Goal: Task Accomplishment & Management: Use online tool/utility

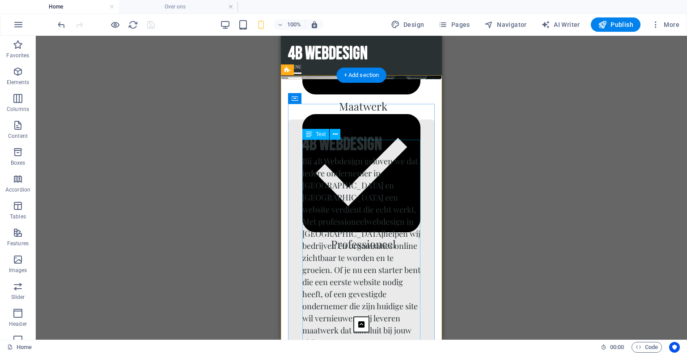
scroll to position [526, 0]
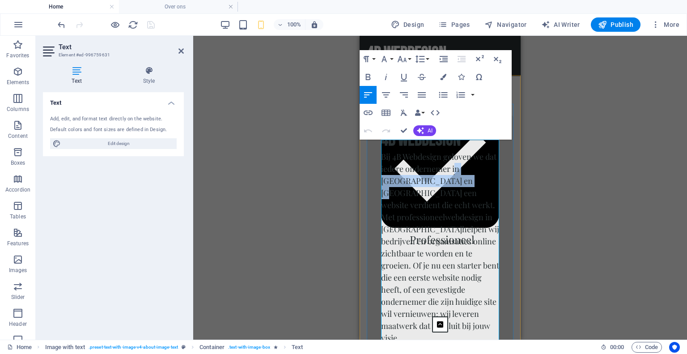
drag, startPoint x: 443, startPoint y: 170, endPoint x: 454, endPoint y: 158, distance: 16.8
click at [454, 158] on p "Bij 4B Webdesign geloven we dat iedere ondernemer in Zeeland en West-Brabant ee…" at bounding box center [440, 247] width 118 height 193
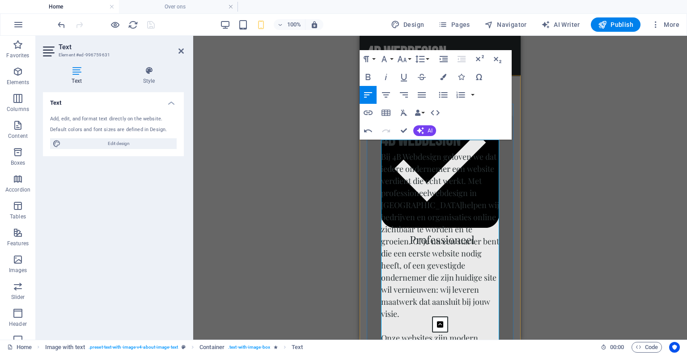
click at [411, 194] on p "Bij 4B Webdesign geloven we dat iedere ondernemer een website verdient die echt…" at bounding box center [440, 235] width 118 height 169
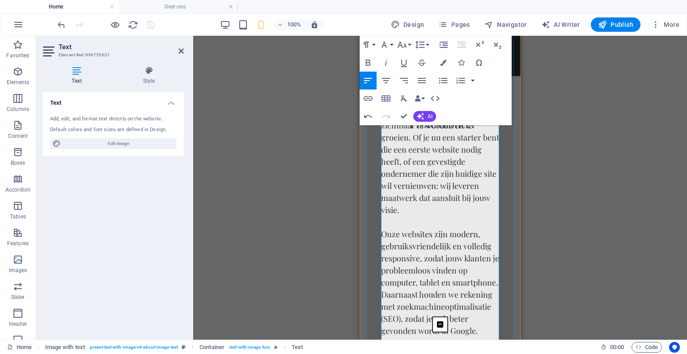
scroll to position [644, 0]
click at [382, 214] on p "Onze websites zijn modern, gebruiksvriendelijk en volledig responsive, zodat jo…" at bounding box center [440, 274] width 118 height 121
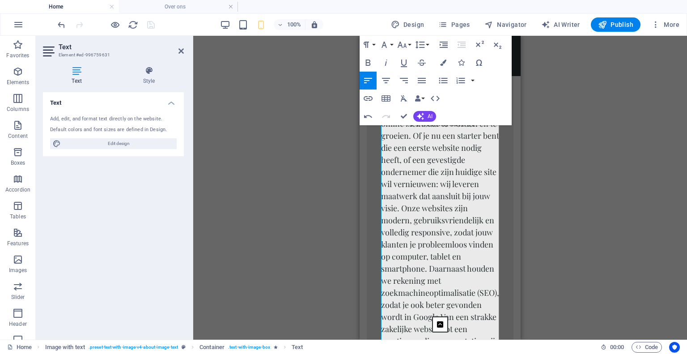
click at [186, 52] on aside "Text Element #ed-996759631 Text Style Text Add, edit, and format text directly …" at bounding box center [115, 188] width 158 height 304
click at [182, 51] on icon at bounding box center [181, 50] width 5 height 7
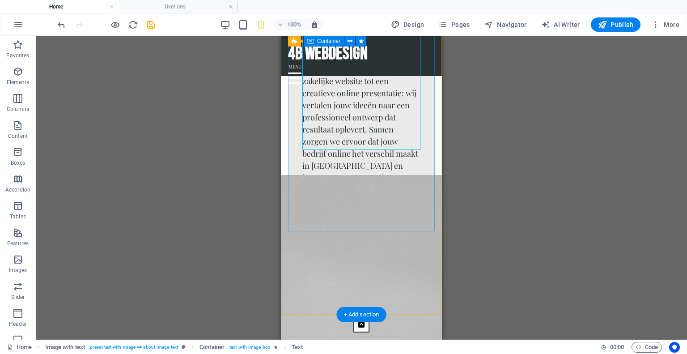
scroll to position [892, 0]
select select "px"
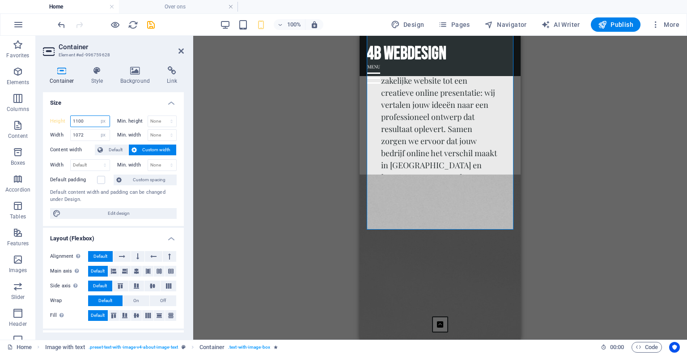
drag, startPoint x: 92, startPoint y: 116, endPoint x: 47, endPoint y: 117, distance: 45.2
click at [47, 117] on div "Height 1100 Default px rem % vh vw Min. height None px rem % vh vw Width 1072 D…" at bounding box center [113, 167] width 141 height 118
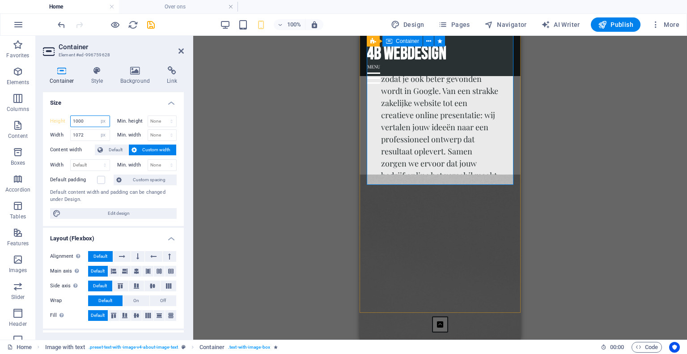
type input "1000"
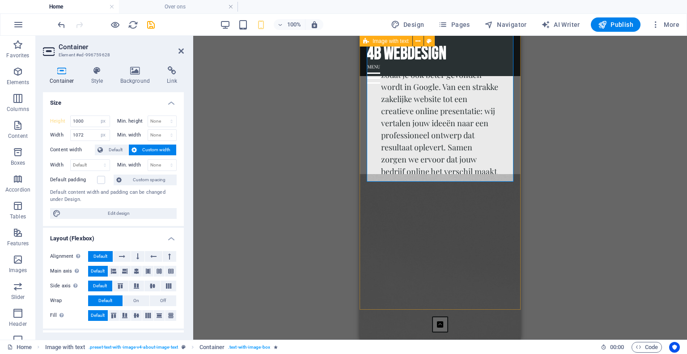
scroll to position [895, 0]
click at [398, 208] on icon at bounding box center [399, 205] width 5 height 9
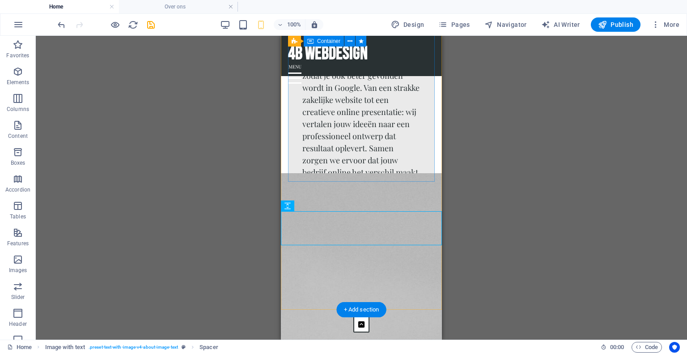
select select "px"
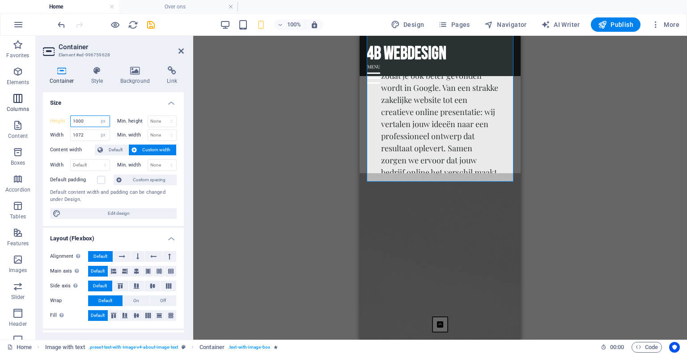
drag, startPoint x: 86, startPoint y: 123, endPoint x: 0, endPoint y: 101, distance: 88.6
click at [0, 101] on section "Favorites Elements Columns Content Boxes Accordion Tables Features Images Slide…" at bounding box center [343, 188] width 687 height 304
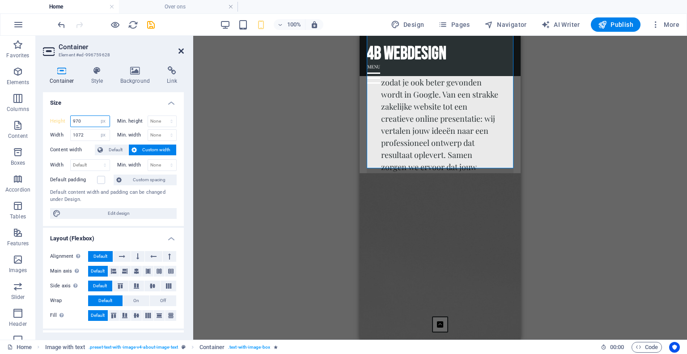
type input "970"
click at [182, 51] on icon at bounding box center [181, 50] width 5 height 7
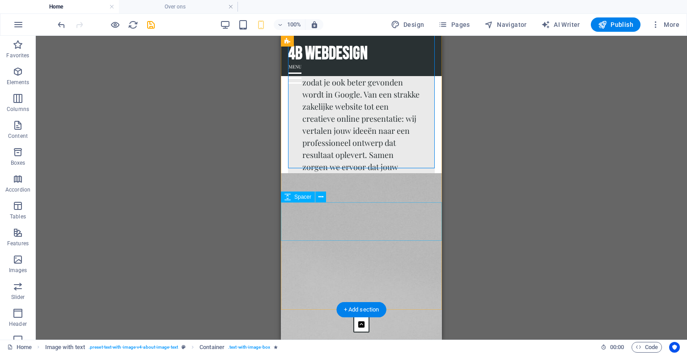
click at [352, 226] on div at bounding box center [361, 221] width 161 height 11
select select "px"
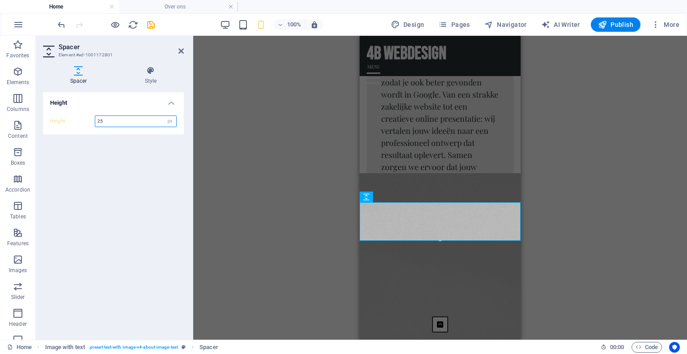
drag, startPoint x: 105, startPoint y: 119, endPoint x: 67, endPoint y: 115, distance: 37.8
click at [67, 115] on div "Height 25 px rem vh vw" at bounding box center [113, 121] width 127 height 12
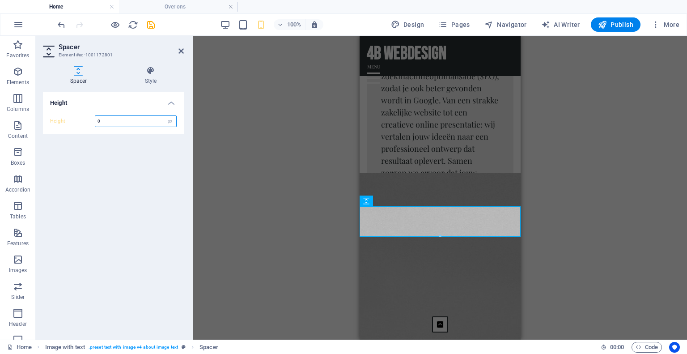
type input "0"
click at [184, 52] on aside "Spacer Element #ed-1001172801 Spacer Style Height Height 0 px rem vh vw Image w…" at bounding box center [115, 188] width 158 height 304
click at [183, 51] on icon at bounding box center [181, 50] width 5 height 7
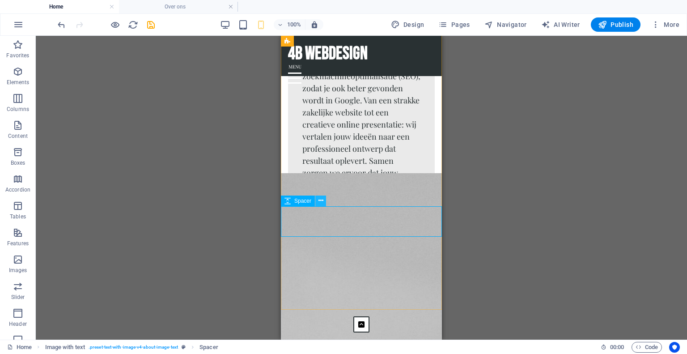
click at [320, 201] on icon at bounding box center [321, 200] width 5 height 9
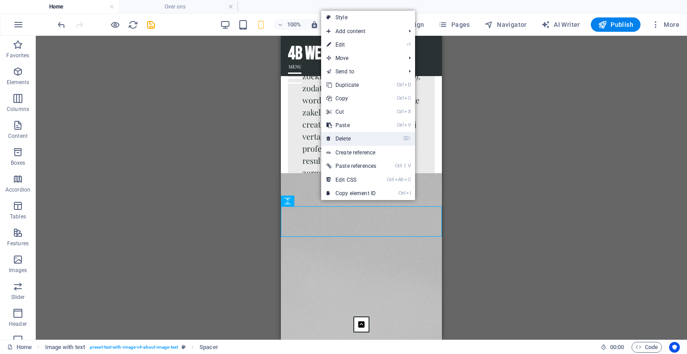
click at [358, 142] on link "⌦ Delete" at bounding box center [351, 138] width 60 height 13
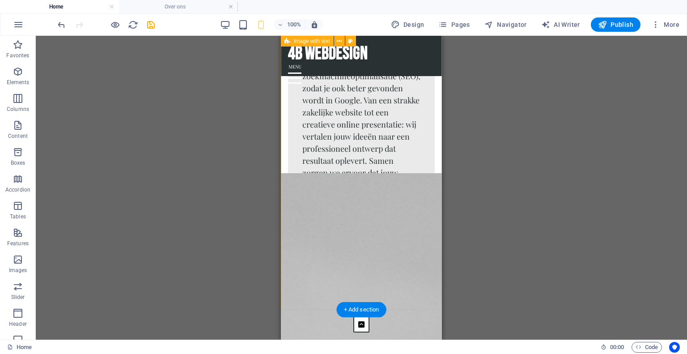
click at [287, 187] on div "4b webdesign Bij 4B Webdesign geloven we dat iedere ondernemer een website verd…" at bounding box center [361, 8] width 161 height 604
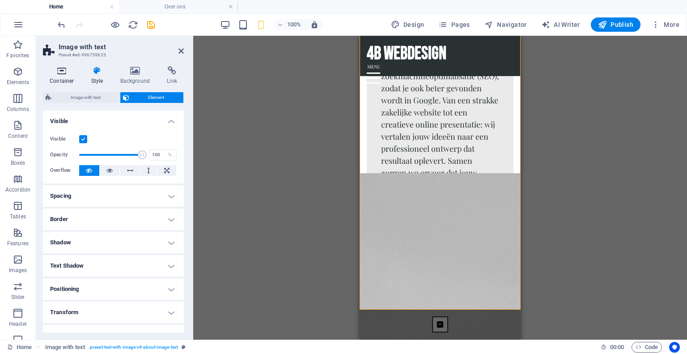
click at [63, 66] on icon at bounding box center [62, 70] width 38 height 9
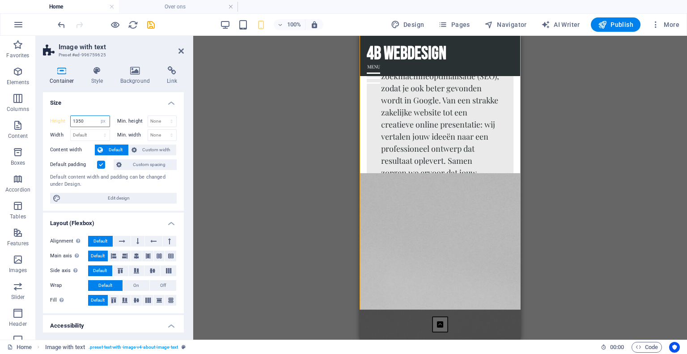
click at [87, 118] on input "1350" at bounding box center [90, 121] width 39 height 11
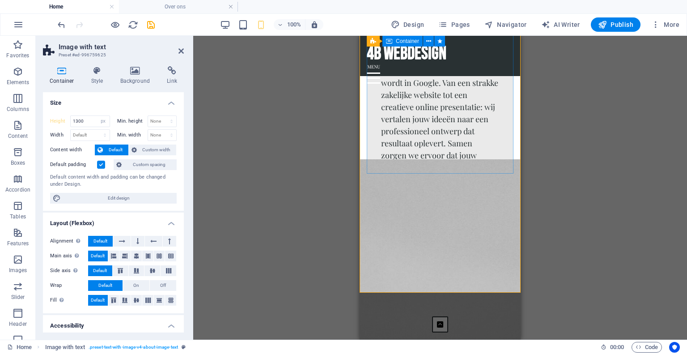
scroll to position [904, 0]
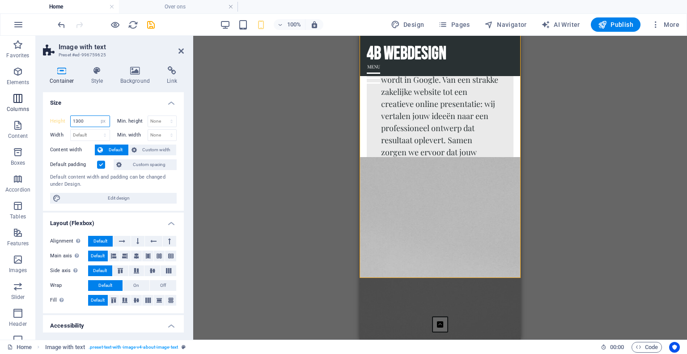
drag, startPoint x: 95, startPoint y: 124, endPoint x: 10, endPoint y: 111, distance: 85.6
click at [10, 111] on section "Favorites Elements Columns Content Boxes Accordion Tables Features Images Slide…" at bounding box center [343, 188] width 687 height 304
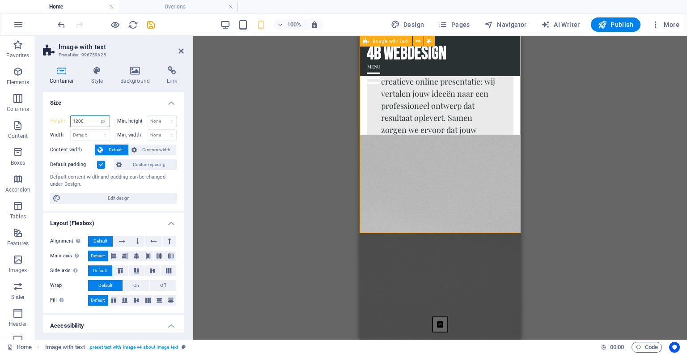
type input "1200"
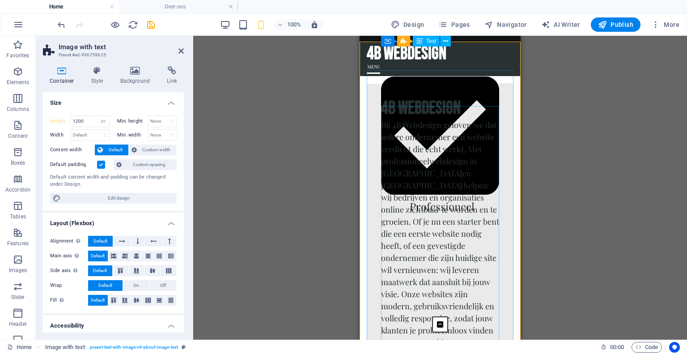
scroll to position [558, 0]
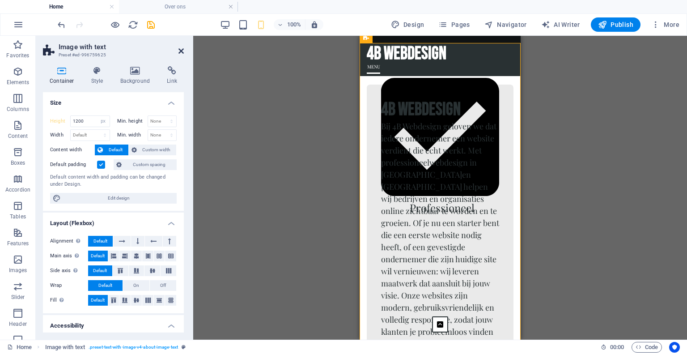
click at [181, 51] on icon at bounding box center [181, 50] width 5 height 7
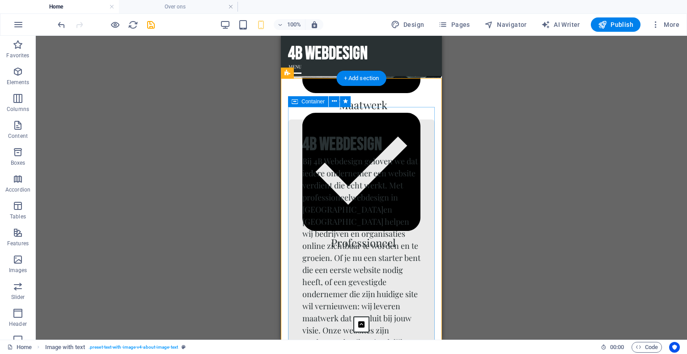
scroll to position [503, 0]
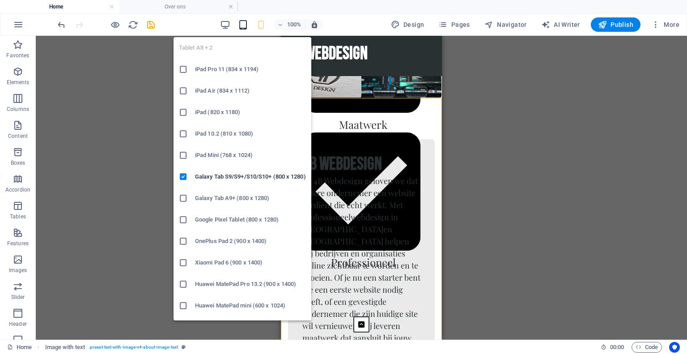
click at [244, 24] on icon "button" at bounding box center [243, 25] width 10 height 10
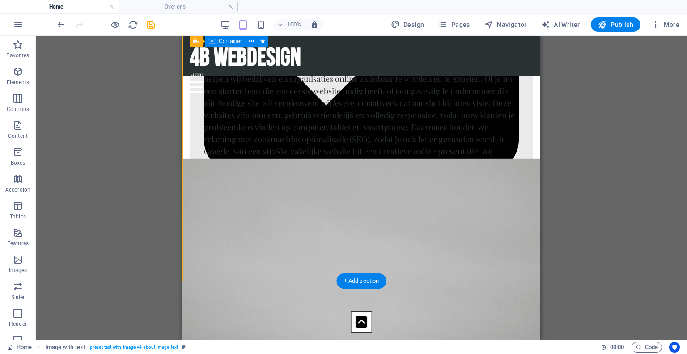
scroll to position [981, 0]
click at [211, 225] on div "4b webdesign Bij 4B Webdesign geloven we dat iedere ondernemer een website verd…" at bounding box center [362, 120] width 344 height 233
select select "px"
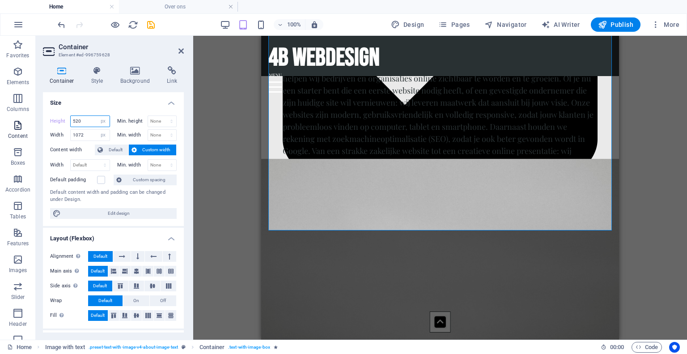
drag, startPoint x: 87, startPoint y: 124, endPoint x: 23, endPoint y: 121, distance: 64.5
click at [23, 121] on section "Favorites Elements Columns Content Boxes Accordion Tables Features Images Slide…" at bounding box center [343, 188] width 687 height 304
click at [56, 121] on label "Height" at bounding box center [60, 121] width 20 height 5
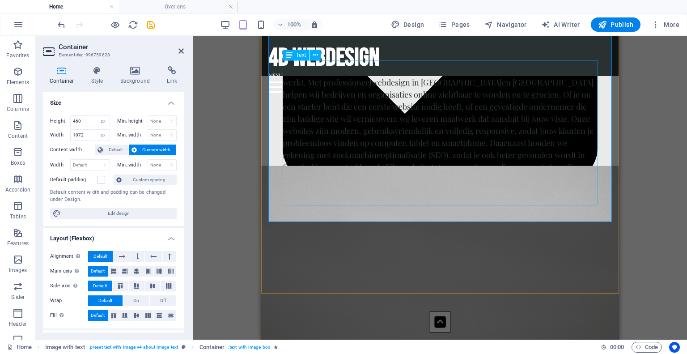
scroll to position [983, 0]
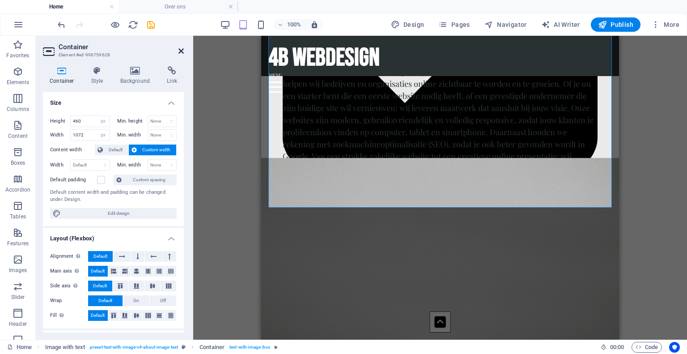
click at [180, 51] on icon at bounding box center [181, 50] width 5 height 7
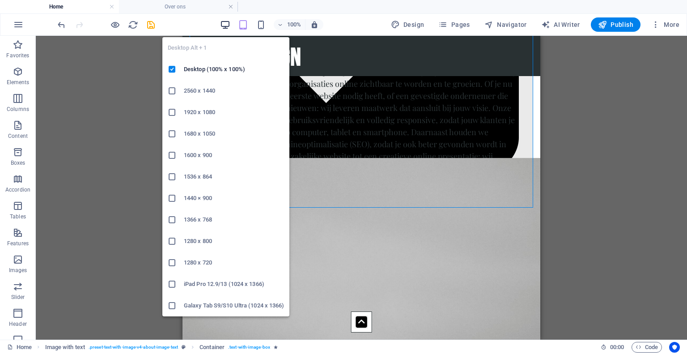
click at [229, 21] on icon "button" at bounding box center [225, 25] width 10 height 10
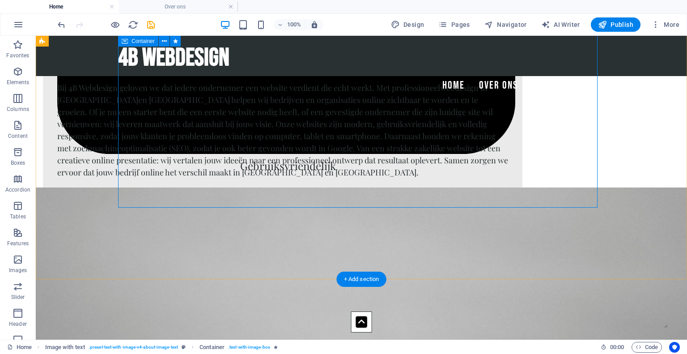
click at [212, 180] on div "4b webdesign Bij 4B Webdesign geloven we dat iedere ondernemer een website verd…" at bounding box center [283, 140] width 480 height 206
select select "px"
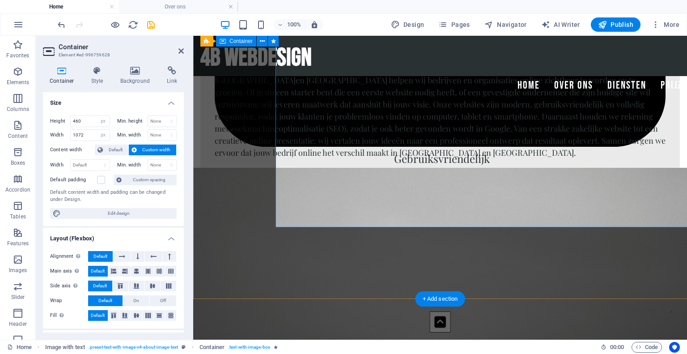
scroll to position [775, 0]
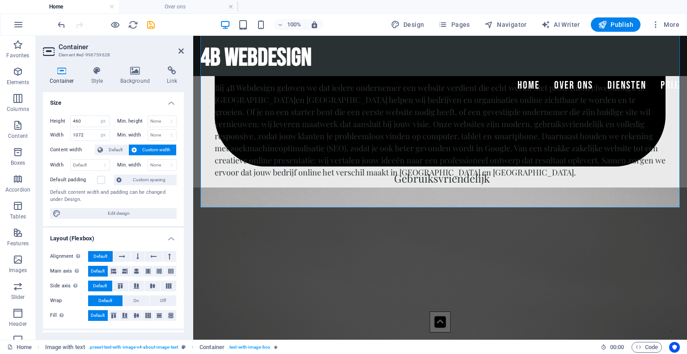
click at [59, 123] on label "Height" at bounding box center [60, 121] width 20 height 5
drag, startPoint x: 88, startPoint y: 122, endPoint x: 16, endPoint y: 118, distance: 72.2
click at [16, 118] on section "Favorites Elements Columns Content Boxes Accordion Tables Features Images Slide…" at bounding box center [343, 188] width 687 height 304
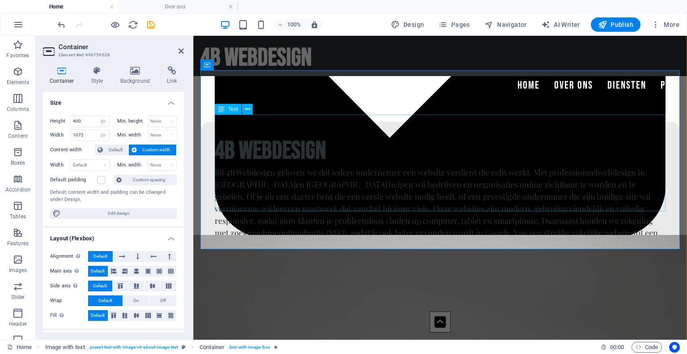
scroll to position [706, 0]
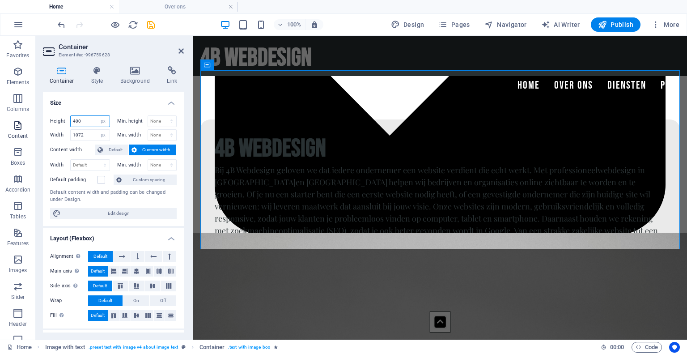
drag, startPoint x: 84, startPoint y: 120, endPoint x: 11, endPoint y: 119, distance: 73.4
click at [11, 119] on section "Favorites Elements Columns Content Boxes Accordion Tables Features Images Slide…" at bounding box center [343, 188] width 687 height 304
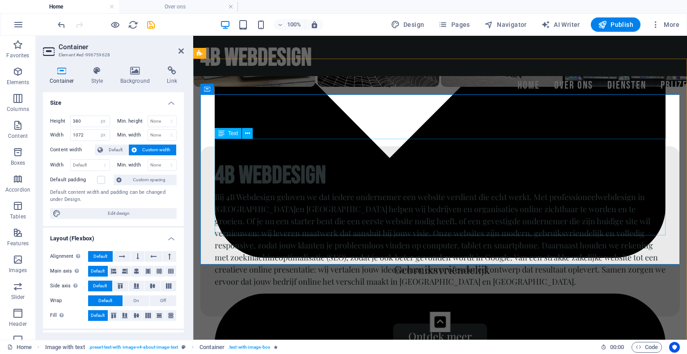
scroll to position [682, 0]
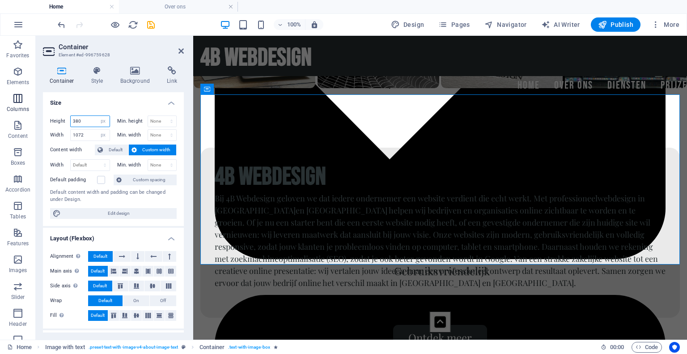
drag, startPoint x: 83, startPoint y: 120, endPoint x: 0, endPoint y: 93, distance: 87.7
click at [0, 93] on section "Favorites Elements Columns Content Boxes Accordion Tables Features Images Slide…" at bounding box center [343, 188] width 687 height 304
type input "360"
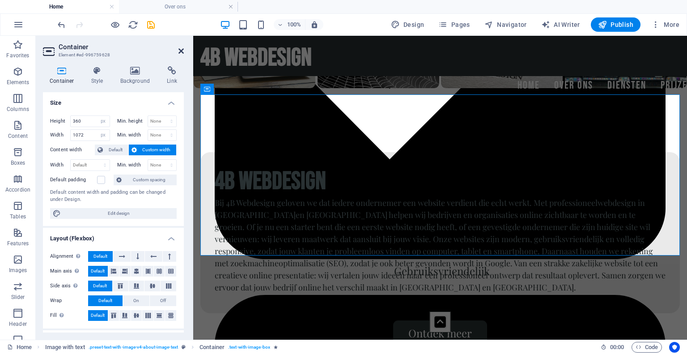
click at [180, 51] on icon at bounding box center [181, 50] width 5 height 7
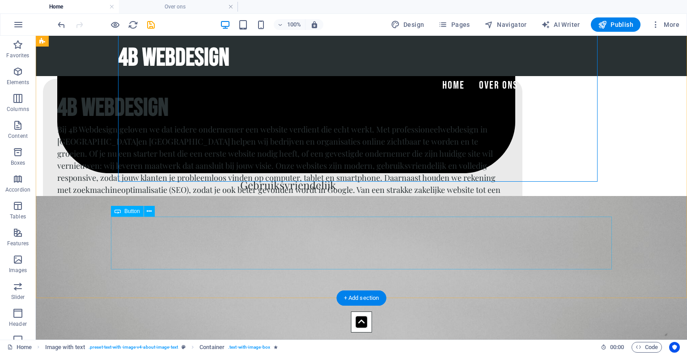
scroll to position [772, 0]
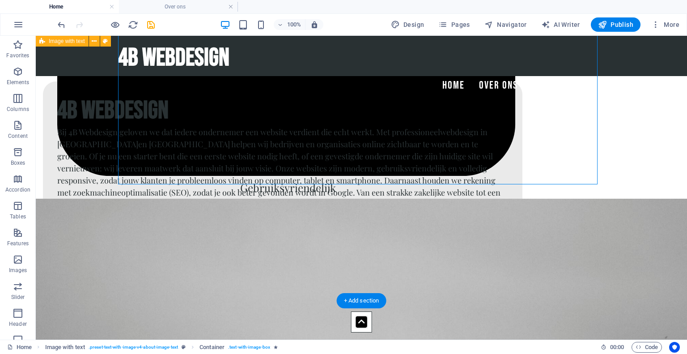
click at [58, 240] on div "4b webdesign Bij 4B Webdesign geloven we dat iedere ondernemer een website verd…" at bounding box center [362, 174] width 652 height 313
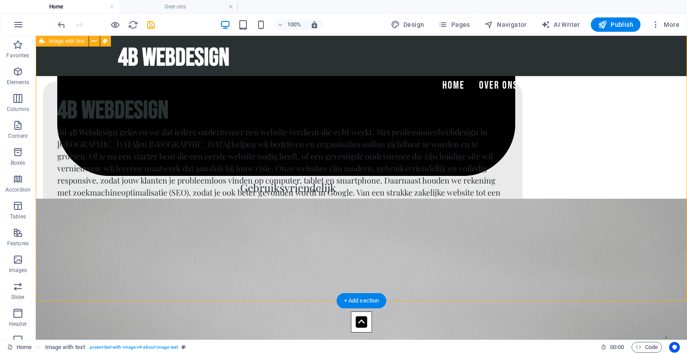
click at [58, 240] on div "4b webdesign Bij 4B Webdesign geloven we dat iedere ondernemer een website verd…" at bounding box center [362, 174] width 652 height 313
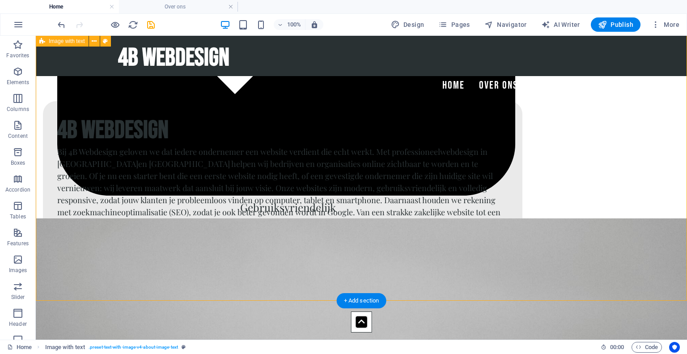
select select "px"
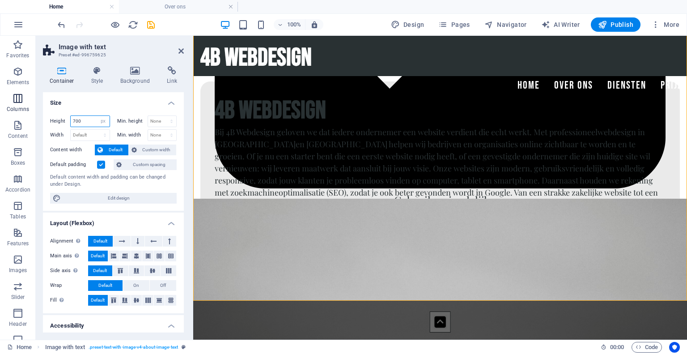
drag, startPoint x: 81, startPoint y: 122, endPoint x: 0, endPoint y: 97, distance: 84.9
click at [0, 97] on section "Favorites Elements Columns Content Boxes Accordion Tables Features Images Slide…" at bounding box center [343, 188] width 687 height 304
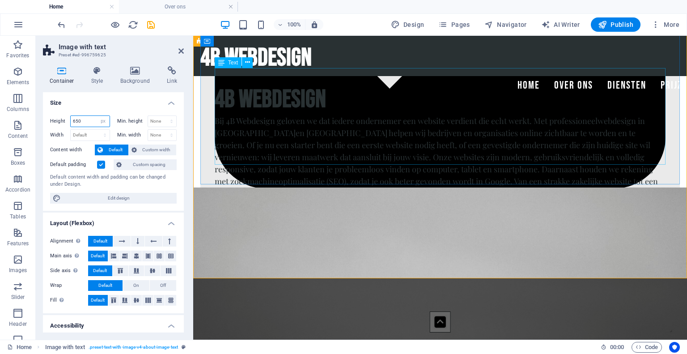
type input "650"
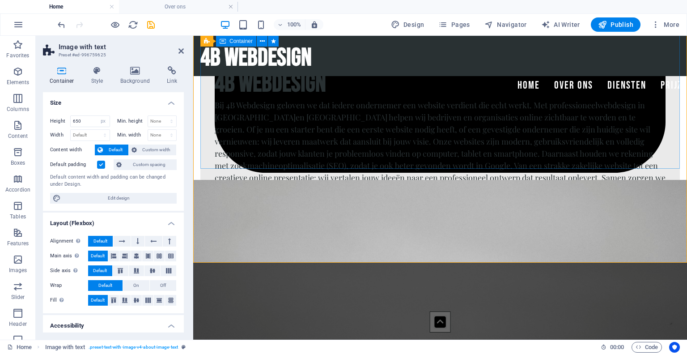
scroll to position [770, 0]
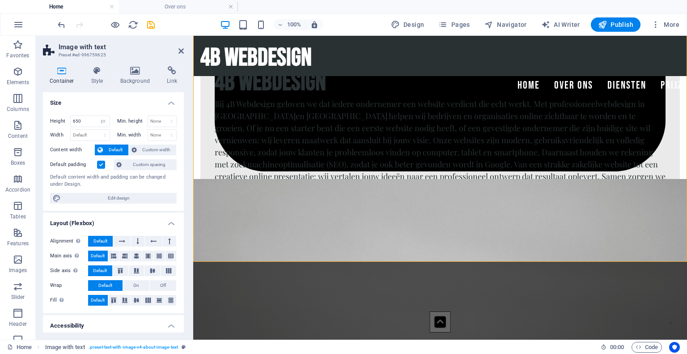
click at [178, 50] on h2 "Image with text" at bounding box center [121, 47] width 125 height 8
click at [181, 51] on icon at bounding box center [181, 50] width 5 height 7
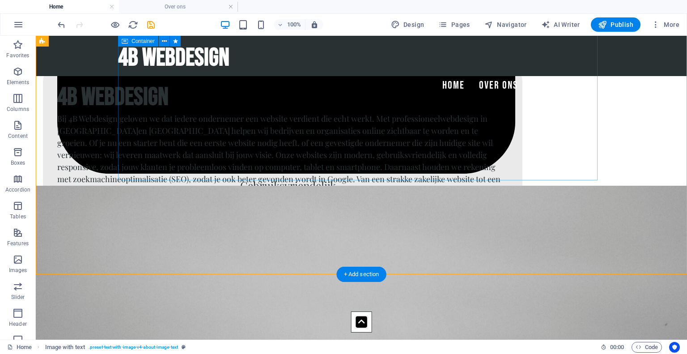
scroll to position [777, 0]
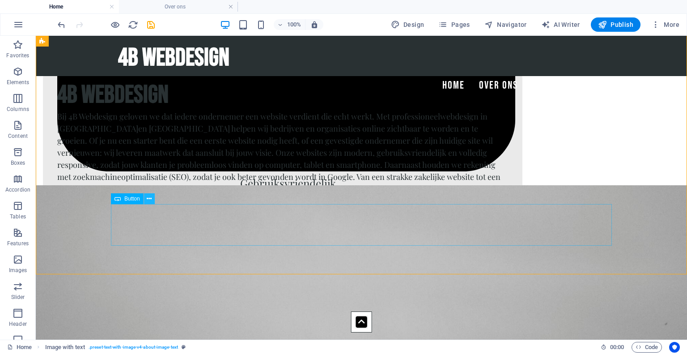
click at [151, 196] on icon at bounding box center [149, 198] width 5 height 9
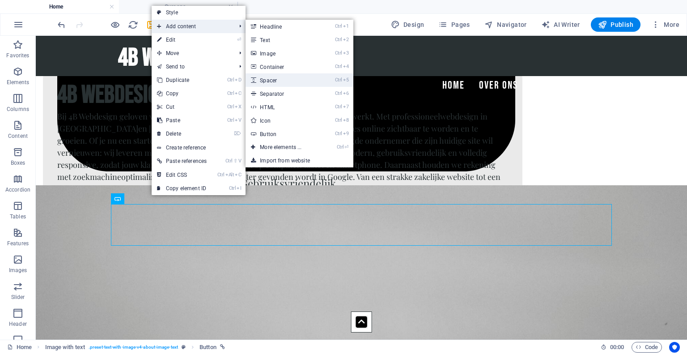
click at [283, 77] on link "Ctrl 5 Spacer" at bounding box center [283, 79] width 74 height 13
select select "px"
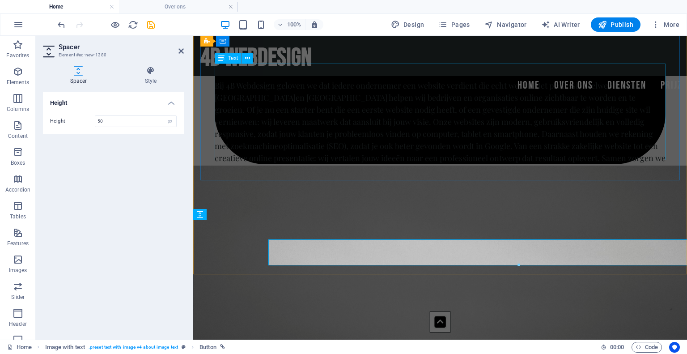
scroll to position [757, 0]
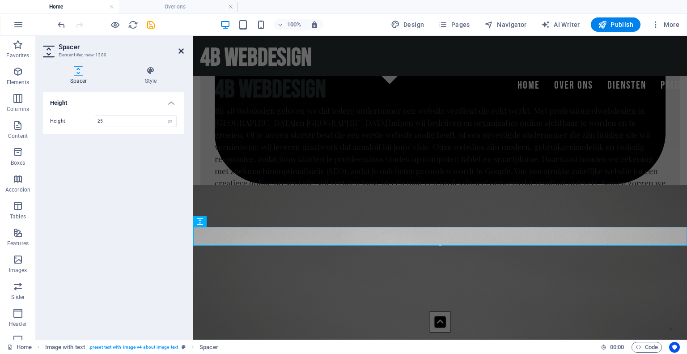
type input "25"
click at [179, 51] on icon at bounding box center [181, 50] width 5 height 7
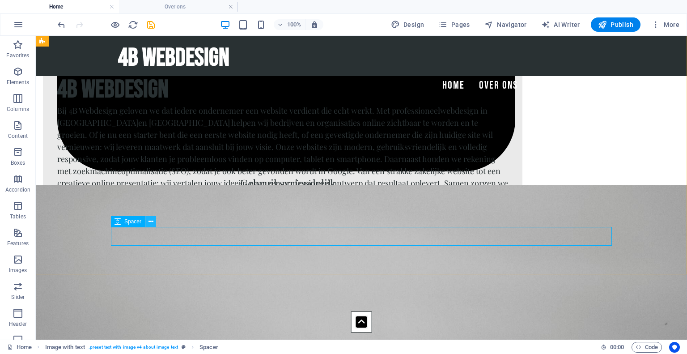
click at [149, 225] on icon at bounding box center [151, 221] width 5 height 9
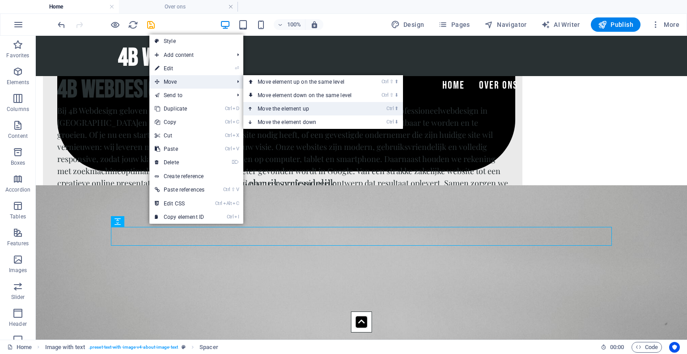
click at [270, 105] on link "Ctrl ⬆ Move the element up" at bounding box center [306, 108] width 126 height 13
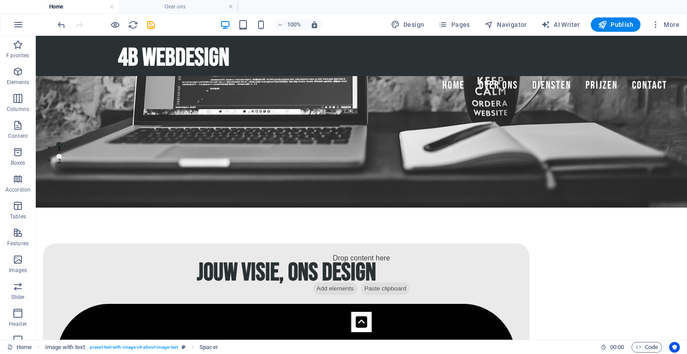
scroll to position [111, 0]
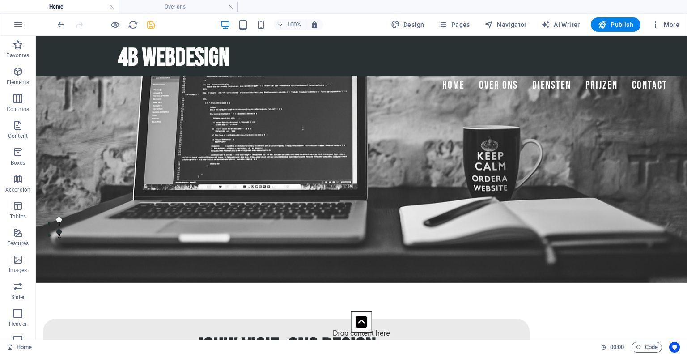
click at [151, 28] on icon "save" at bounding box center [151, 25] width 10 height 10
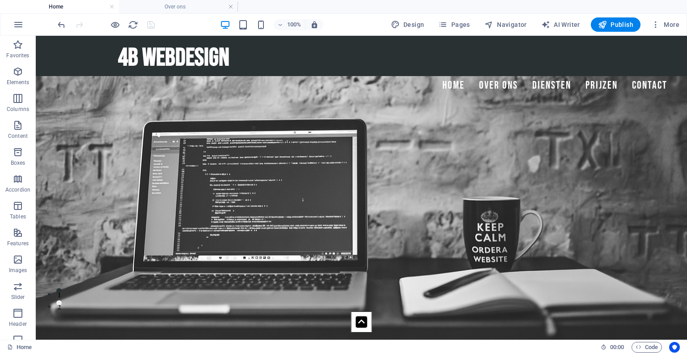
scroll to position [0, 0]
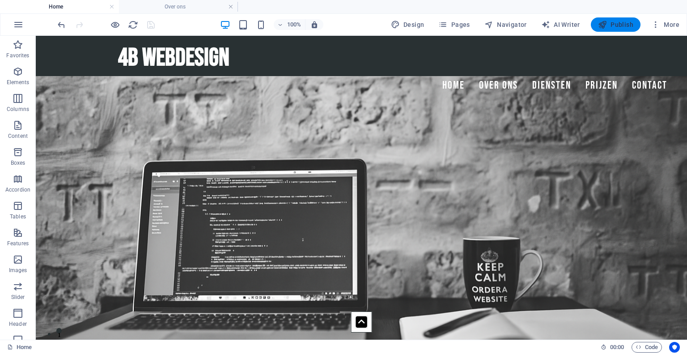
click at [626, 23] on span "Publish" at bounding box center [615, 24] width 35 height 9
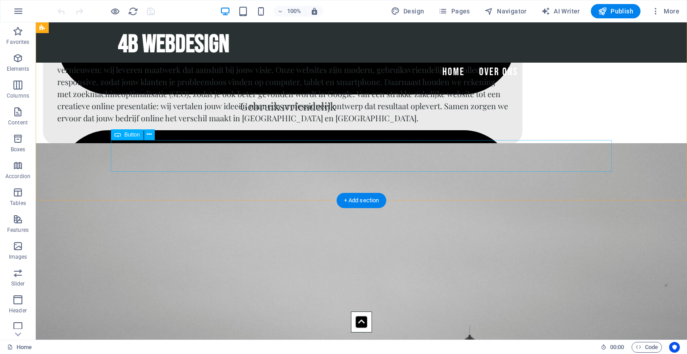
scroll to position [849, 0]
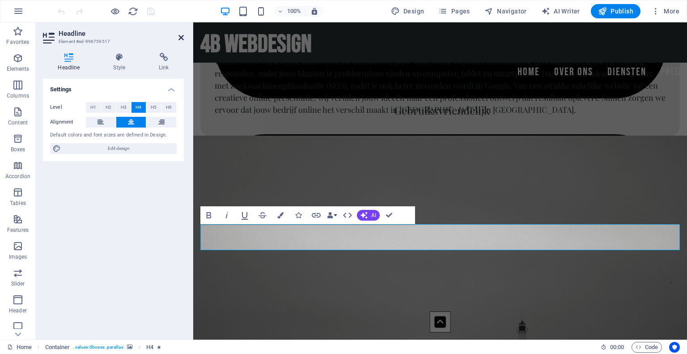
click at [180, 36] on icon at bounding box center [181, 37] width 5 height 7
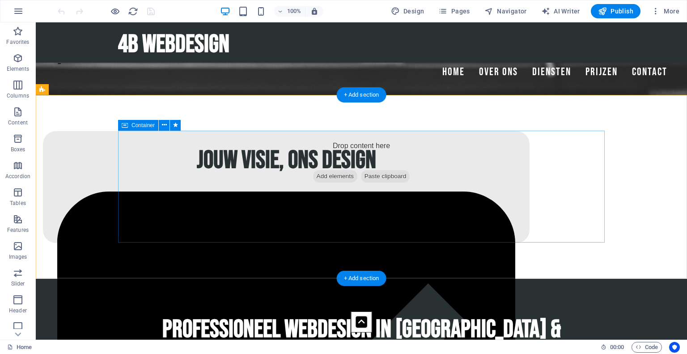
scroll to position [286, 0]
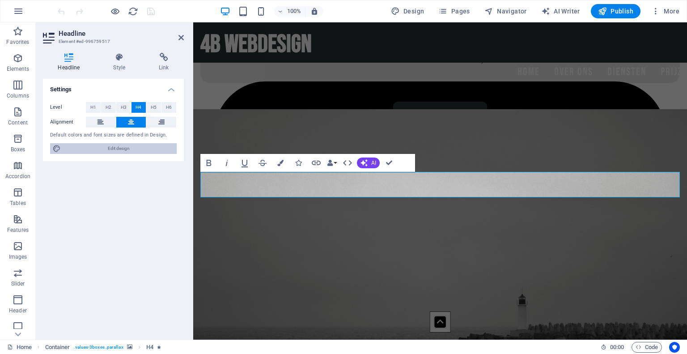
click at [150, 148] on span "Edit design" at bounding box center [119, 148] width 111 height 11
select select "px"
select select "200"
select select "px"
select select "rem"
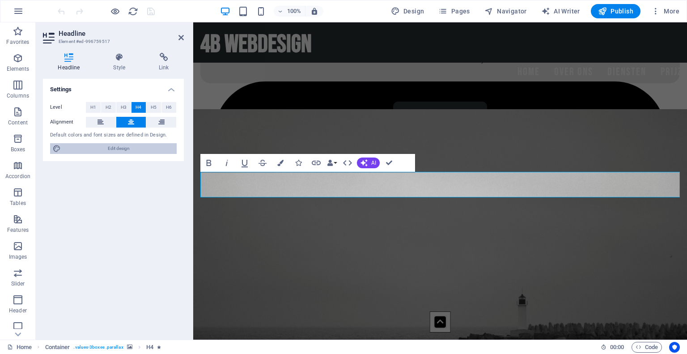
select select "900"
select select "px"
select select "rem"
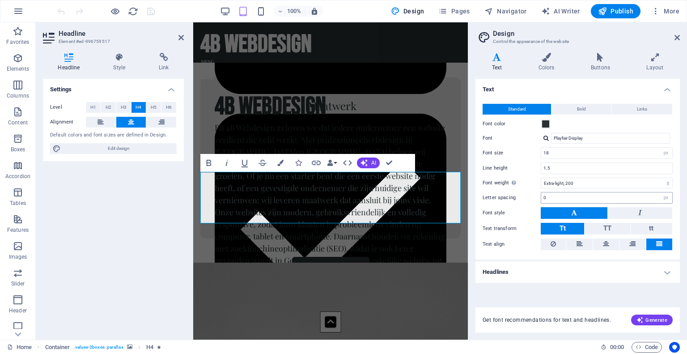
scroll to position [1035, 0]
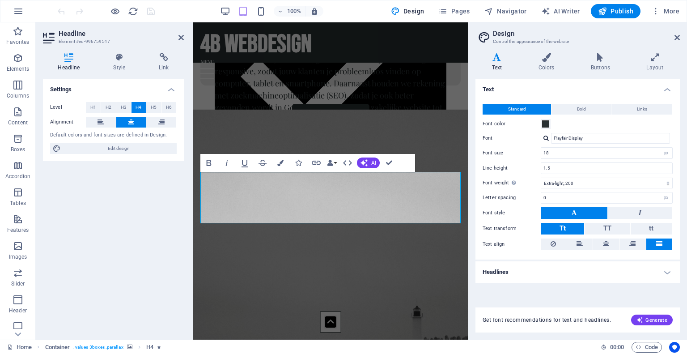
click at [563, 265] on h4 "Headlines" at bounding box center [578, 271] width 205 height 21
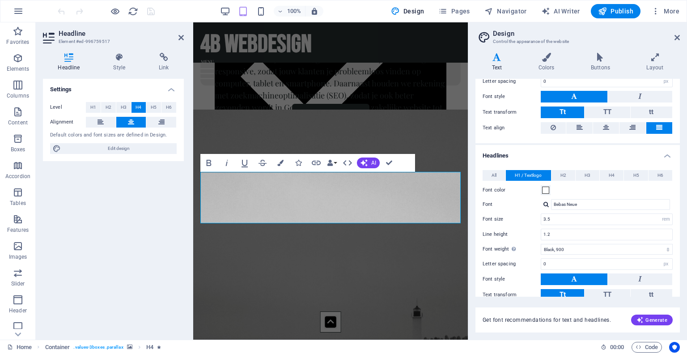
scroll to position [127, 0]
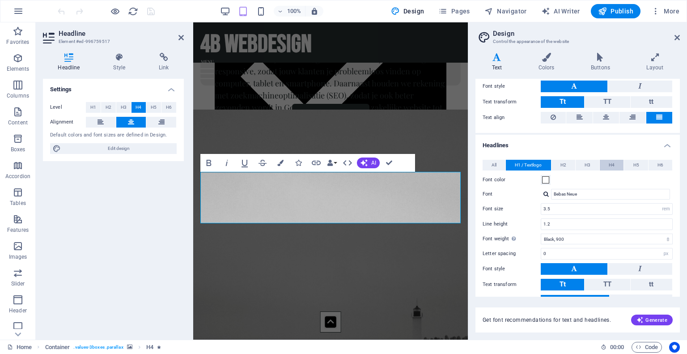
click at [613, 164] on span "H4" at bounding box center [612, 165] width 6 height 11
click at [558, 166] on button "H2" at bounding box center [564, 165] width 24 height 11
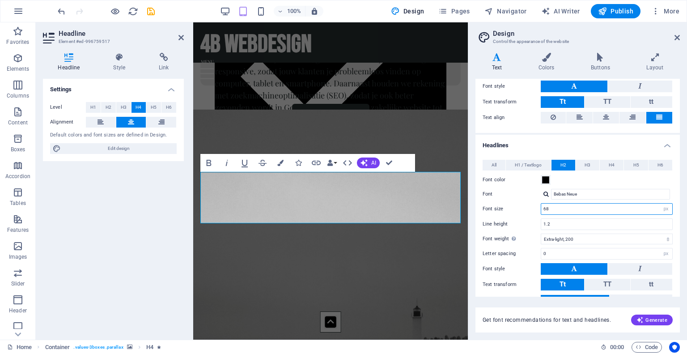
drag, startPoint x: 562, startPoint y: 205, endPoint x: 515, endPoint y: 209, distance: 47.5
click at [515, 209] on div "Font size 68 rem px em %" at bounding box center [578, 209] width 190 height 12
click at [614, 166] on button "H4" at bounding box center [612, 165] width 24 height 11
click at [564, 166] on span "H2" at bounding box center [564, 165] width 6 height 11
click at [677, 36] on icon at bounding box center [677, 37] width 5 height 7
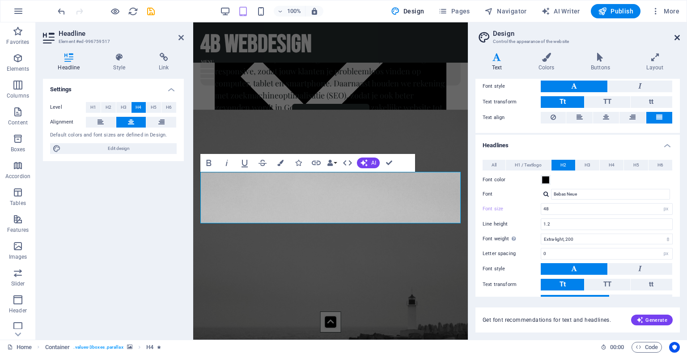
scroll to position [882, 0]
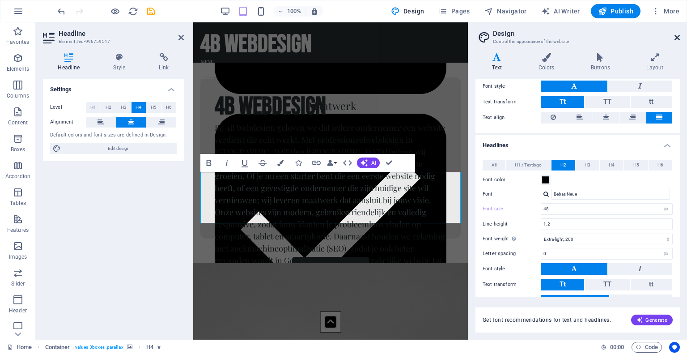
type input "68"
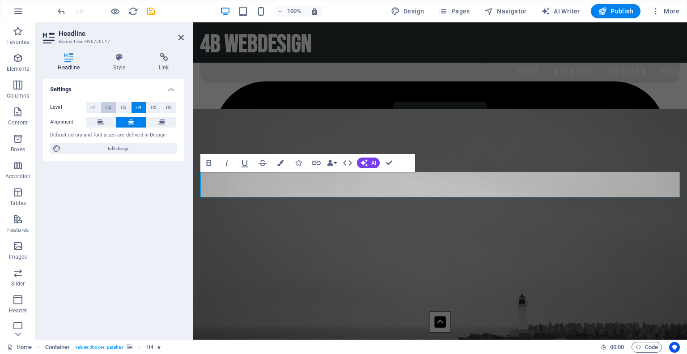
click at [109, 107] on span "H2" at bounding box center [109, 107] width 6 height 11
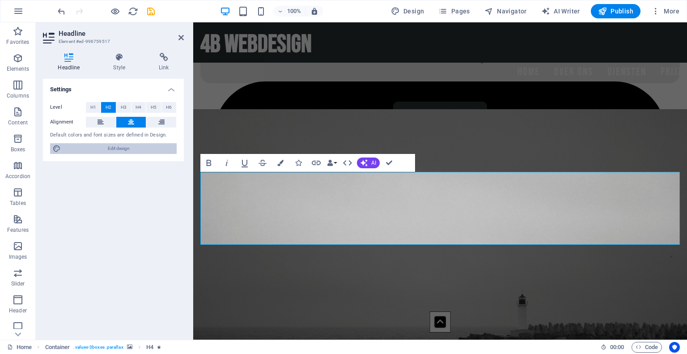
click at [125, 146] on span "Edit design" at bounding box center [119, 148] width 111 height 11
select select "px"
select select "200"
select select "px"
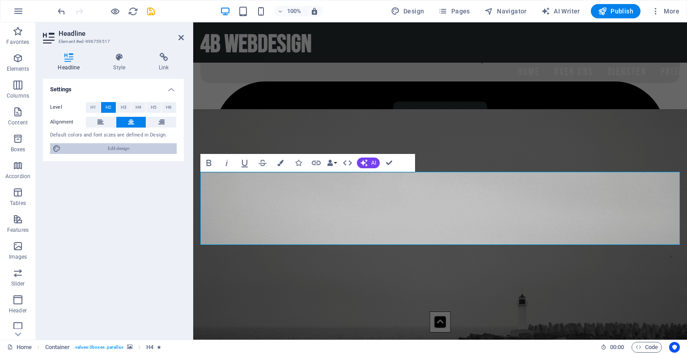
select select "200"
select select "px"
select select "rem"
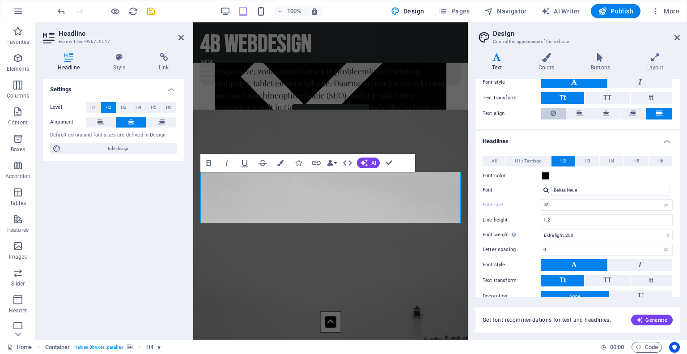
scroll to position [132, 0]
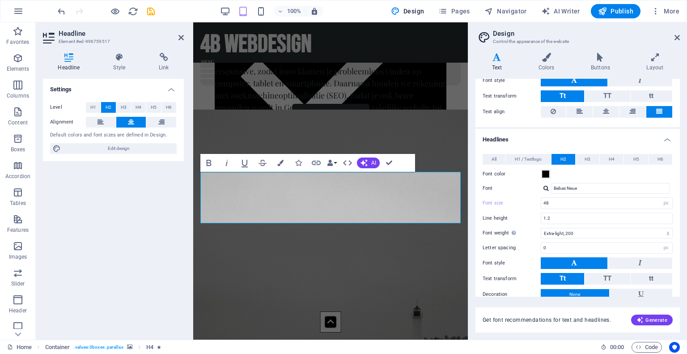
click at [496, 201] on label "Font size" at bounding box center [512, 202] width 58 height 5
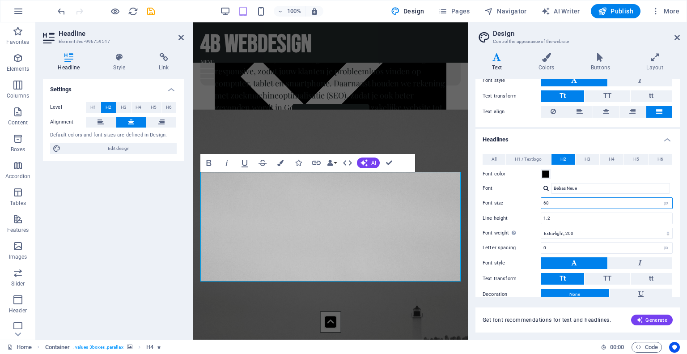
drag, startPoint x: 570, startPoint y: 204, endPoint x: 508, endPoint y: 204, distance: 61.8
click at [508, 204] on div "Font size 68 rem px em %" at bounding box center [578, 203] width 190 height 12
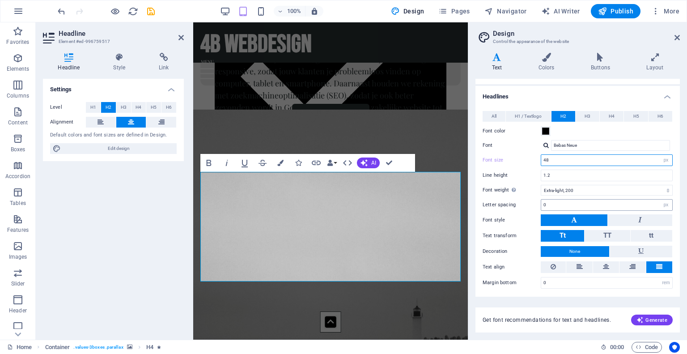
scroll to position [173, 0]
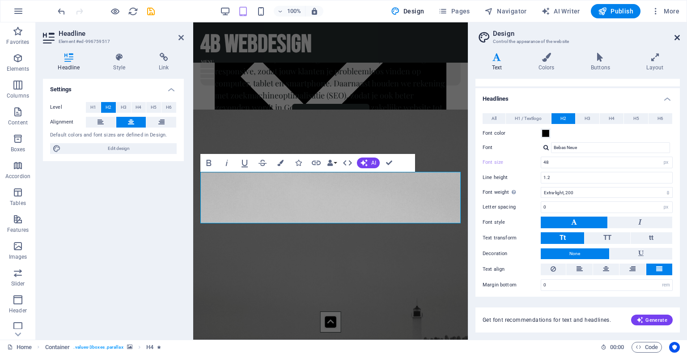
click at [678, 38] on icon at bounding box center [677, 37] width 5 height 7
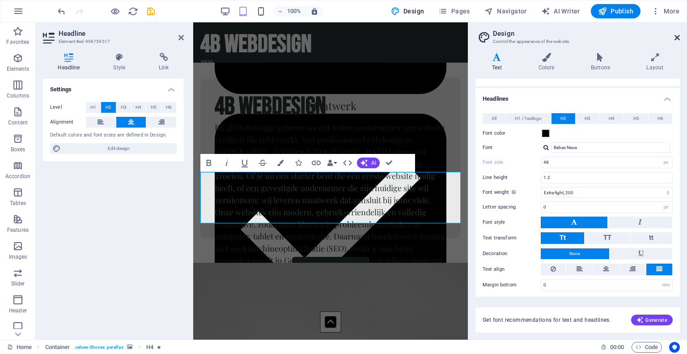
type input "68"
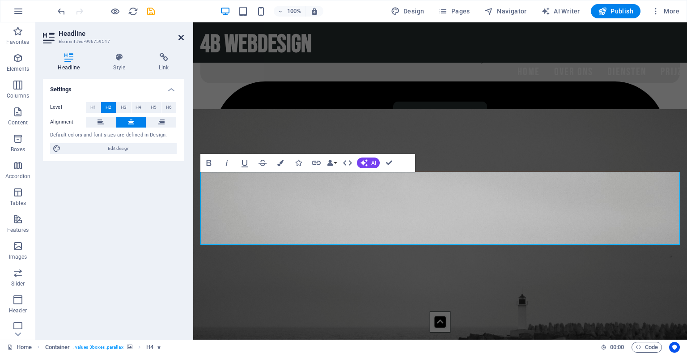
click at [179, 38] on icon at bounding box center [181, 37] width 5 height 7
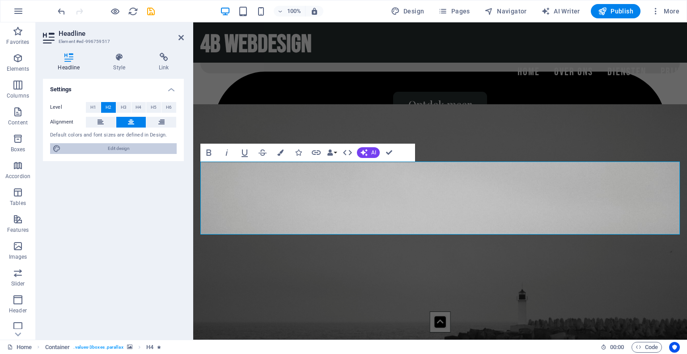
click at [108, 147] on span "Edit design" at bounding box center [119, 148] width 111 height 11
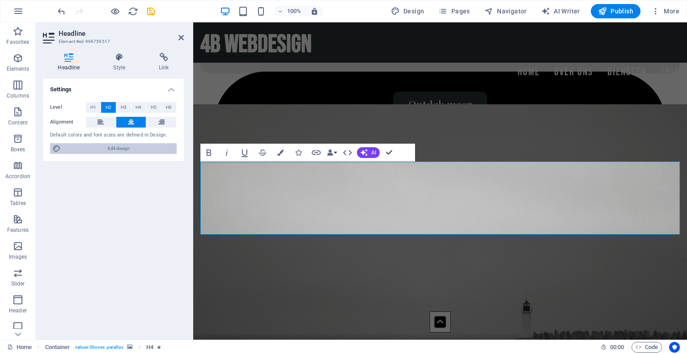
scroll to position [1045, 0]
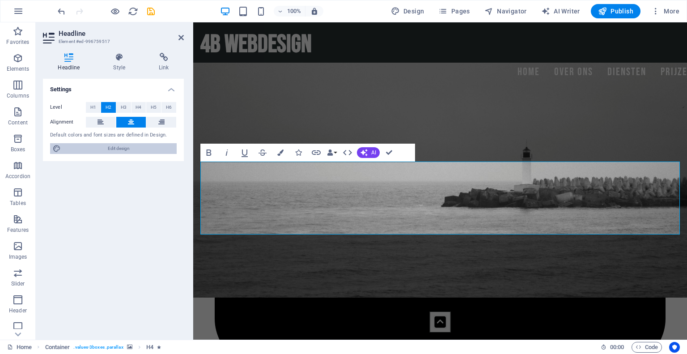
select select "px"
select select "200"
select select "px"
select select "200"
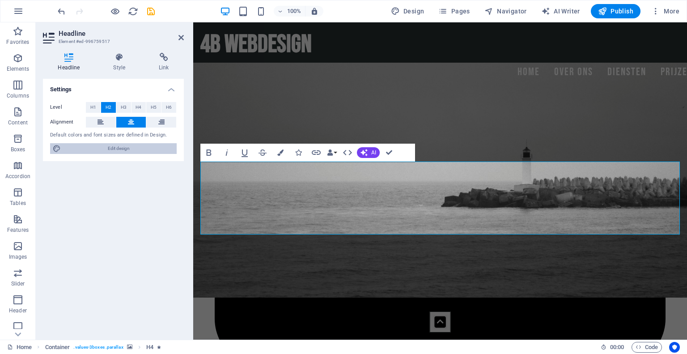
select select "px"
select select "rem"
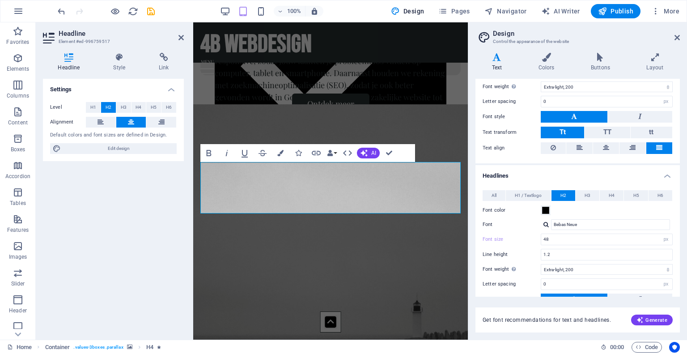
scroll to position [112, 0]
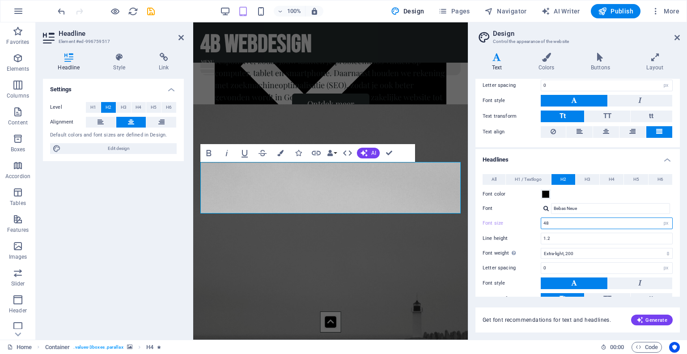
click at [562, 226] on input "48" at bounding box center [606, 223] width 131 height 11
drag, startPoint x: 562, startPoint y: 226, endPoint x: 537, endPoint y: 222, distance: 24.5
click at [537, 222] on div "Font size 48 rem px em %" at bounding box center [578, 223] width 190 height 12
click at [498, 222] on label "Font size" at bounding box center [512, 223] width 58 height 5
type input "68"
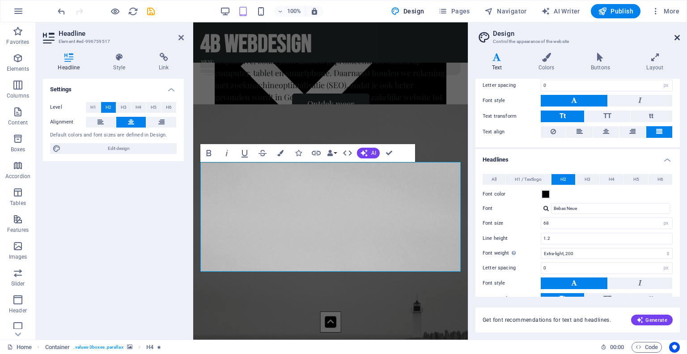
click at [678, 40] on icon at bounding box center [677, 37] width 5 height 7
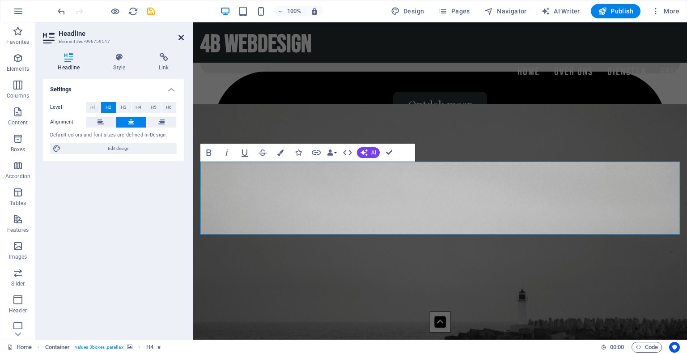
click at [183, 35] on icon at bounding box center [181, 37] width 5 height 7
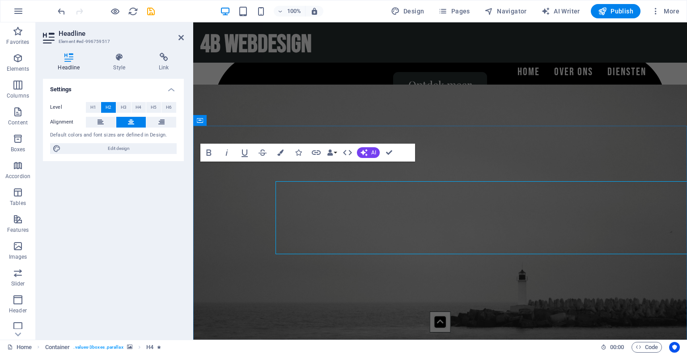
scroll to position [892, 0]
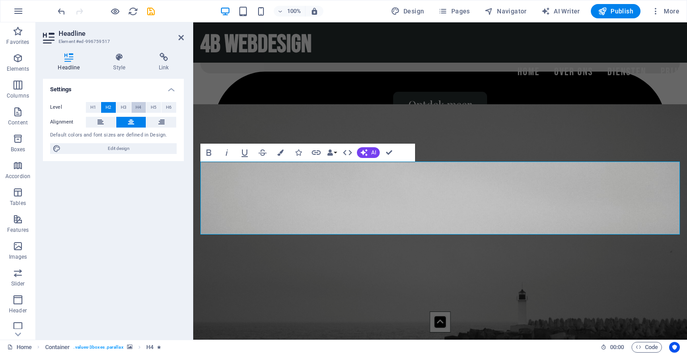
click at [139, 111] on span "H4" at bounding box center [139, 107] width 6 height 11
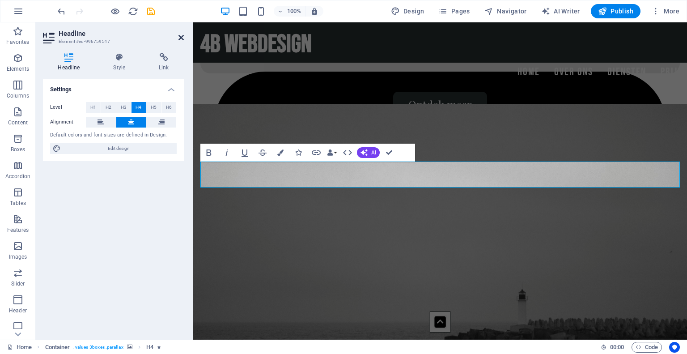
click at [179, 35] on icon at bounding box center [181, 37] width 5 height 7
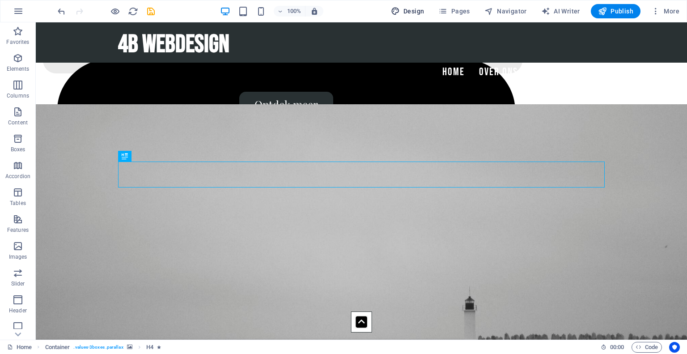
click at [407, 11] on span "Design" at bounding box center [408, 11] width 34 height 9
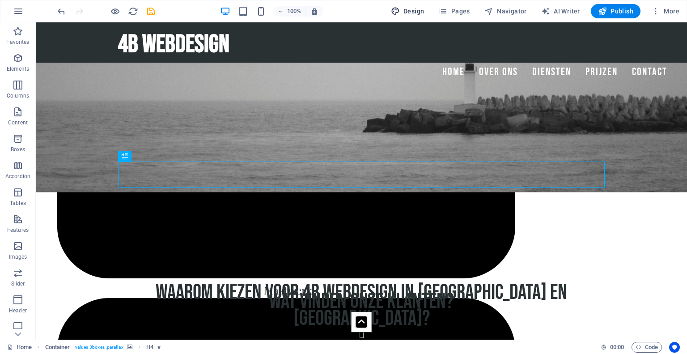
select select "px"
select select "200"
select select "px"
select select "200"
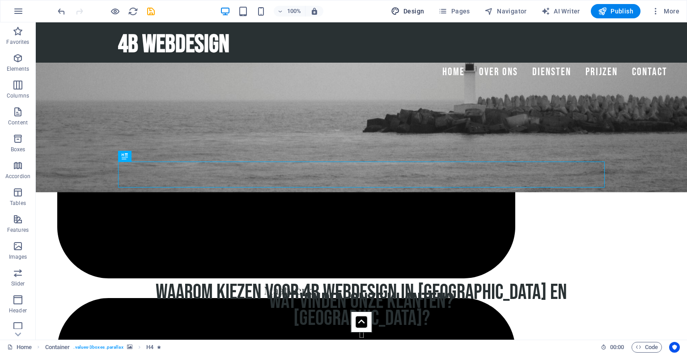
select select "px"
select select "rem"
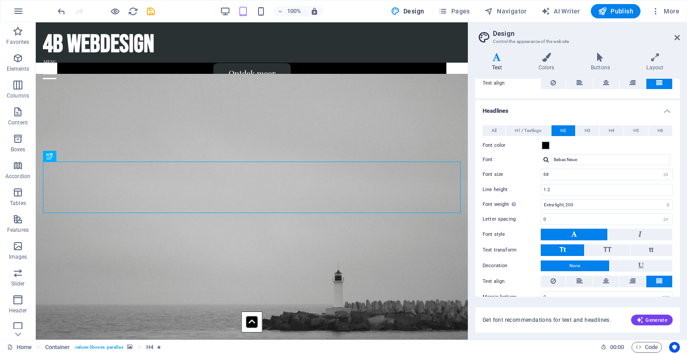
scroll to position [164, 0]
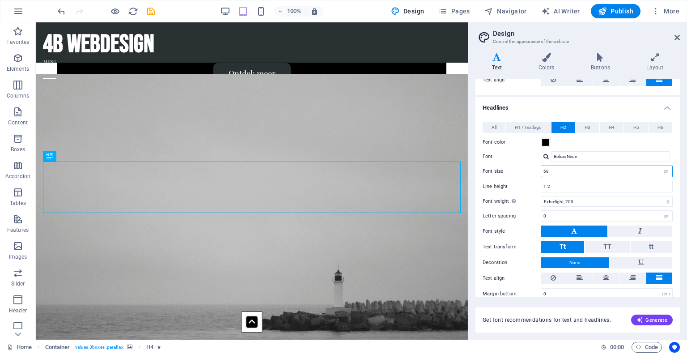
drag, startPoint x: 561, startPoint y: 168, endPoint x: 524, endPoint y: 165, distance: 37.3
click at [524, 166] on div "Font size 68 rem px em %" at bounding box center [578, 172] width 190 height 12
type input "48"
click at [603, 126] on button "H4" at bounding box center [612, 127] width 24 height 11
click at [586, 128] on span "H3" at bounding box center [588, 127] width 6 height 11
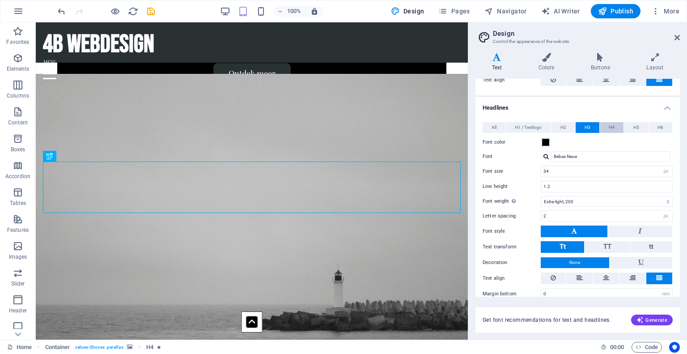
click at [609, 127] on span "H4" at bounding box center [612, 127] width 6 height 11
drag, startPoint x: 568, startPoint y: 169, endPoint x: 510, endPoint y: 165, distance: 58.3
click at [510, 166] on div "Font size 48 rem px em %" at bounding box center [578, 172] width 190 height 12
type input "32"
click at [559, 128] on button "H2" at bounding box center [564, 127] width 24 height 11
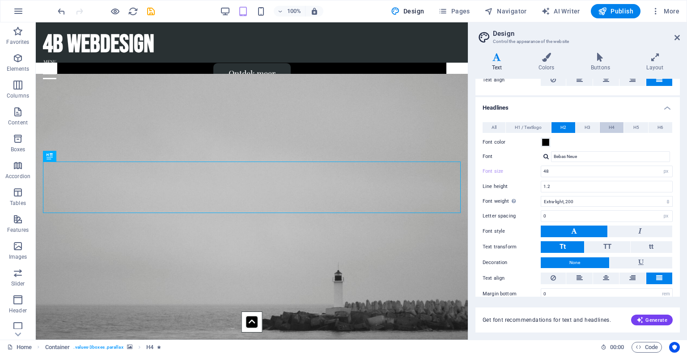
click at [618, 125] on button "H4" at bounding box center [612, 127] width 24 height 11
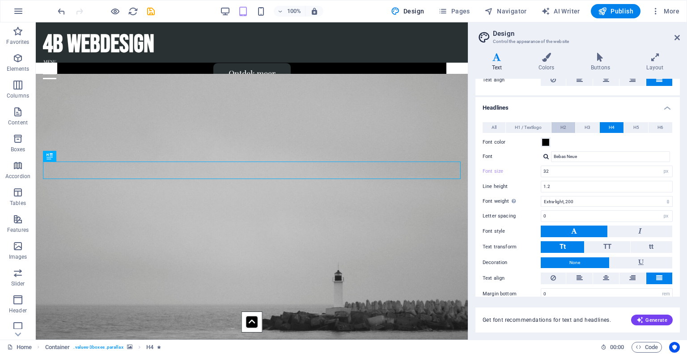
click at [567, 124] on button "H2" at bounding box center [564, 127] width 24 height 11
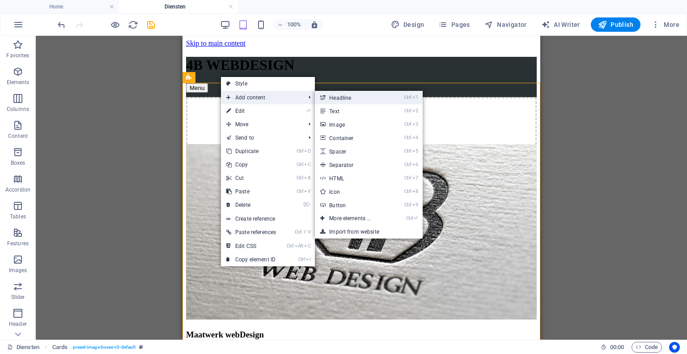
click at [343, 97] on link "Ctrl 1 Headline" at bounding box center [352, 97] width 74 height 13
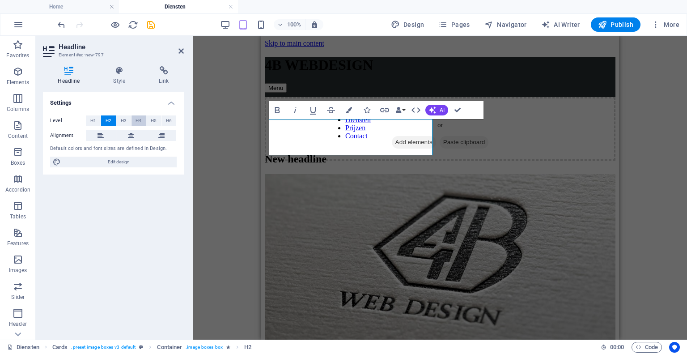
click at [135, 117] on button "H4" at bounding box center [139, 120] width 15 height 11
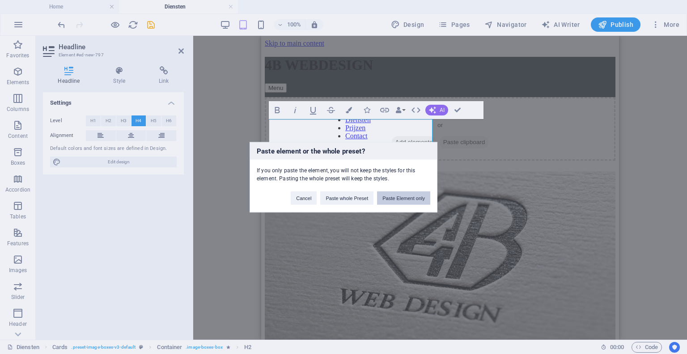
click at [398, 198] on button "Paste Element only" at bounding box center [403, 197] width 53 height 13
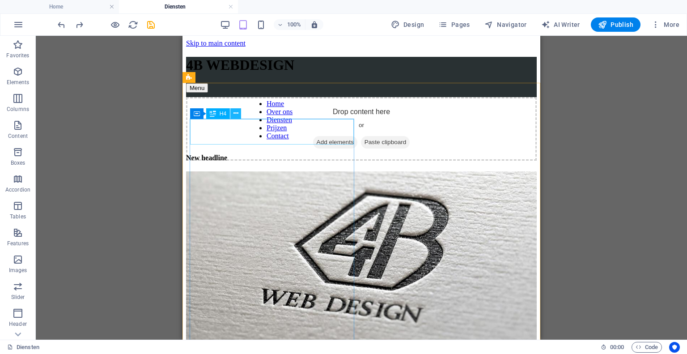
click at [232, 117] on button at bounding box center [235, 113] width 11 height 11
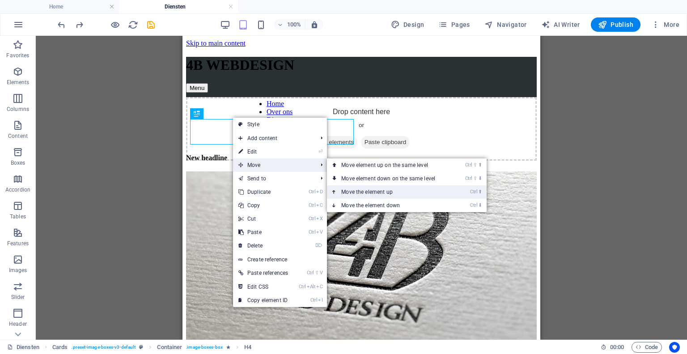
click at [368, 192] on link "Ctrl ⬆ Move the element up" at bounding box center [390, 191] width 126 height 13
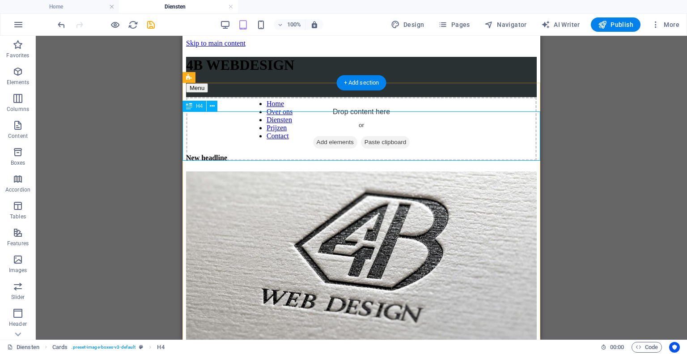
click at [261, 154] on div "New headline" at bounding box center [361, 158] width 351 height 8
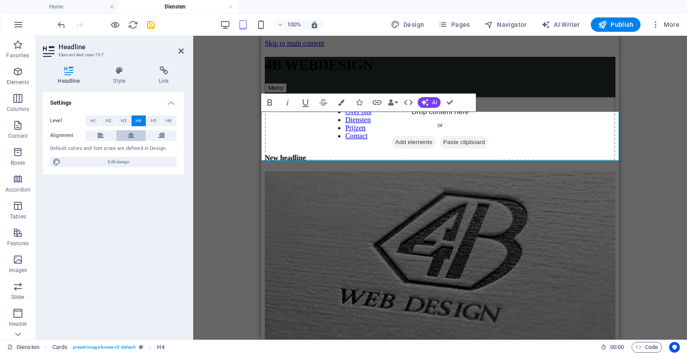
click at [127, 135] on button at bounding box center [131, 135] width 30 height 11
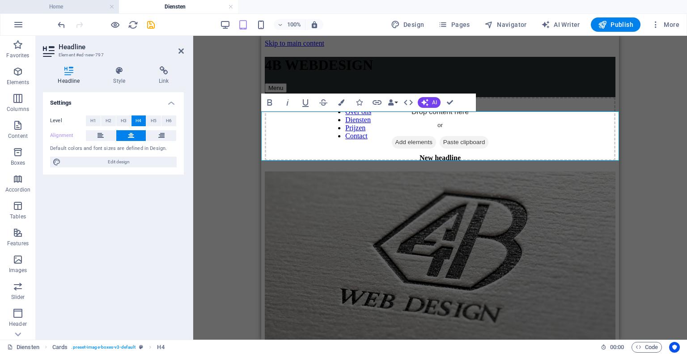
click at [96, 6] on h4 "Home" at bounding box center [59, 7] width 119 height 10
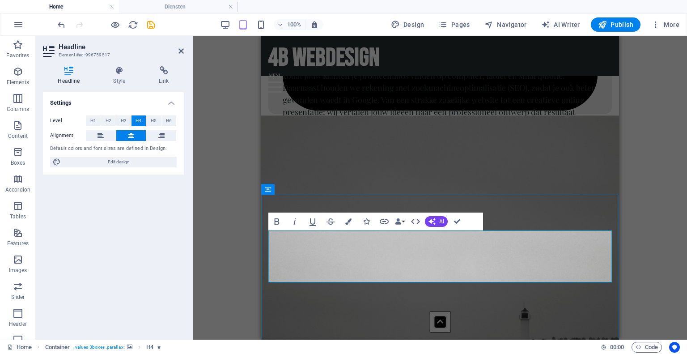
drag, startPoint x: 523, startPoint y: 268, endPoint x: 257, endPoint y: 240, distance: 267.7
copy span "Waarom kiezen voor 4B Webdesign in [GEOGRAPHIC_DATA] en [GEOGRAPHIC_DATA]?"
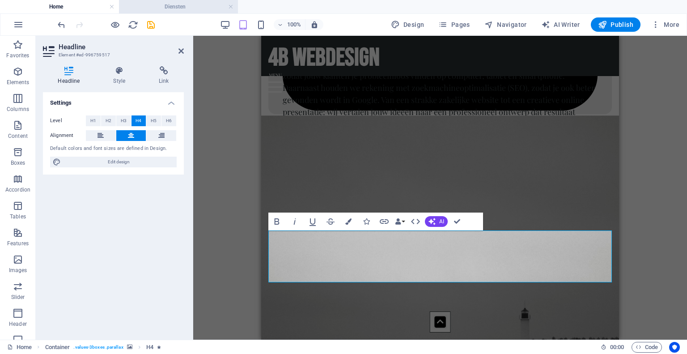
click at [180, 6] on h4 "Diensten" at bounding box center [178, 7] width 119 height 10
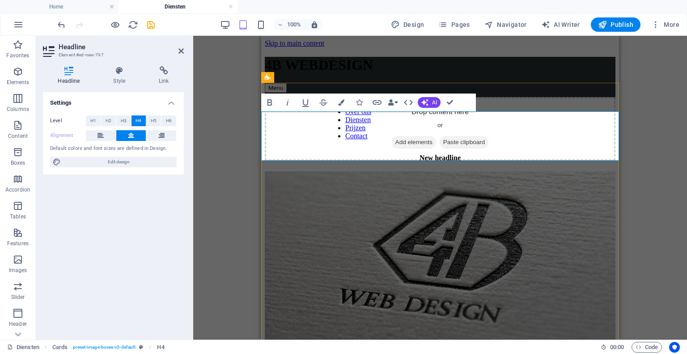
click at [408, 154] on h4 "New headline" at bounding box center [440, 158] width 351 height 8
drag, startPoint x: 505, startPoint y: 125, endPoint x: 332, endPoint y: 137, distance: 174.1
click at [332, 154] on div "New headline" at bounding box center [440, 158] width 351 height 8
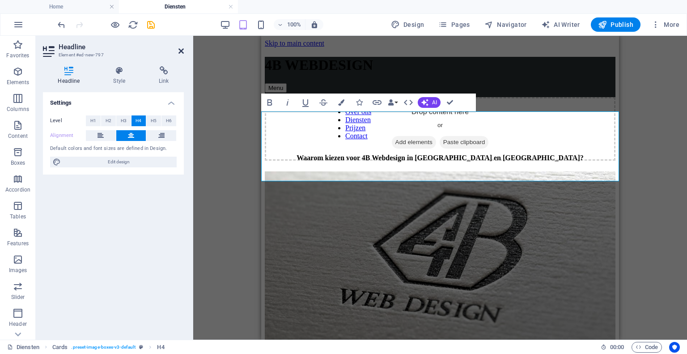
click at [181, 49] on icon at bounding box center [181, 50] width 5 height 7
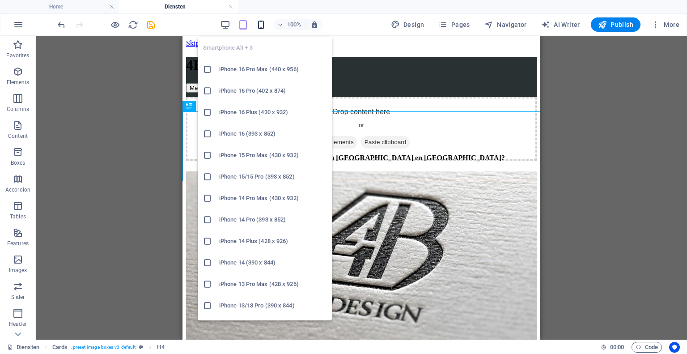
click at [261, 21] on icon "button" at bounding box center [261, 25] width 10 height 10
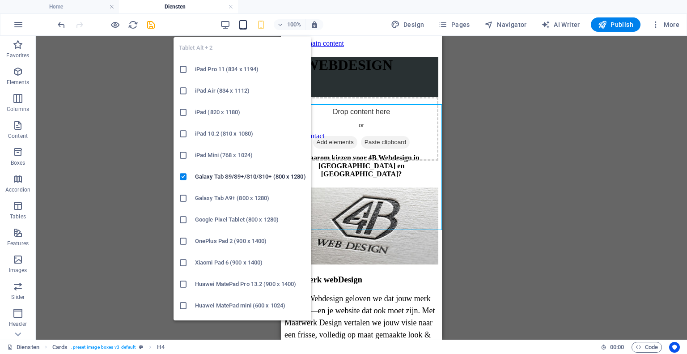
click at [244, 24] on icon "button" at bounding box center [243, 25] width 10 height 10
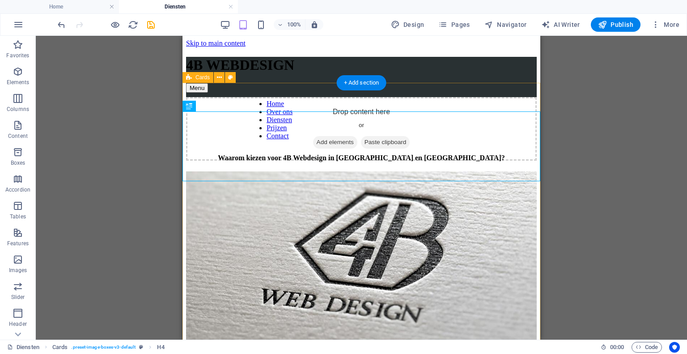
click at [198, 162] on div "Waarom kiezen voor 4B Webdesign in [GEOGRAPHIC_DATA] en [GEOGRAPHIC_DATA]?" at bounding box center [361, 158] width 351 height 8
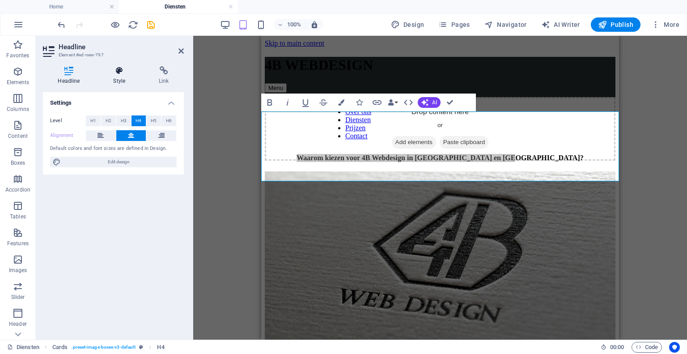
click at [123, 66] on icon at bounding box center [119, 70] width 42 height 9
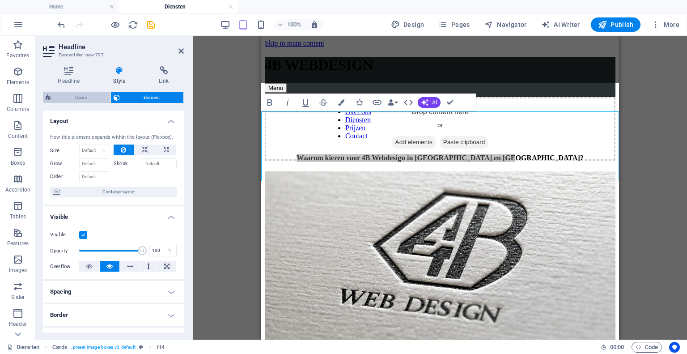
click at [91, 95] on span "Cards" at bounding box center [81, 97] width 54 height 11
select select "rem"
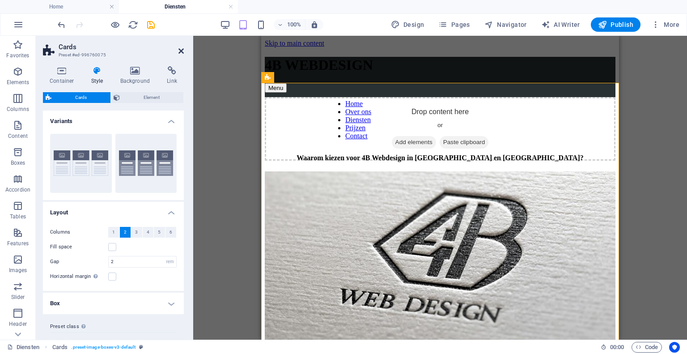
click at [179, 47] on icon at bounding box center [181, 50] width 5 height 7
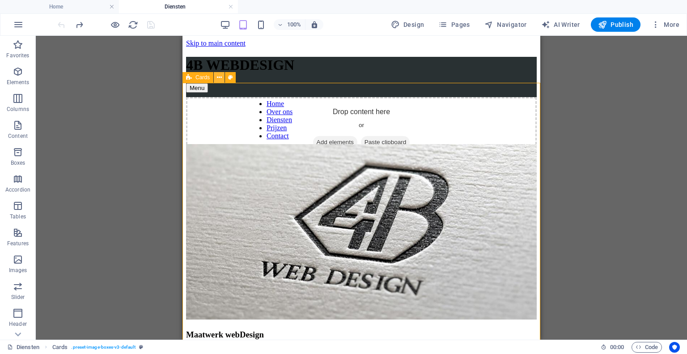
click at [219, 81] on icon at bounding box center [219, 77] width 5 height 9
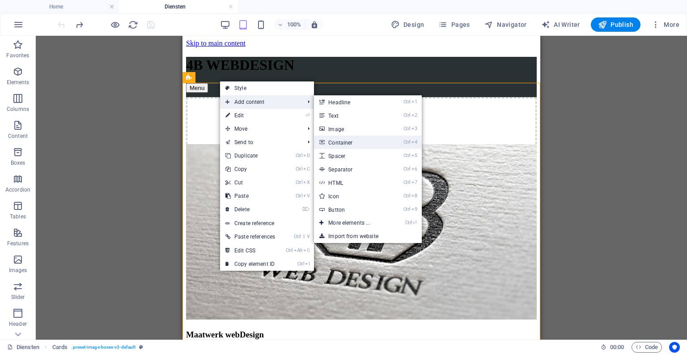
click at [341, 140] on link "Ctrl 4 Container" at bounding box center [351, 142] width 74 height 13
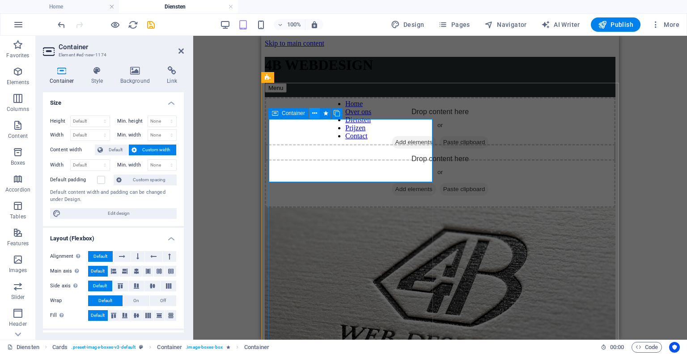
click at [314, 113] on icon at bounding box center [314, 113] width 5 height 9
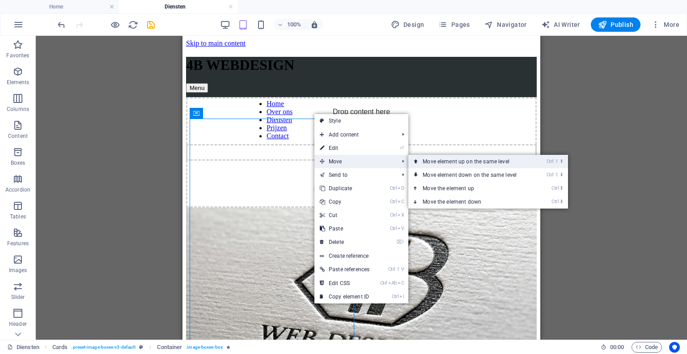
click at [440, 167] on link "Ctrl ⇧ ⬆ Move element up on the same level" at bounding box center [472, 161] width 126 height 13
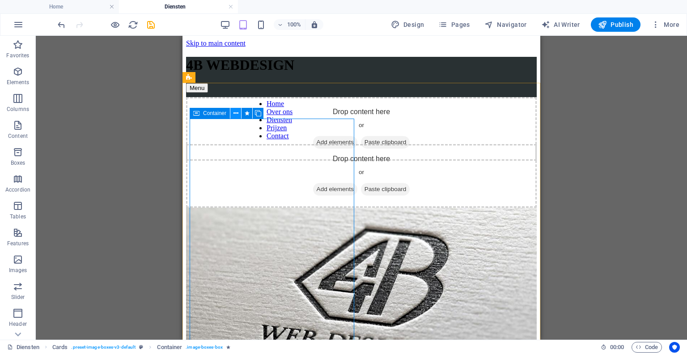
click at [234, 115] on icon at bounding box center [236, 113] width 5 height 9
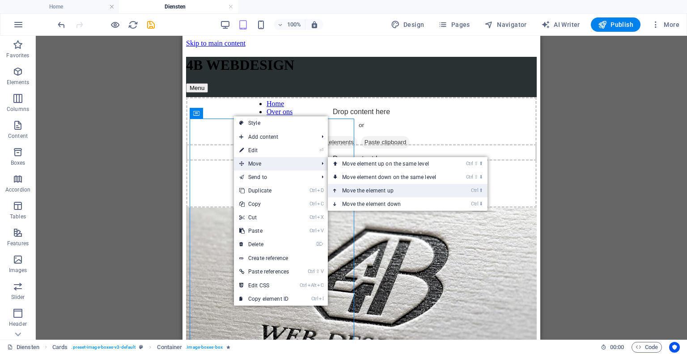
click at [372, 193] on link "Ctrl ⬆ Move the element up" at bounding box center [391, 190] width 126 height 13
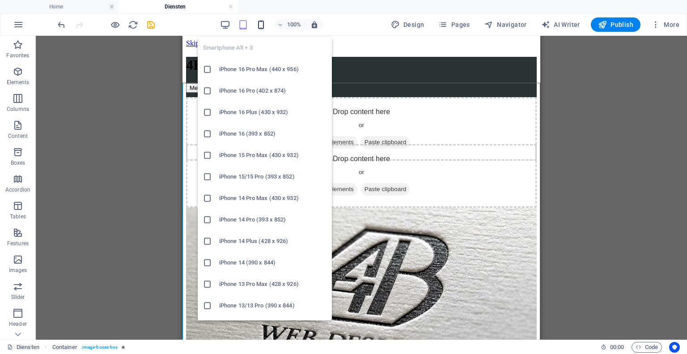
click at [262, 23] on icon "button" at bounding box center [261, 25] width 10 height 10
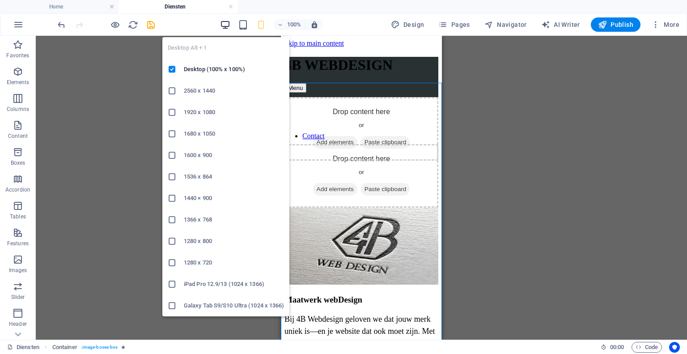
click at [226, 21] on icon "button" at bounding box center [225, 25] width 10 height 10
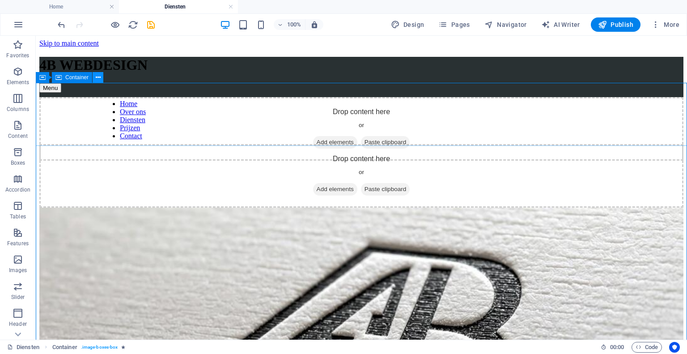
click at [99, 78] on icon at bounding box center [98, 77] width 5 height 9
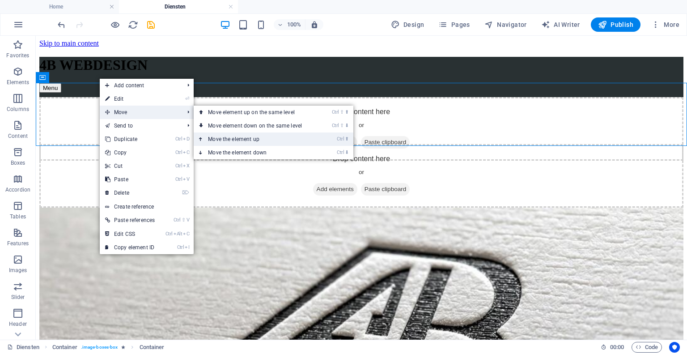
click at [215, 136] on link "Ctrl ⬆ Move the element up" at bounding box center [257, 138] width 126 height 13
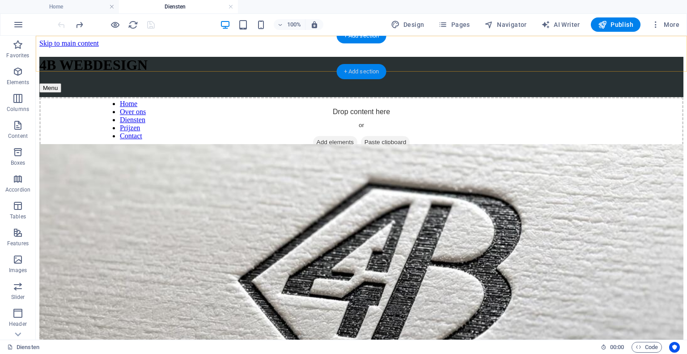
click at [355, 67] on div "+ Add section" at bounding box center [362, 71] width 50 height 15
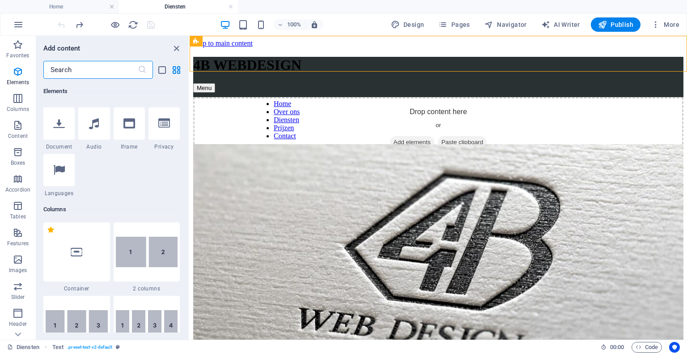
scroll to position [322, 0]
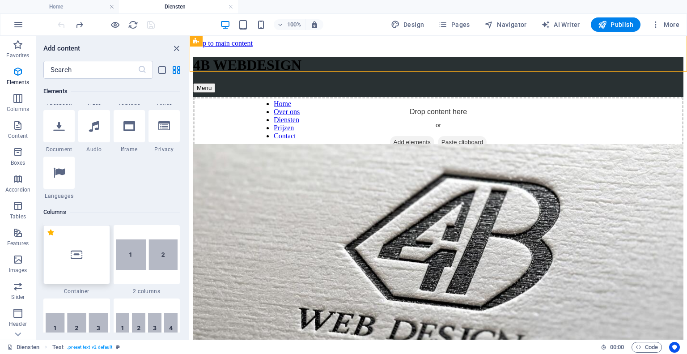
click at [78, 241] on div at bounding box center [76, 254] width 67 height 59
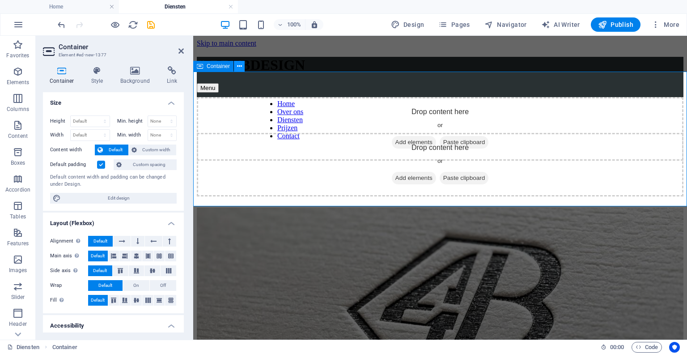
click at [238, 67] on icon at bounding box center [239, 66] width 5 height 9
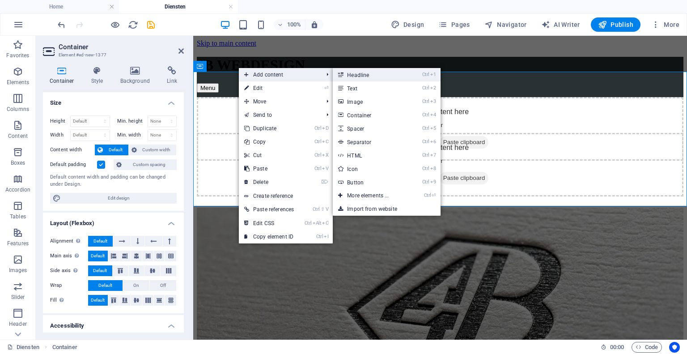
click at [369, 74] on link "Ctrl 1 Headline" at bounding box center [370, 74] width 74 height 13
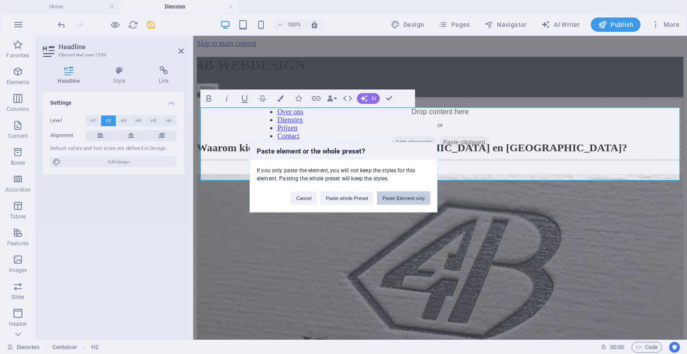
click at [385, 196] on button "Paste Element only" at bounding box center [403, 197] width 53 height 13
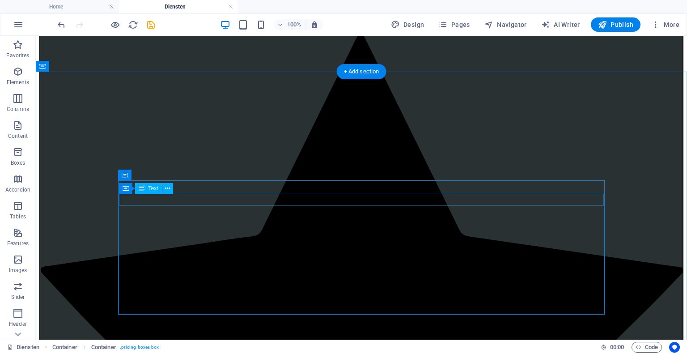
scroll to position [0, 0]
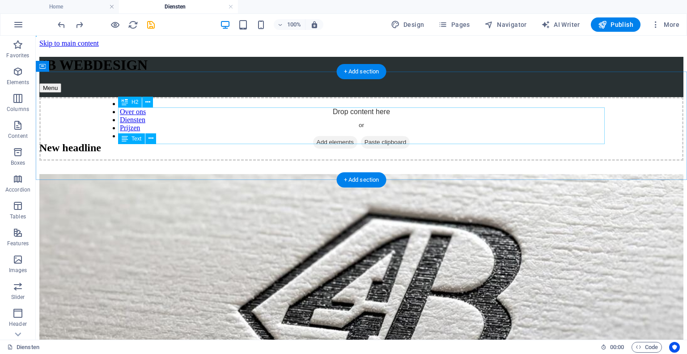
click at [262, 142] on div "New headline" at bounding box center [361, 148] width 644 height 12
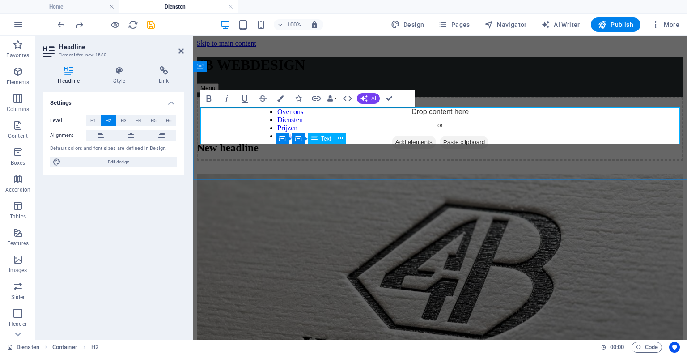
click at [354, 142] on h2 "New headline" at bounding box center [440, 148] width 487 height 12
drag, startPoint x: 343, startPoint y: 124, endPoint x: 167, endPoint y: 117, distance: 176.0
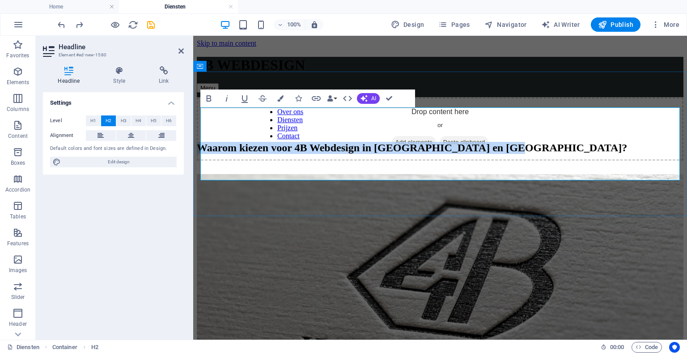
drag, startPoint x: 396, startPoint y: 169, endPoint x: 200, endPoint y: 116, distance: 202.7
click at [200, 142] on h2 "Waarom kiezen voor 4B Webdesign in [GEOGRAPHIC_DATA] en [GEOGRAPHIC_DATA]?" at bounding box center [440, 148] width 487 height 12
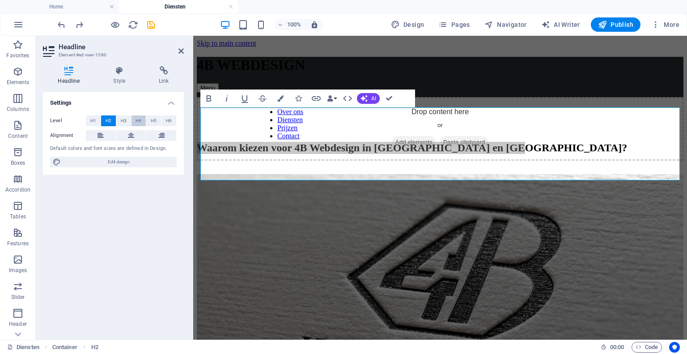
click at [141, 122] on button "H4" at bounding box center [139, 120] width 15 height 11
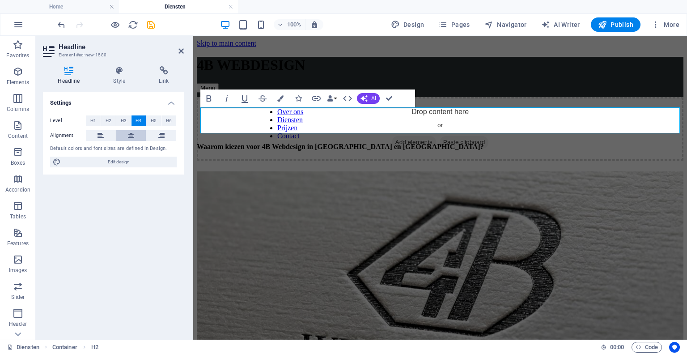
click at [130, 137] on icon at bounding box center [131, 135] width 6 height 11
click at [179, 50] on icon at bounding box center [181, 50] width 5 height 7
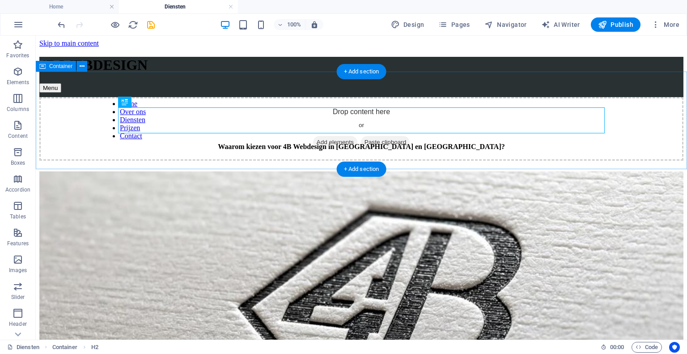
click at [90, 149] on div "Waarom kiezen voor 4B Webdesign in [GEOGRAPHIC_DATA] en [GEOGRAPHIC_DATA]?" at bounding box center [361, 147] width 644 height 8
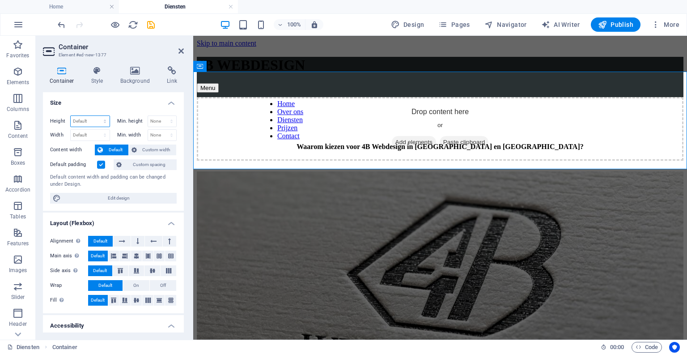
click at [85, 119] on select "Default px rem % vh vw" at bounding box center [90, 121] width 39 height 11
select select "px"
click at [96, 116] on select "Default px rem % vh vw" at bounding box center [90, 121] width 39 height 11
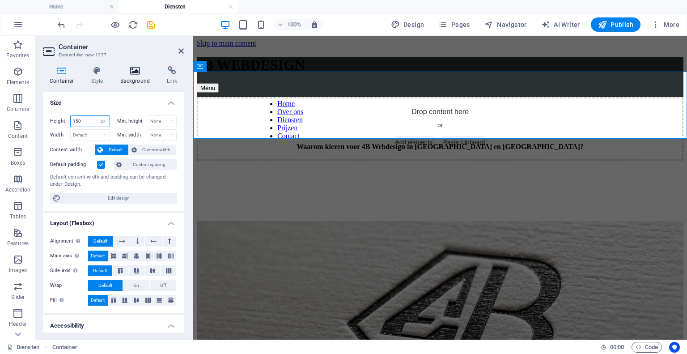
type input "150"
click at [134, 71] on icon at bounding box center [135, 70] width 43 height 9
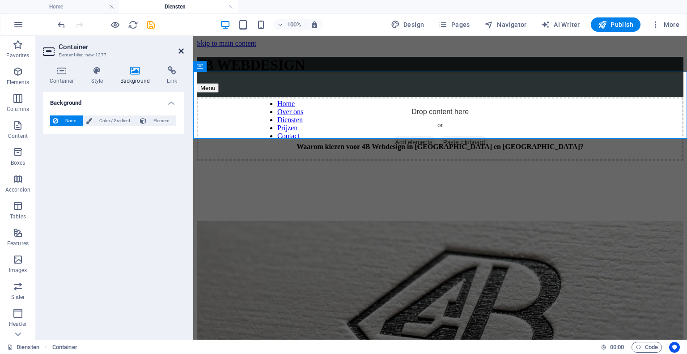
click at [180, 50] on icon at bounding box center [181, 50] width 5 height 7
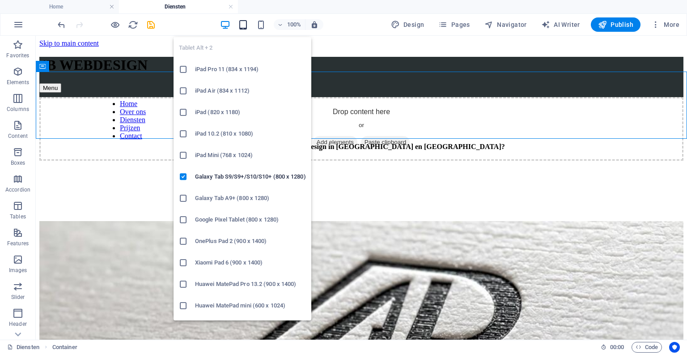
click at [248, 24] on icon "button" at bounding box center [243, 25] width 10 height 10
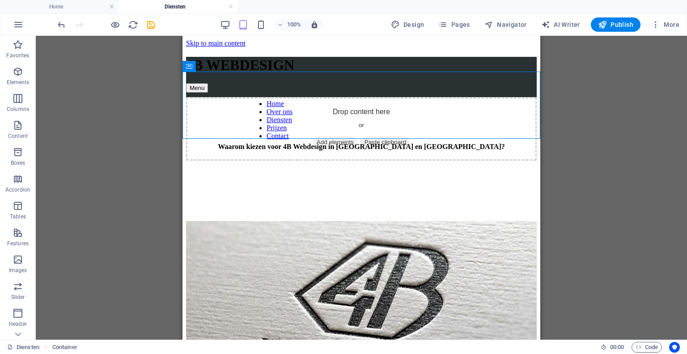
click at [573, 137] on div "Drag here to replace the existing content. Press “Ctrl” if you want to create a…" at bounding box center [362, 188] width 652 height 304
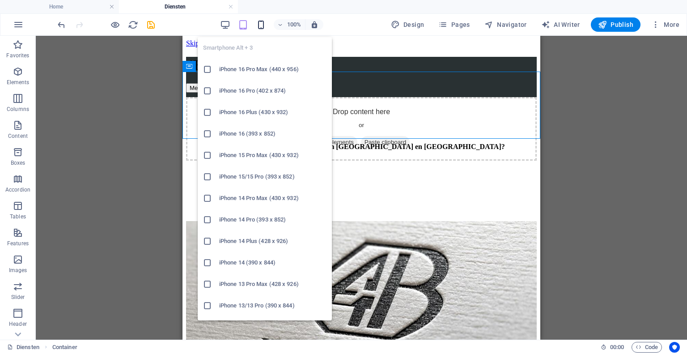
click at [265, 22] on icon "button" at bounding box center [261, 25] width 10 height 10
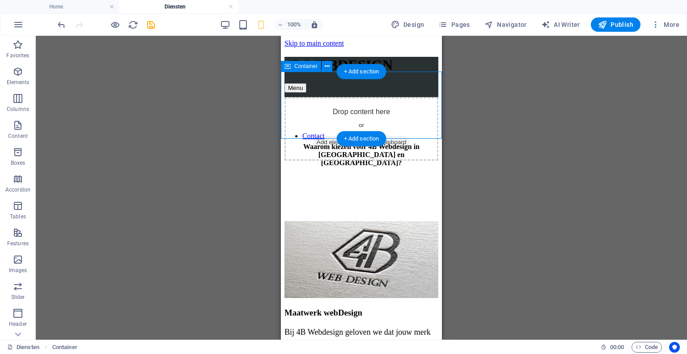
click at [285, 143] on div "Waarom kiezen voor 4B Webdesign in [GEOGRAPHIC_DATA] en [GEOGRAPHIC_DATA]?" at bounding box center [362, 176] width 154 height 67
select select "px"
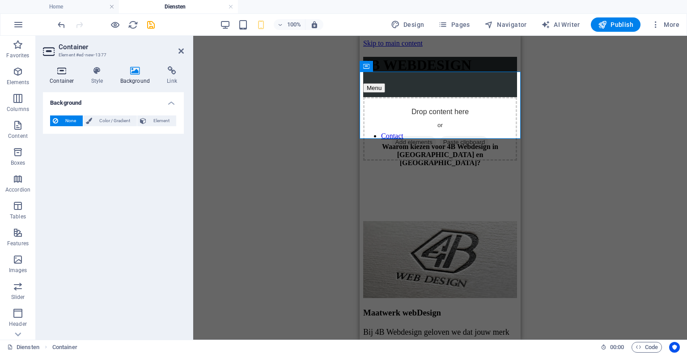
click at [68, 77] on h4 "Container" at bounding box center [64, 75] width 42 height 19
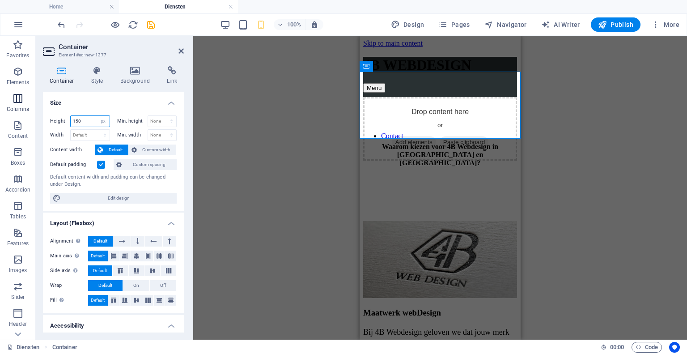
drag, startPoint x: 86, startPoint y: 122, endPoint x: 0, endPoint y: 115, distance: 86.3
click at [0, 115] on section "Favorites Elements Columns Content Boxes Accordion Tables Features Images Slide…" at bounding box center [343, 188] width 687 height 304
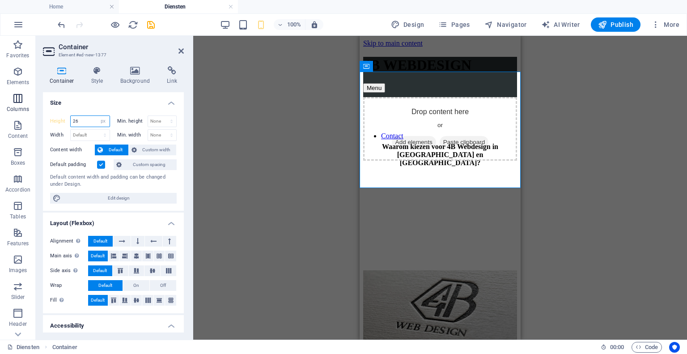
type input "2"
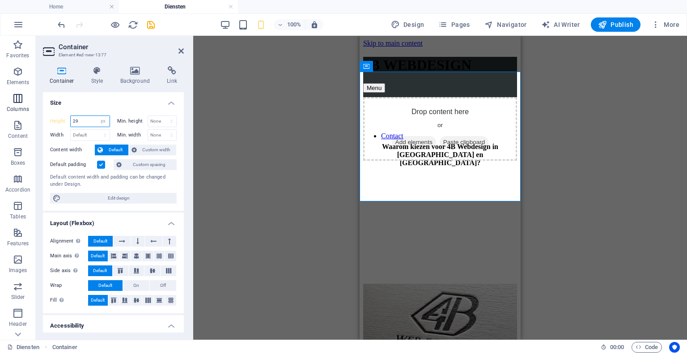
type input "2"
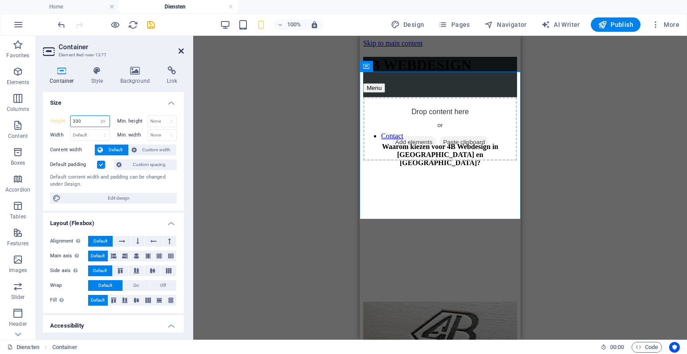
type input "330"
click at [180, 51] on icon at bounding box center [181, 50] width 5 height 7
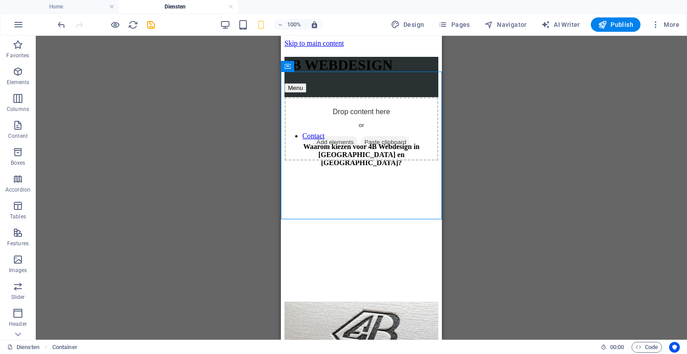
click at [521, 148] on div "Drag here to replace the existing content. Press “Ctrl” if you want to create a…" at bounding box center [362, 188] width 652 height 304
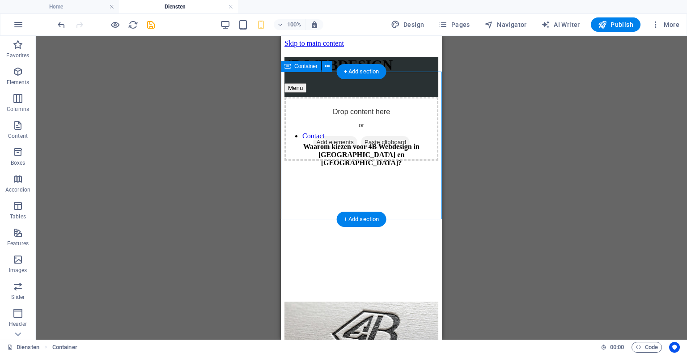
click at [294, 212] on div "Waarom kiezen voor 4B Webdesign in [GEOGRAPHIC_DATA] en [GEOGRAPHIC_DATA]?" at bounding box center [362, 217] width 154 height 148
select select "px"
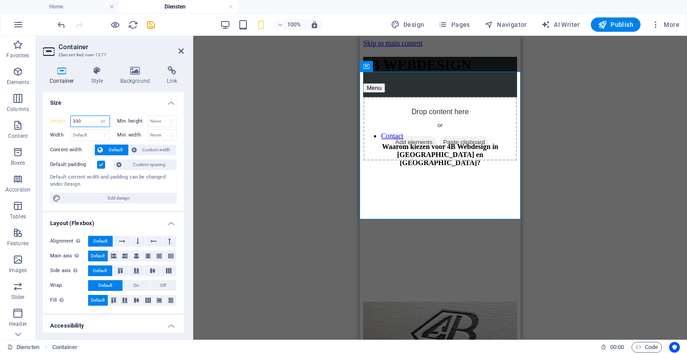
click at [90, 123] on input "330" at bounding box center [90, 121] width 39 height 11
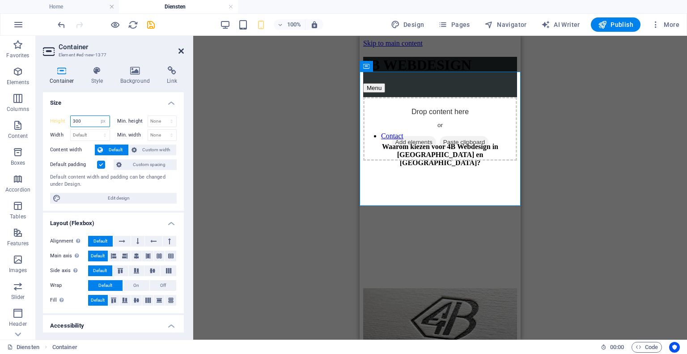
type input "300"
click at [181, 49] on icon at bounding box center [181, 50] width 5 height 7
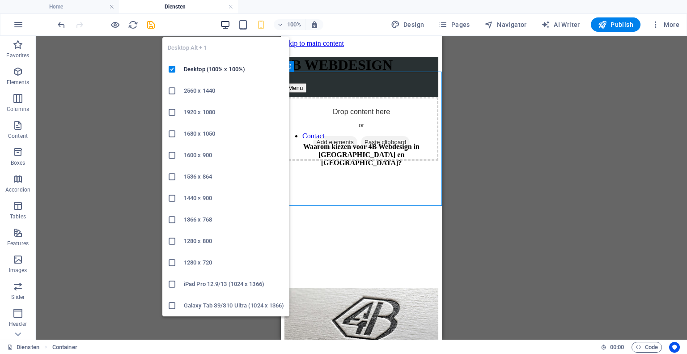
click at [228, 23] on icon "button" at bounding box center [225, 25] width 10 height 10
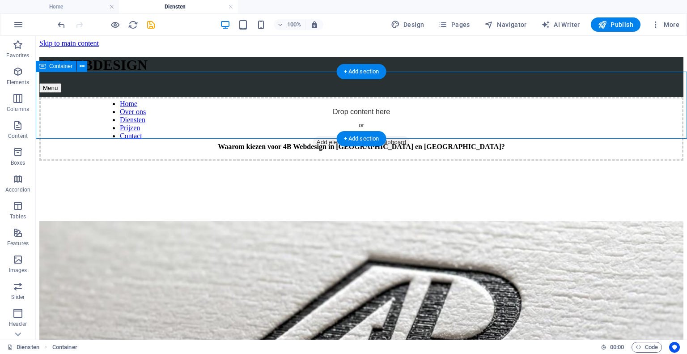
click at [80, 143] on div "Waarom kiezen voor 4B Webdesign in [GEOGRAPHIC_DATA] en [GEOGRAPHIC_DATA]?" at bounding box center [361, 176] width 644 height 67
select select "px"
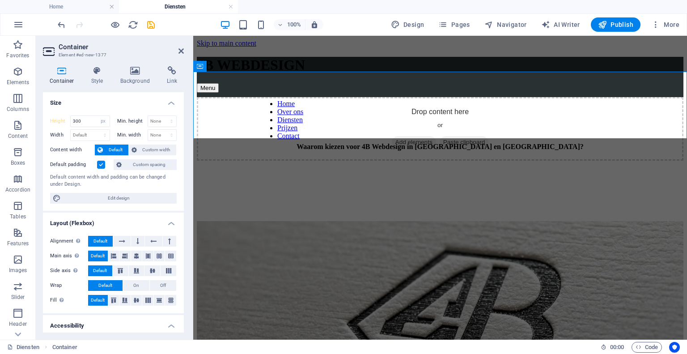
type input "150"
click at [126, 67] on icon at bounding box center [135, 70] width 43 height 9
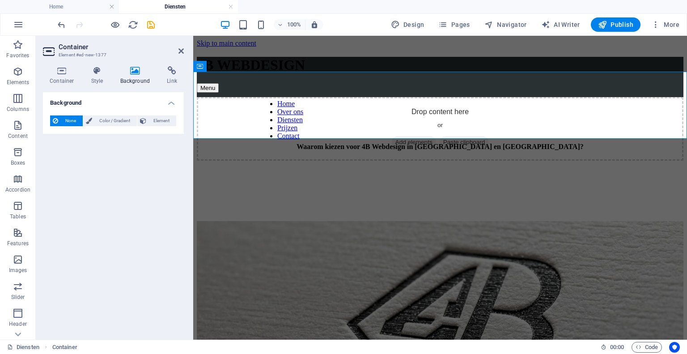
click at [184, 49] on aside "Container Element #ed-new-1377 Container Style Background Link Size Height 150 …" at bounding box center [115, 188] width 158 height 304
click at [181, 50] on icon at bounding box center [181, 50] width 5 height 7
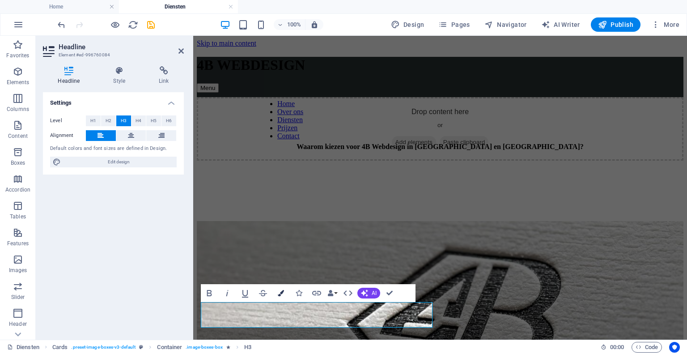
click at [278, 294] on icon "button" at bounding box center [281, 293] width 6 height 6
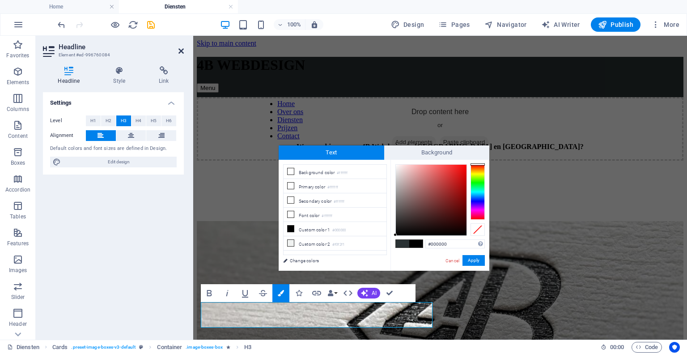
click at [180, 49] on icon at bounding box center [181, 50] width 5 height 7
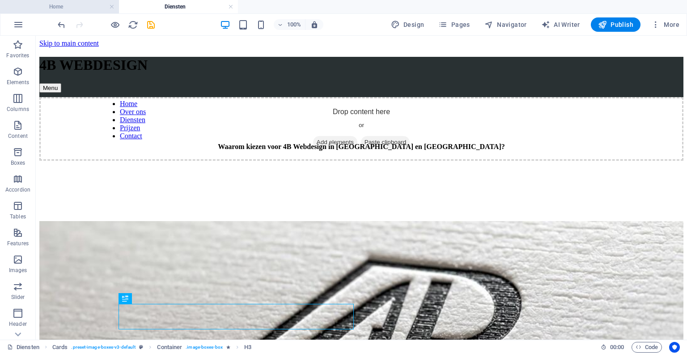
click at [72, 4] on h4 "Home" at bounding box center [59, 7] width 119 height 10
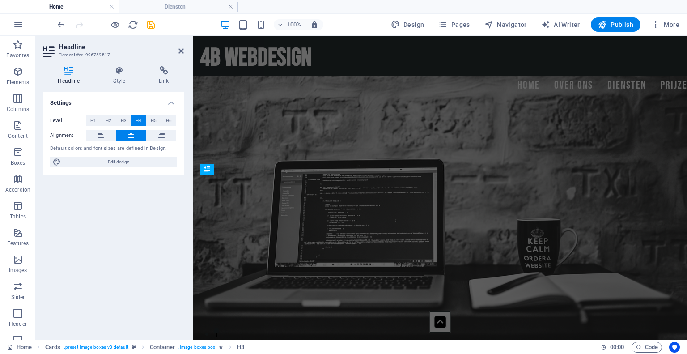
scroll to position [1045, 0]
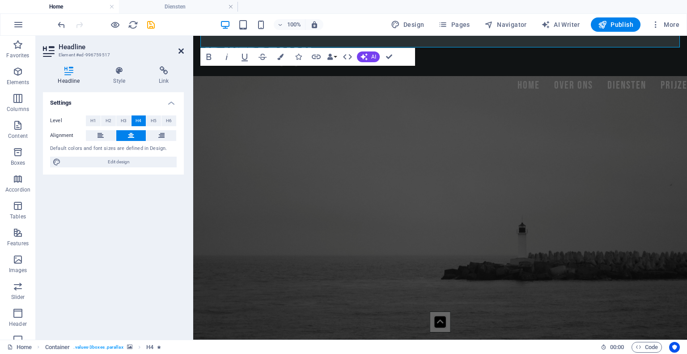
click at [181, 52] on icon at bounding box center [181, 50] width 5 height 7
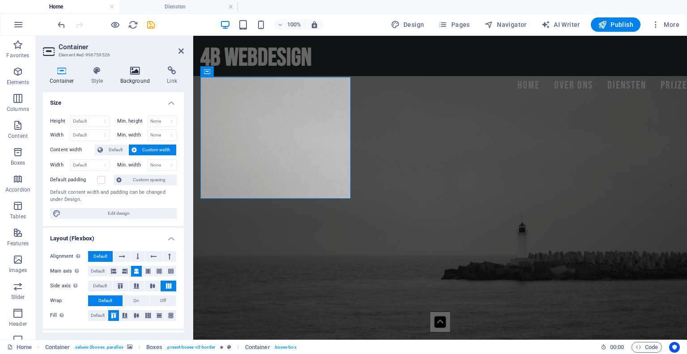
click at [137, 73] on icon at bounding box center [135, 70] width 43 height 9
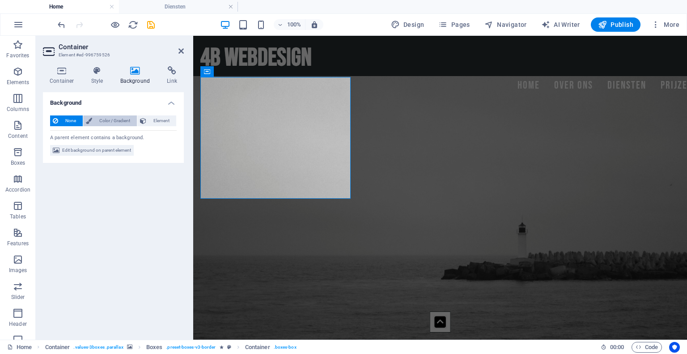
click at [102, 117] on span "Color / Gradient" at bounding box center [114, 120] width 39 height 11
click at [179, 53] on icon at bounding box center [181, 50] width 5 height 7
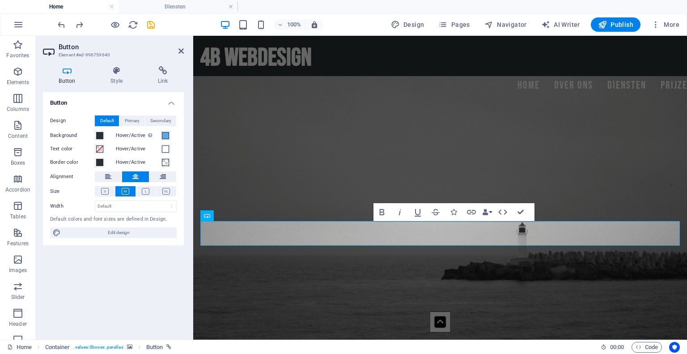
click at [105, 134] on div "Background" at bounding box center [80, 135] width 61 height 11
click at [102, 135] on span at bounding box center [99, 135] width 7 height 7
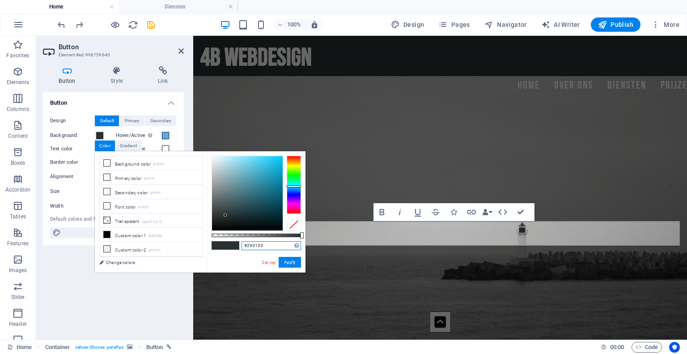
drag, startPoint x: 273, startPoint y: 249, endPoint x: 203, endPoint y: 238, distance: 71.2
click at [203, 238] on div "less Background color #ffffff Primary color #ffffff Secondary color #ffffff Fon…" at bounding box center [200, 211] width 211 height 121
click at [298, 263] on button "Apply" at bounding box center [290, 262] width 22 height 11
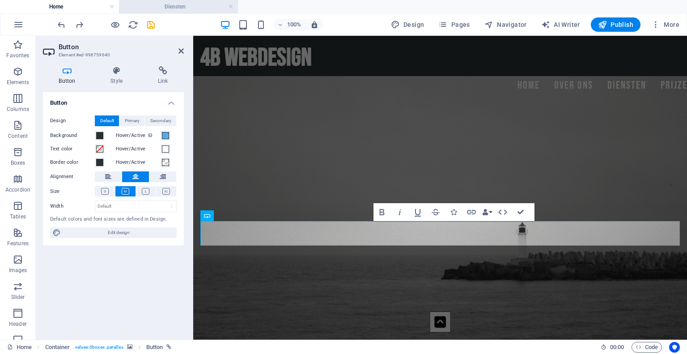
click at [200, 9] on h4 "Diensten" at bounding box center [178, 7] width 119 height 10
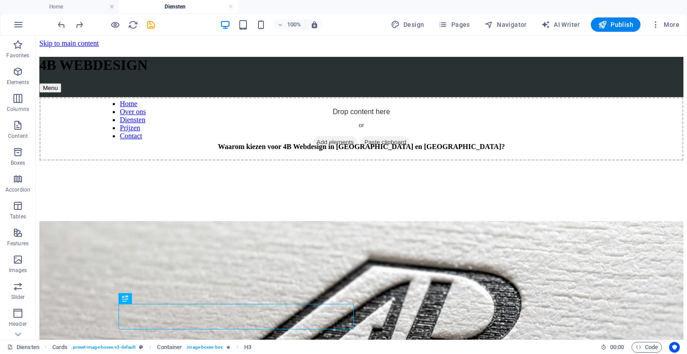
scroll to position [0, 0]
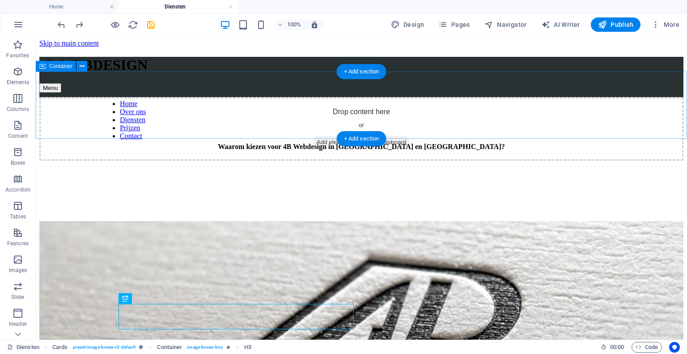
click at [53, 143] on div "Waarom kiezen voor 4B Webdesign in [GEOGRAPHIC_DATA] en [GEOGRAPHIC_DATA]?" at bounding box center [361, 176] width 644 height 67
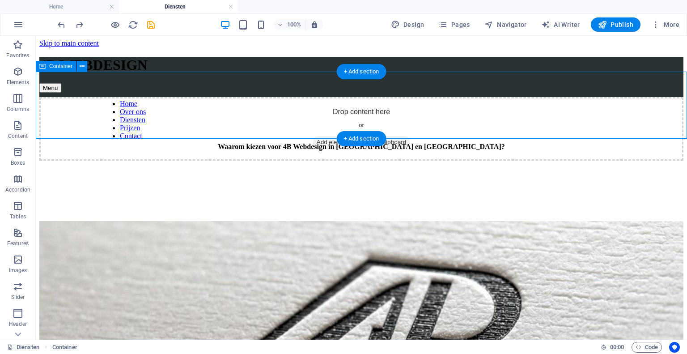
click at [53, 143] on div "Waarom kiezen voor 4B Webdesign in [GEOGRAPHIC_DATA] en [GEOGRAPHIC_DATA]?" at bounding box center [361, 176] width 644 height 67
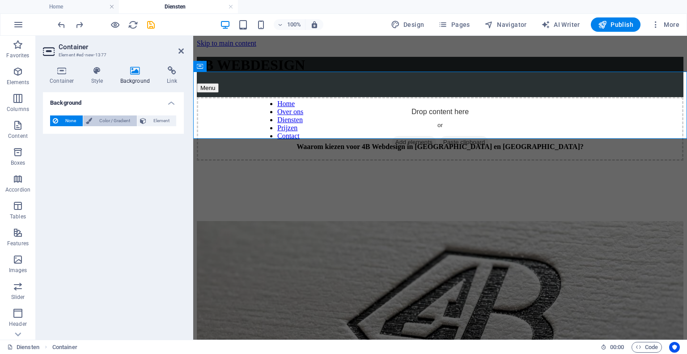
click at [115, 116] on span "Color / Gradient" at bounding box center [114, 120] width 39 height 11
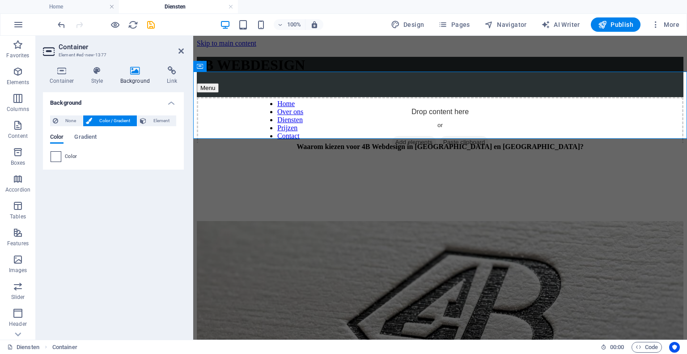
click at [57, 155] on span at bounding box center [56, 157] width 10 height 10
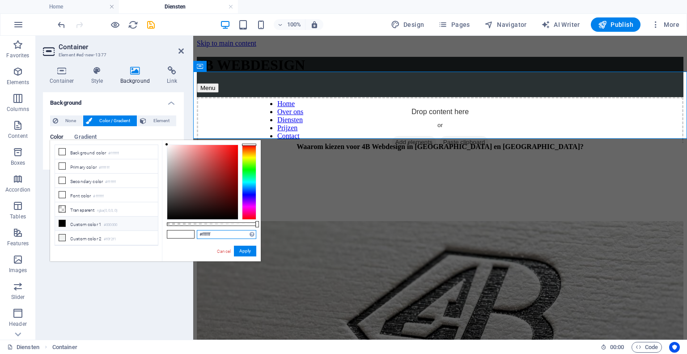
drag, startPoint x: 217, startPoint y: 232, endPoint x: 181, endPoint y: 224, distance: 37.1
click at [181, 224] on div "#ffffff Supported formats #0852ed rgb(8, 82, 237) rgba(8, 82, 237, 90%) hsv(221…" at bounding box center [211, 265] width 99 height 251
paste input "293133"
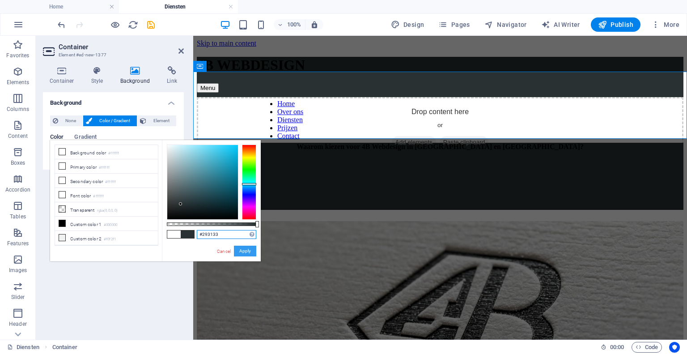
type input "#293133"
click at [251, 254] on button "Apply" at bounding box center [245, 251] width 22 height 11
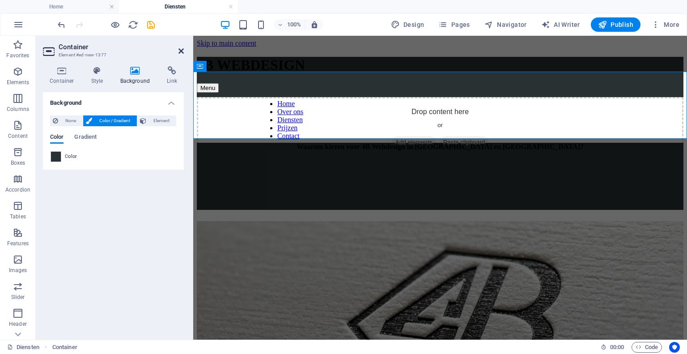
click at [179, 50] on icon at bounding box center [181, 50] width 5 height 7
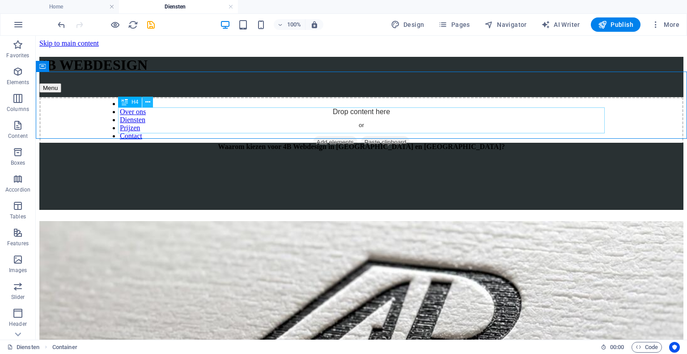
click at [147, 106] on icon at bounding box center [147, 102] width 5 height 9
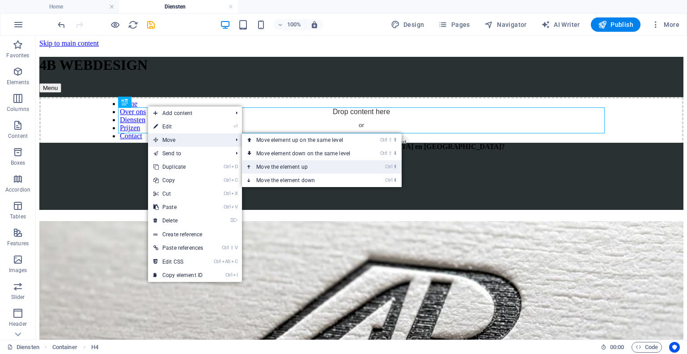
click at [283, 165] on link "Ctrl ⬆ Move the element up" at bounding box center [305, 166] width 126 height 13
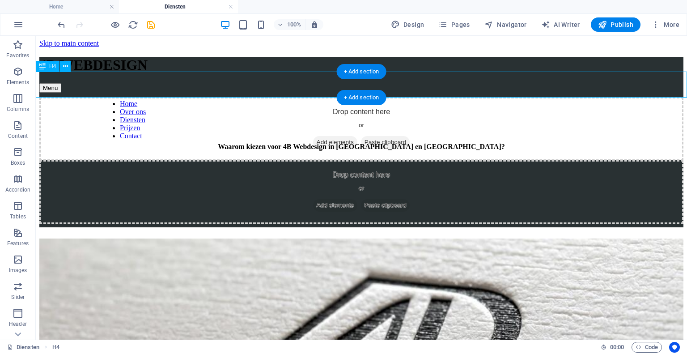
click at [65, 143] on div "Waarom kiezen voor 4B Webdesign in [GEOGRAPHIC_DATA] en [GEOGRAPHIC_DATA]?" at bounding box center [361, 147] width 644 height 8
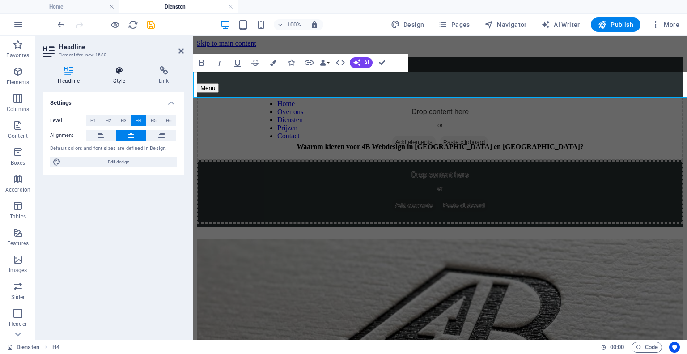
click at [113, 75] on icon at bounding box center [119, 70] width 42 height 9
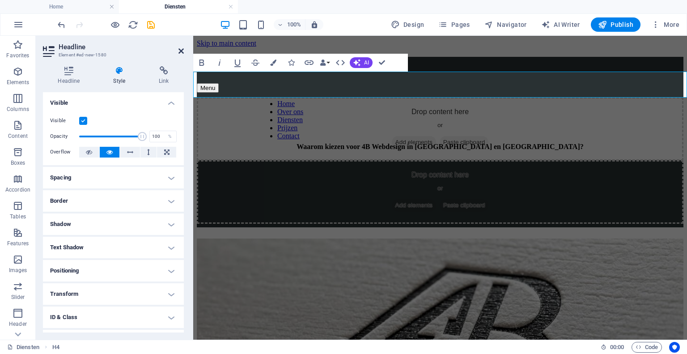
click at [180, 52] on icon at bounding box center [181, 50] width 5 height 7
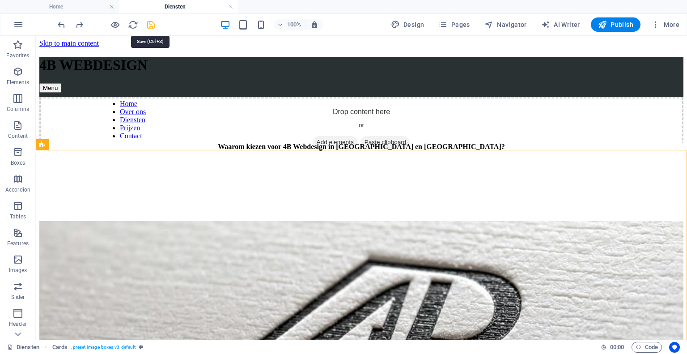
click at [152, 25] on icon "save" at bounding box center [151, 25] width 10 height 10
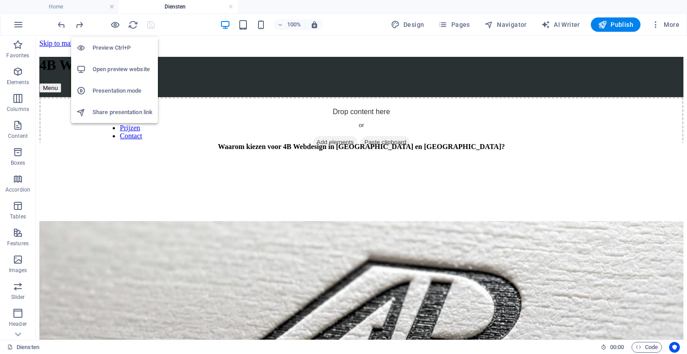
click at [120, 66] on h6 "Open preview website" at bounding box center [123, 69] width 60 height 11
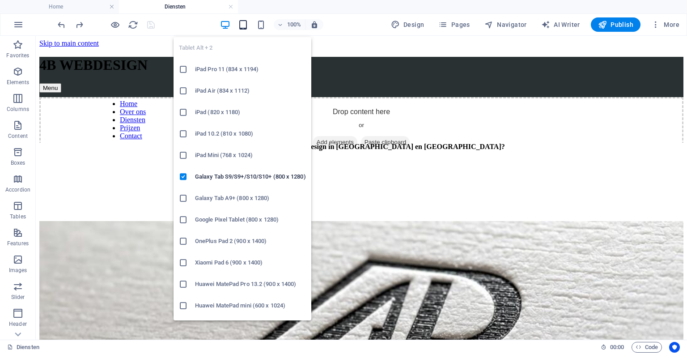
click at [245, 22] on icon "button" at bounding box center [243, 25] width 10 height 10
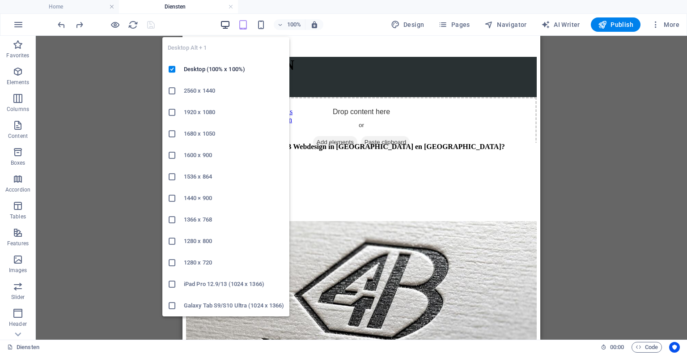
click at [224, 26] on icon "button" at bounding box center [225, 25] width 10 height 10
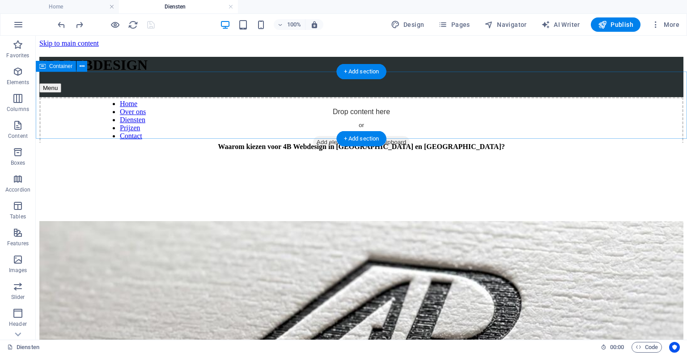
click at [39, 143] on div "Waarom kiezen voor 4B Webdesign in [GEOGRAPHIC_DATA] en [GEOGRAPHIC_DATA]?" at bounding box center [361, 176] width 644 height 67
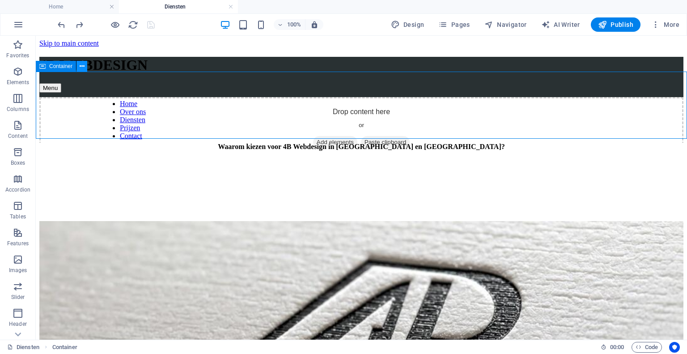
click at [83, 67] on icon at bounding box center [82, 66] width 5 height 9
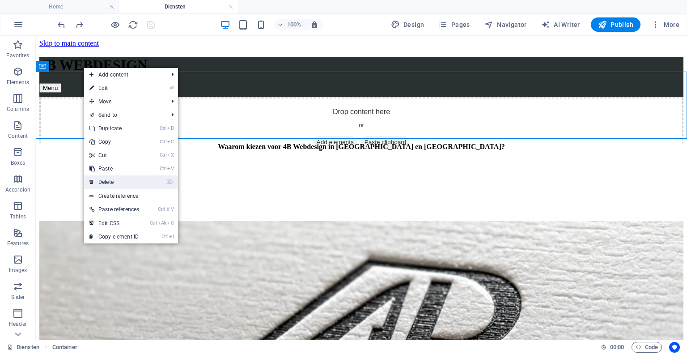
click at [104, 183] on link "⌦ Delete" at bounding box center [114, 181] width 60 height 13
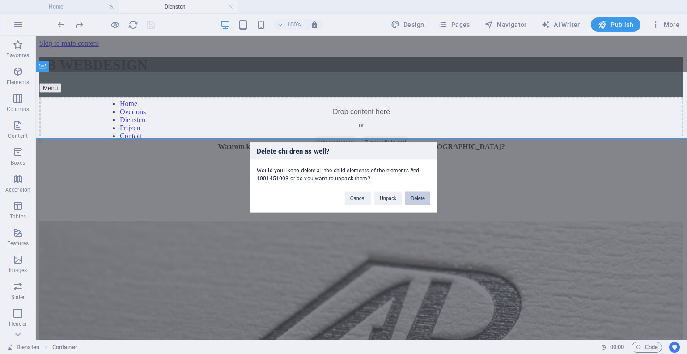
click at [418, 196] on button "Delete" at bounding box center [417, 197] width 25 height 13
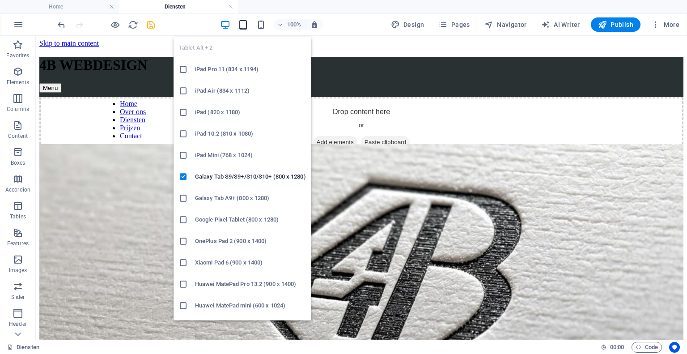
click at [248, 25] on icon "button" at bounding box center [243, 25] width 10 height 10
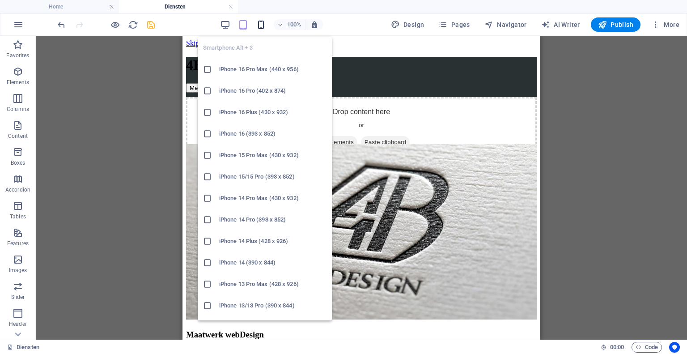
click at [259, 28] on icon "button" at bounding box center [261, 25] width 10 height 10
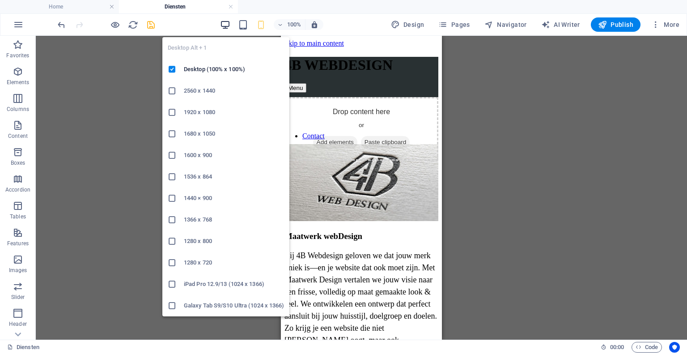
click at [229, 26] on icon "button" at bounding box center [225, 25] width 10 height 10
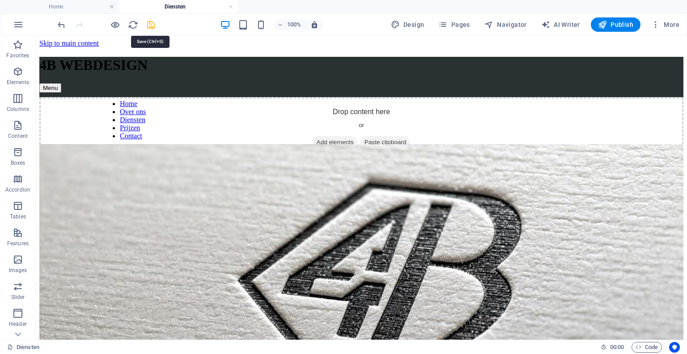
click at [153, 23] on icon "save" at bounding box center [151, 25] width 10 height 10
click at [92, 7] on h4 "Home" at bounding box center [59, 7] width 119 height 10
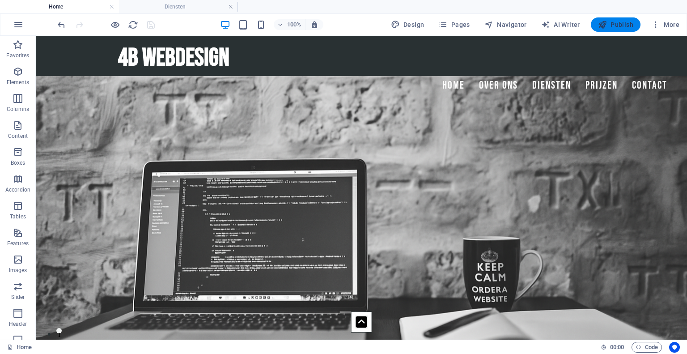
click at [622, 28] on span "Publish" at bounding box center [615, 24] width 35 height 9
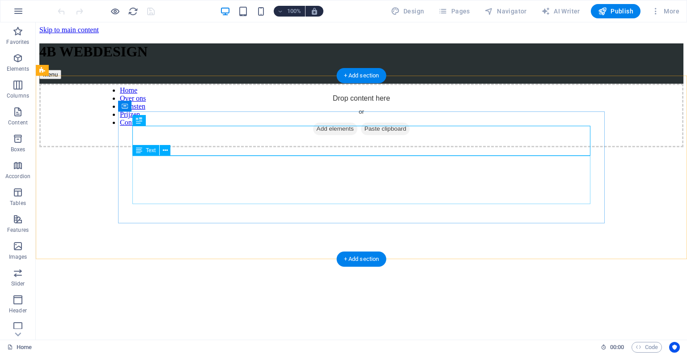
scroll to position [304, 0]
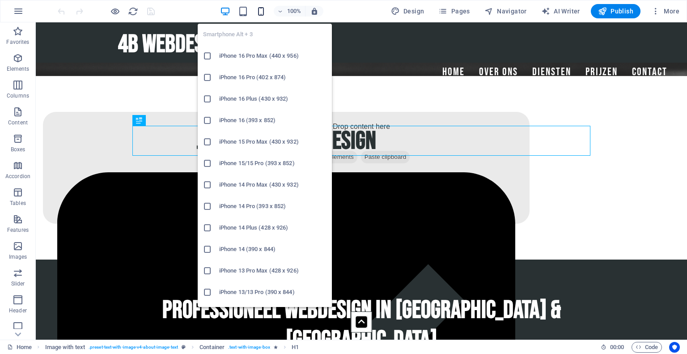
click at [264, 9] on icon "button" at bounding box center [261, 11] width 10 height 10
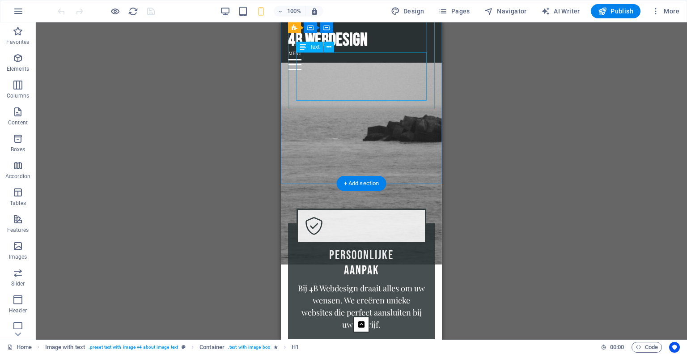
scroll to position [1558, 0]
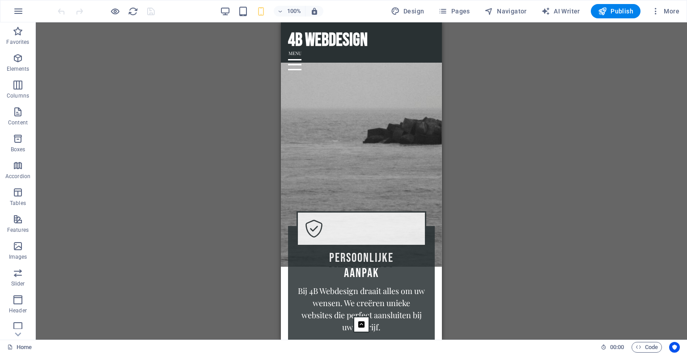
click at [278, 176] on div "Drag here to replace the existing content. Press “Ctrl” if you want to create a…" at bounding box center [362, 180] width 652 height 317
click at [285, 178] on figure at bounding box center [361, 31] width 161 height 472
select select "px"
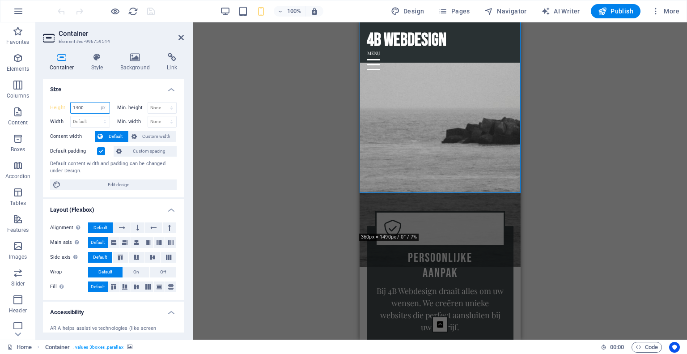
drag, startPoint x: 91, startPoint y: 107, endPoint x: 79, endPoint y: 108, distance: 11.7
click at [79, 108] on input "1400" at bounding box center [90, 107] width 39 height 11
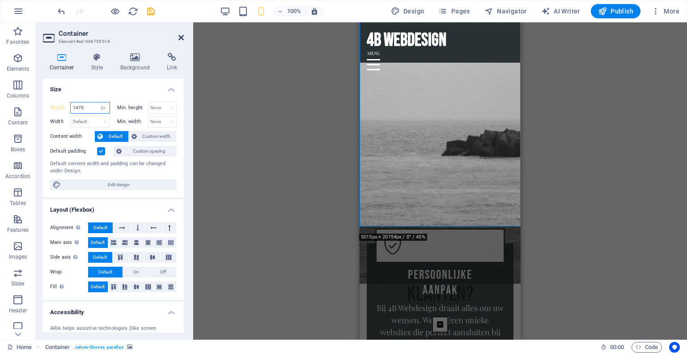
type input "1475"
click at [180, 34] on icon at bounding box center [181, 37] width 5 height 7
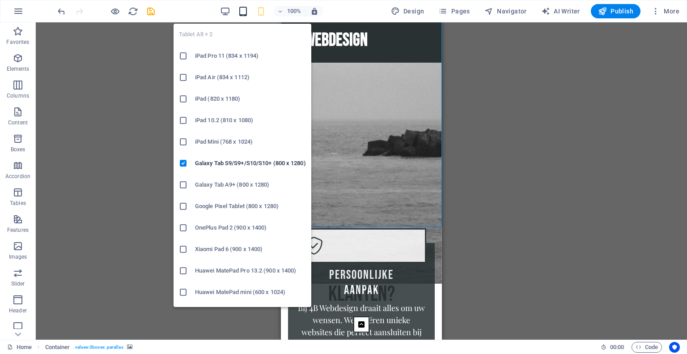
click at [246, 10] on icon "button" at bounding box center [243, 11] width 10 height 10
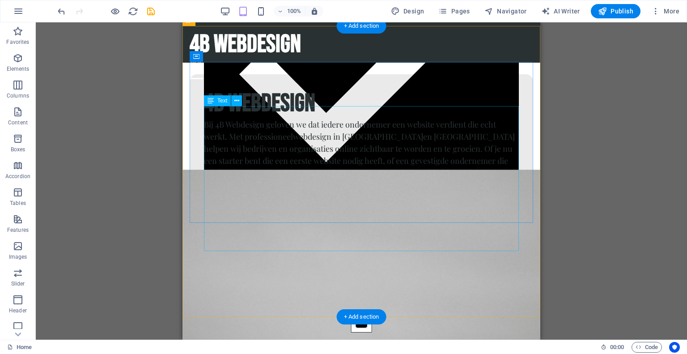
scroll to position [911, 0]
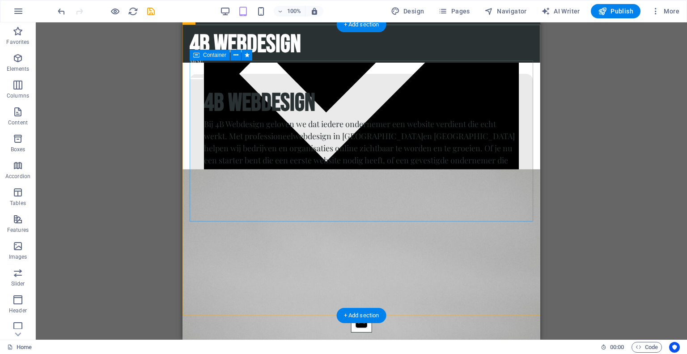
click at [193, 203] on div "4b webdesign Bij 4B Webdesign geloven we dat iedere ondernemer een website verd…" at bounding box center [362, 154] width 344 height 161
select select "px"
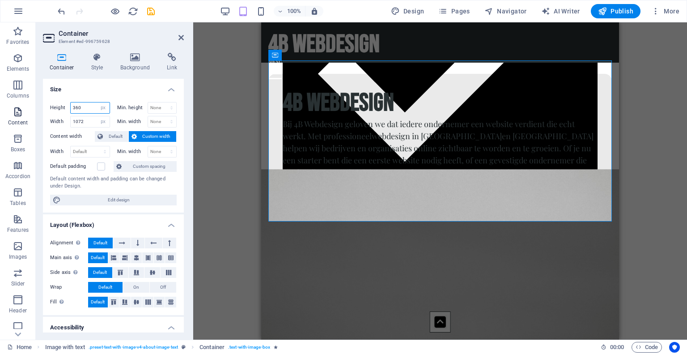
drag, startPoint x: 89, startPoint y: 106, endPoint x: 0, endPoint y: 109, distance: 89.1
click at [0, 109] on section "Favorites Elements Columns Content Boxes Accordion Tables Features Images Slide…" at bounding box center [343, 180] width 687 height 317
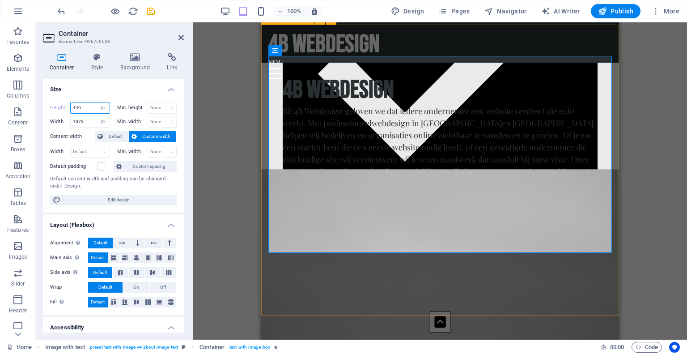
type input "440"
click at [265, 122] on div "4b webdesign Bij 4B Webdesign geloven we dat iedere ondernemer een website verd…" at bounding box center [440, 170] width 358 height 291
select select "px"
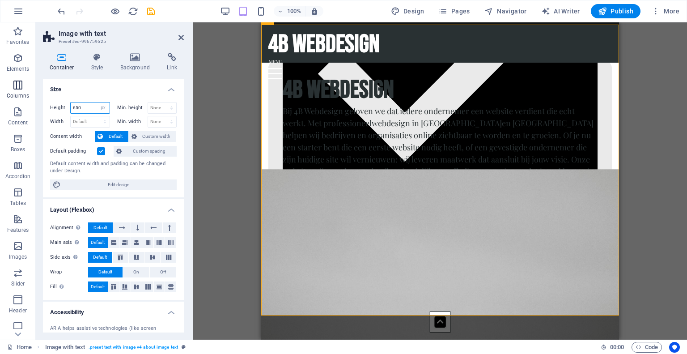
drag, startPoint x: 92, startPoint y: 105, endPoint x: 0, endPoint y: 99, distance: 91.9
click at [0, 99] on section "Favorites Elements Columns Content Boxes Accordion Tables Features Images Slide…" at bounding box center [343, 180] width 687 height 317
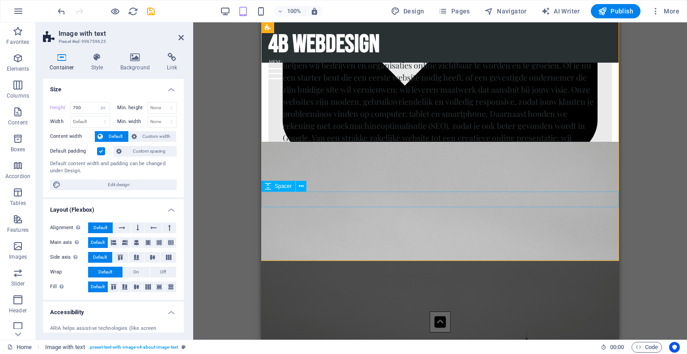
scroll to position [985, 0]
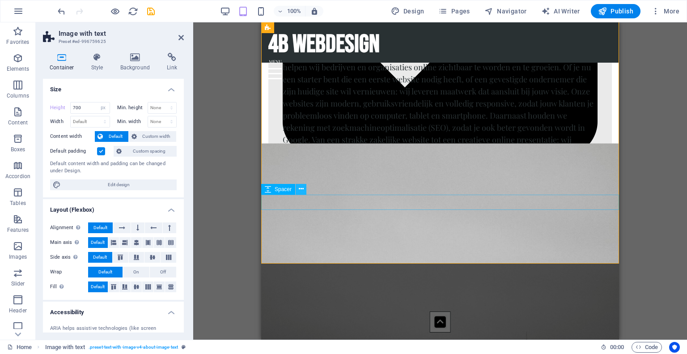
click at [299, 193] on icon at bounding box center [301, 188] width 5 height 9
click at [658, 205] on div "Drag here to replace the existing content. Press “Ctrl” if you want to create a…" at bounding box center [440, 180] width 494 height 317
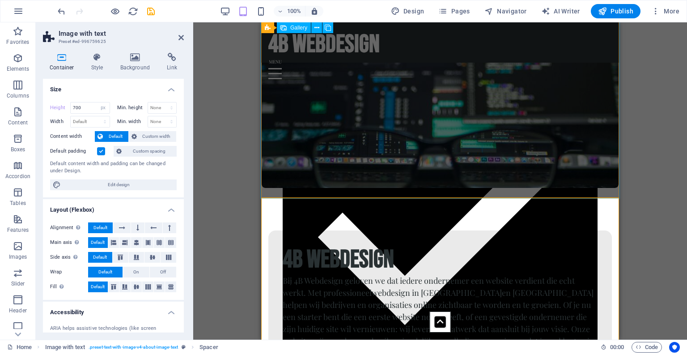
scroll to position [750, 0]
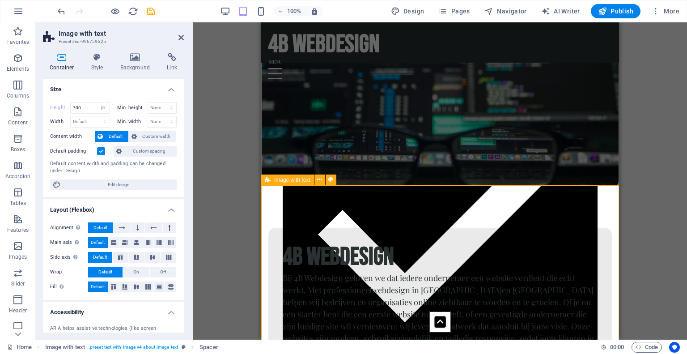
click at [285, 199] on div "4b webdesign Bij 4B Webdesign geloven we dat iedere ondernemer een website verd…" at bounding box center [440, 342] width 358 height 313
drag, startPoint x: 84, startPoint y: 111, endPoint x: 0, endPoint y: 63, distance: 96.6
click at [0, 63] on section "Favorites Elements Columns Content Boxes Accordion Tables Features Images Slide…" at bounding box center [343, 180] width 687 height 317
type input "7"
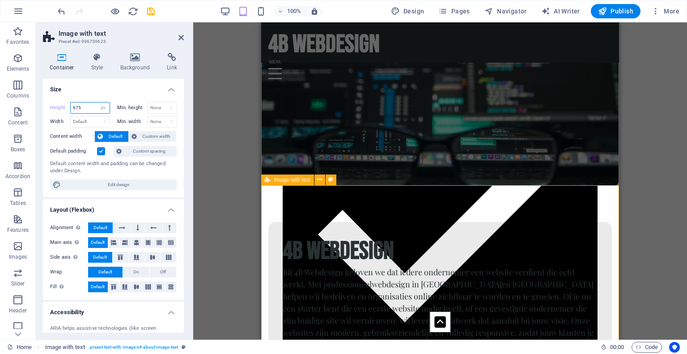
type input "675"
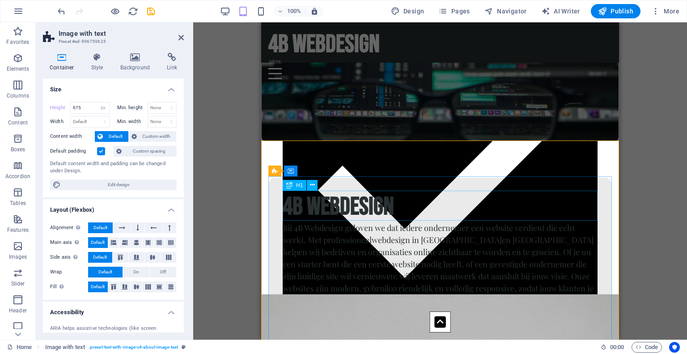
scroll to position [794, 0]
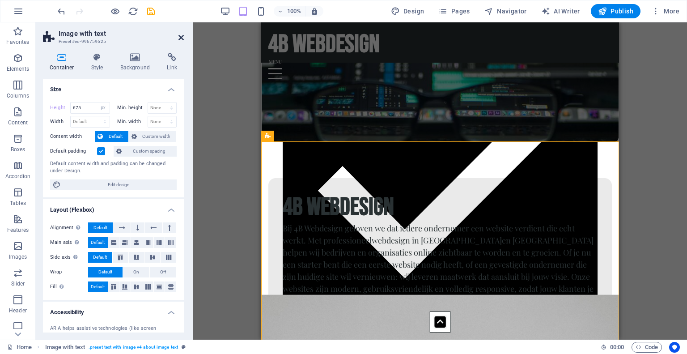
click at [179, 35] on icon at bounding box center [181, 37] width 5 height 7
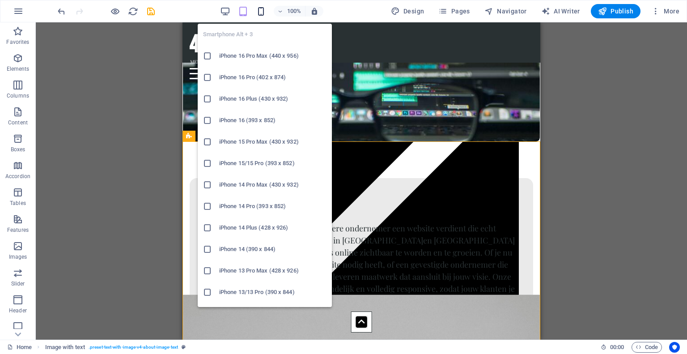
click at [263, 13] on icon "button" at bounding box center [261, 11] width 10 height 10
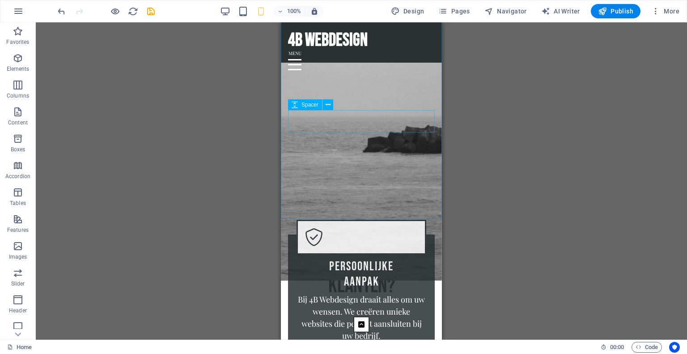
scroll to position [1568, 0]
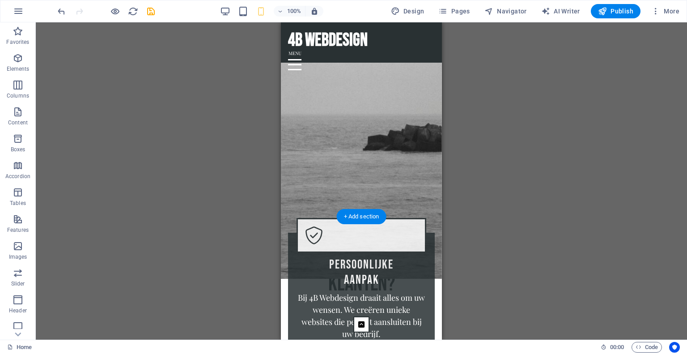
click at [284, 189] on figure at bounding box center [361, 34] width 161 height 489
select select "px"
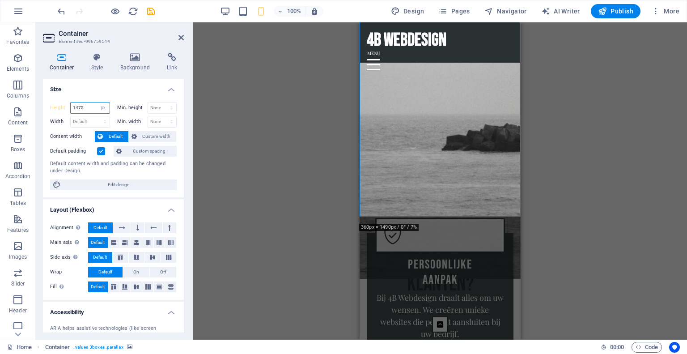
click at [87, 109] on input "1475" at bounding box center [90, 107] width 39 height 11
click at [446, 349] on div "Home Container . values-3boxes .parallax" at bounding box center [300, 347] width 587 height 11
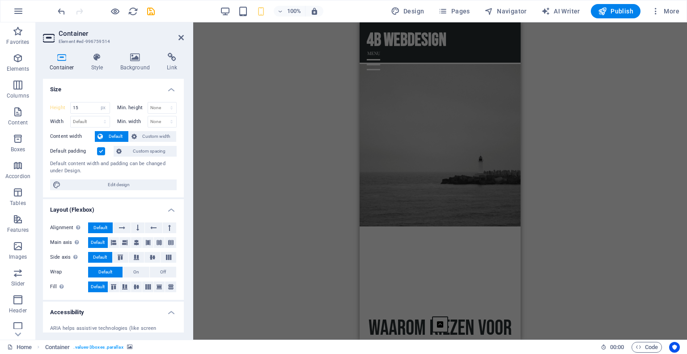
scroll to position [946, 0]
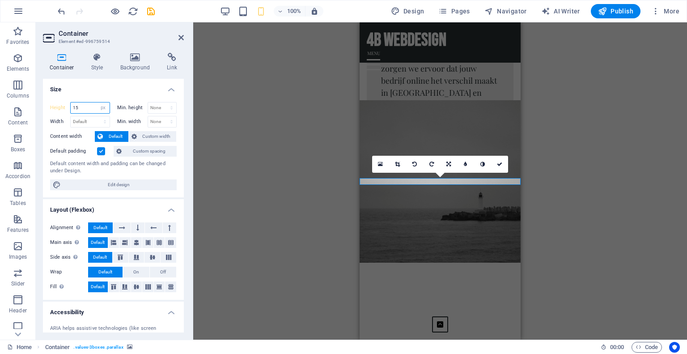
click at [83, 106] on input "15" at bounding box center [90, 107] width 39 height 11
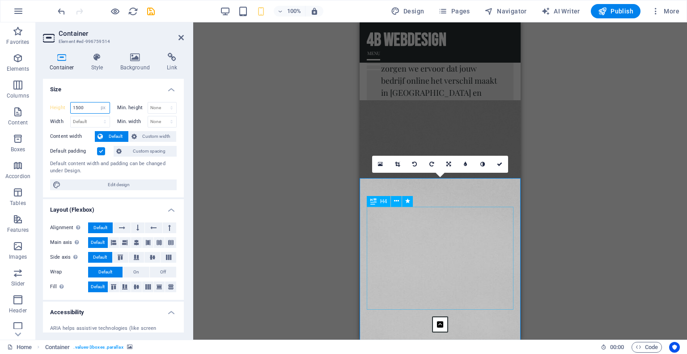
type input "1500"
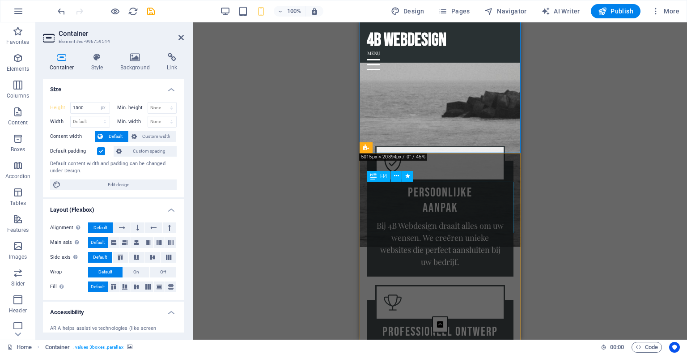
scroll to position [1649, 0]
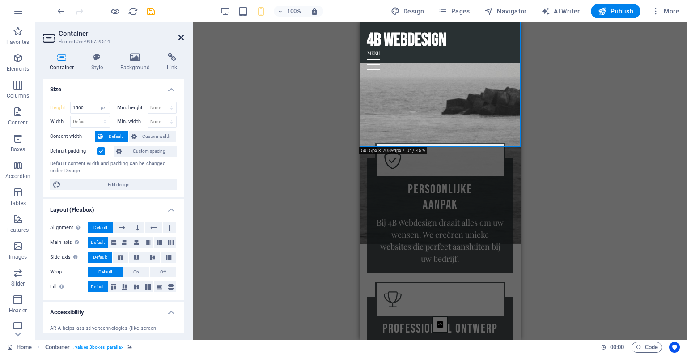
click at [181, 39] on icon at bounding box center [181, 37] width 5 height 7
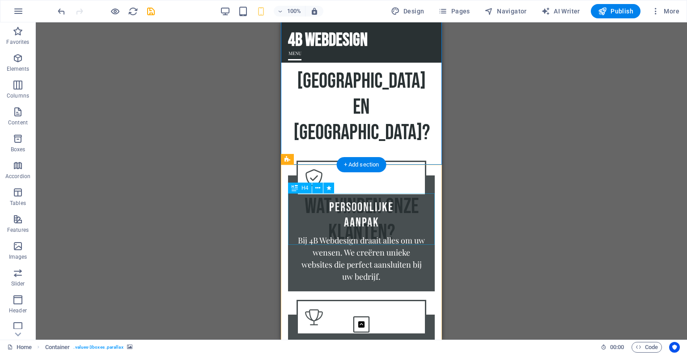
scroll to position [0, 0]
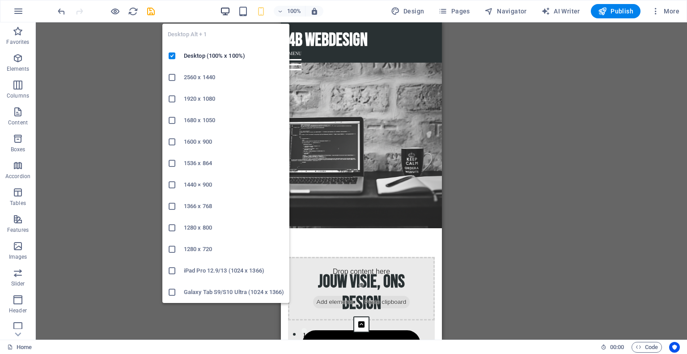
click at [228, 12] on icon "button" at bounding box center [225, 11] width 10 height 10
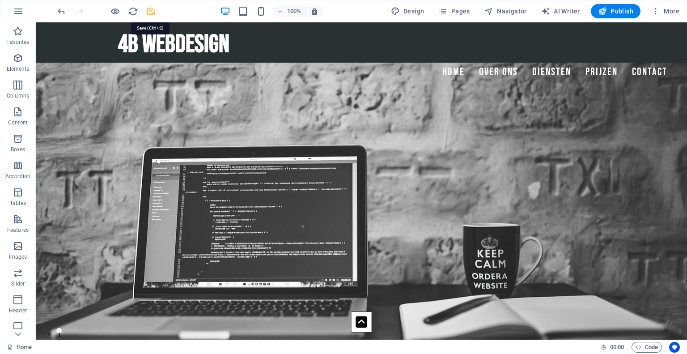
click at [150, 13] on icon "save" at bounding box center [151, 11] width 10 height 10
click at [622, 16] on button "Publish" at bounding box center [616, 11] width 50 height 14
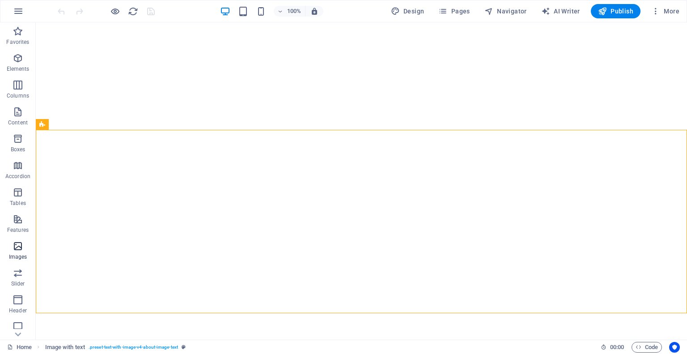
click at [15, 249] on icon "button" at bounding box center [18, 246] width 11 height 11
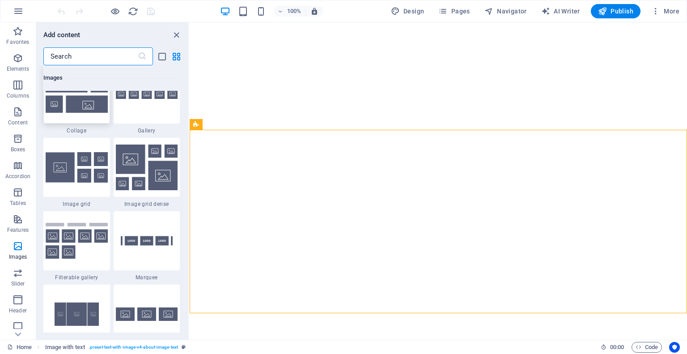
scroll to position [4637, 0]
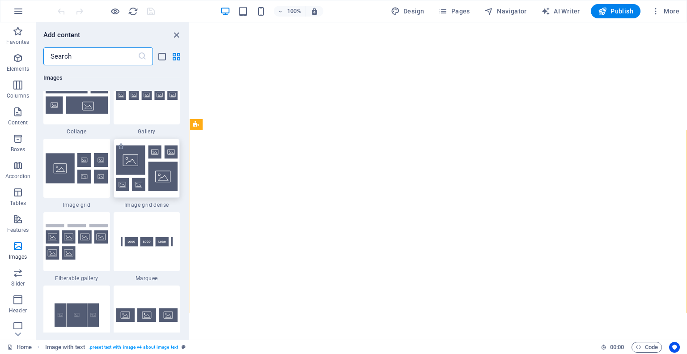
click at [140, 174] on img at bounding box center [147, 168] width 62 height 46
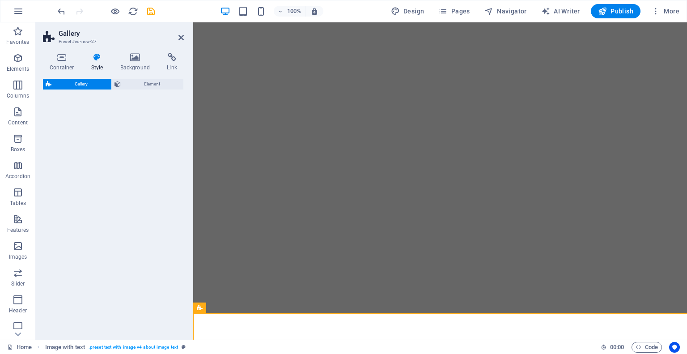
select select "rem"
select select "preset-gallery-v3-grid-dense"
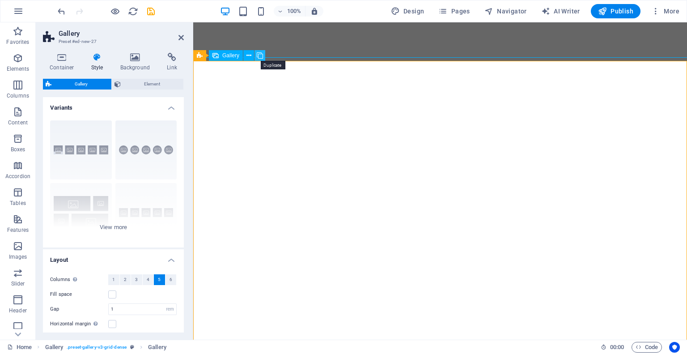
click at [260, 55] on icon at bounding box center [260, 55] width 6 height 9
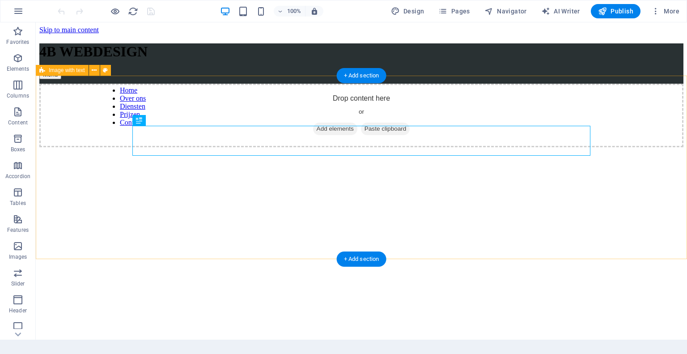
scroll to position [304, 0]
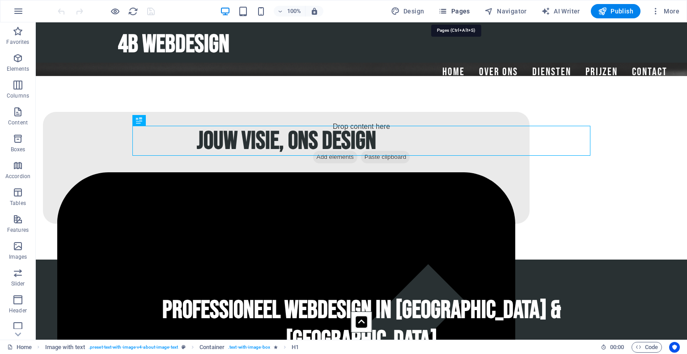
click at [448, 9] on icon "button" at bounding box center [443, 11] width 9 height 9
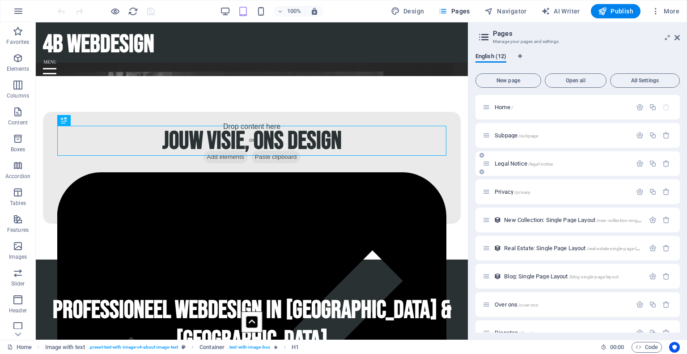
scroll to position [100, 0]
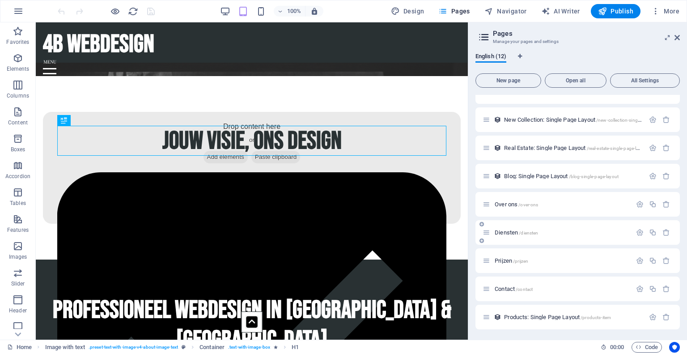
click at [500, 231] on span "Diensten /diensten" at bounding box center [516, 232] width 43 height 7
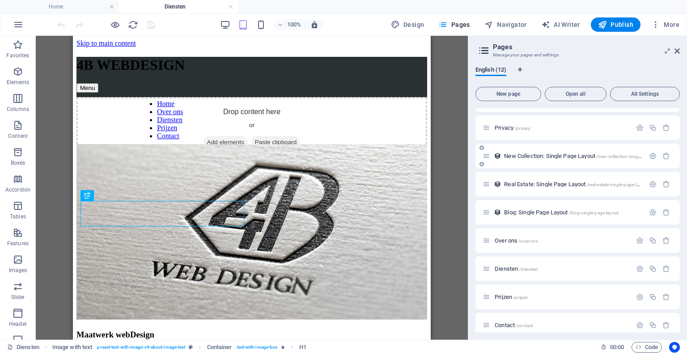
scroll to position [0, 0]
click at [503, 295] on span "Prijzen /prijzen" at bounding box center [512, 297] width 34 height 7
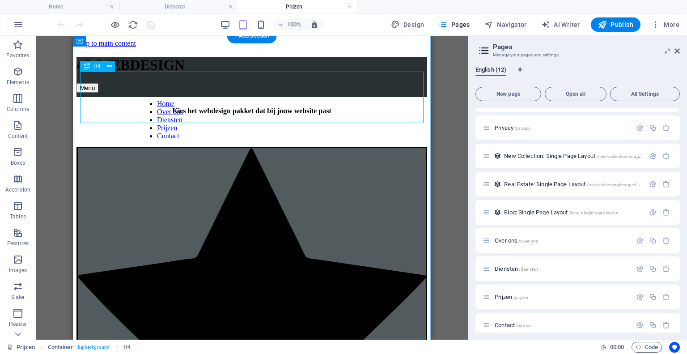
click at [359, 107] on div "Kies het webdesign pakket dat bij jouw website past" at bounding box center [252, 111] width 351 height 8
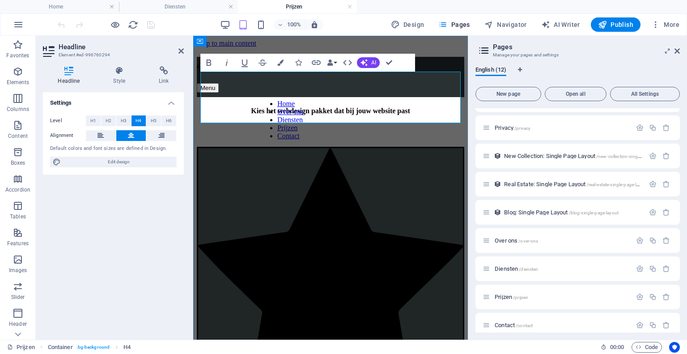
click at [342, 107] on h4 "Kies het webdesign pakket dat bij jouw website past" at bounding box center [331, 111] width 268 height 8
drag, startPoint x: 359, startPoint y: 108, endPoint x: 308, endPoint y: 110, distance: 50.6
click at [308, 110] on h4 "Kies het webdesign pakket dat bij jouw website past" at bounding box center [331, 111] width 268 height 8
click at [678, 50] on icon at bounding box center [677, 50] width 5 height 7
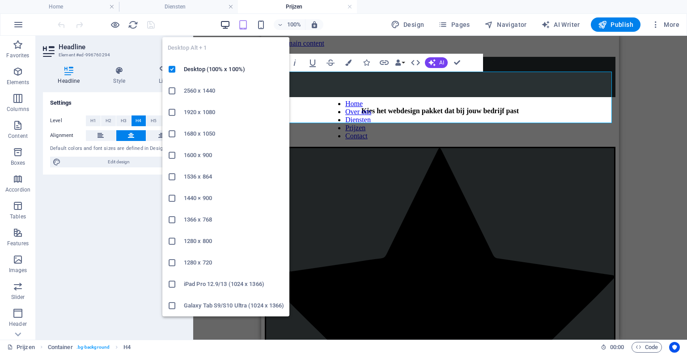
click at [228, 26] on icon "button" at bounding box center [225, 25] width 10 height 10
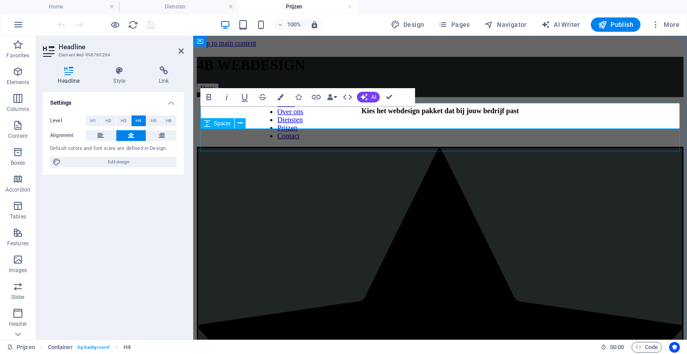
click at [281, 147] on div at bounding box center [440, 135] width 487 height 22
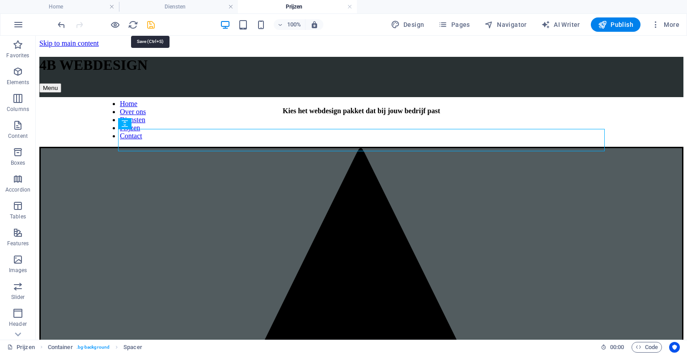
click at [152, 27] on icon "save" at bounding box center [151, 25] width 10 height 10
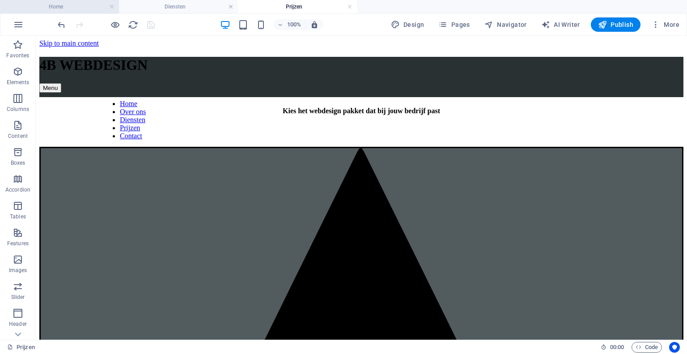
click at [98, 9] on h4 "Home" at bounding box center [59, 7] width 119 height 10
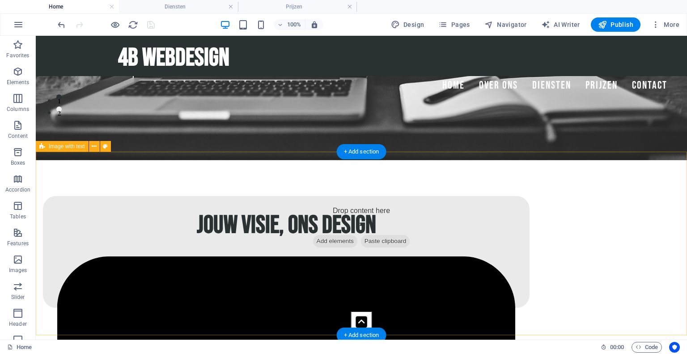
scroll to position [181, 0]
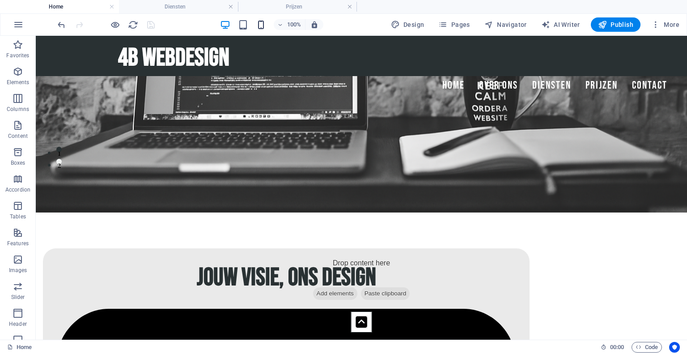
click at [261, 20] on icon "button" at bounding box center [261, 25] width 10 height 10
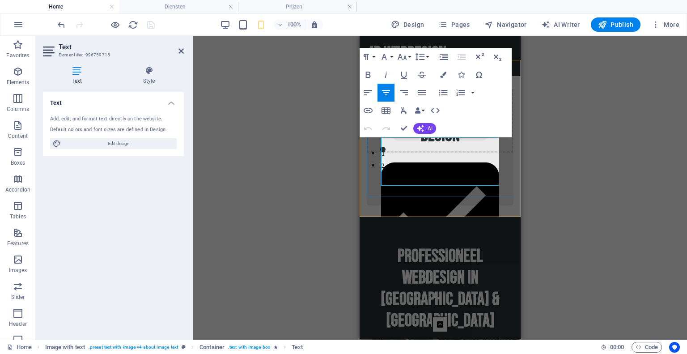
drag, startPoint x: 479, startPoint y: 176, endPoint x: 395, endPoint y: 150, distance: 88.3
click at [406, 56] on icon "button" at bounding box center [402, 56] width 11 height 11
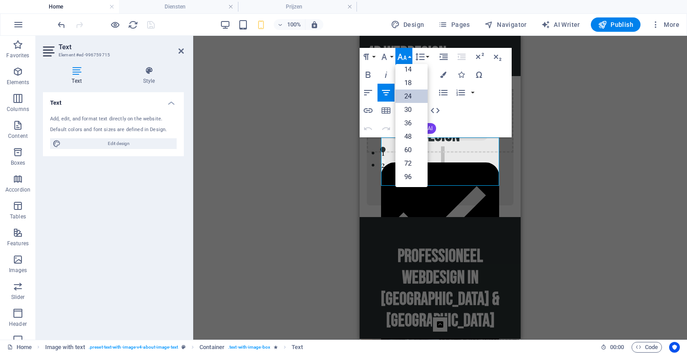
scroll to position [72, 0]
click at [409, 84] on link "18" at bounding box center [412, 83] width 32 height 13
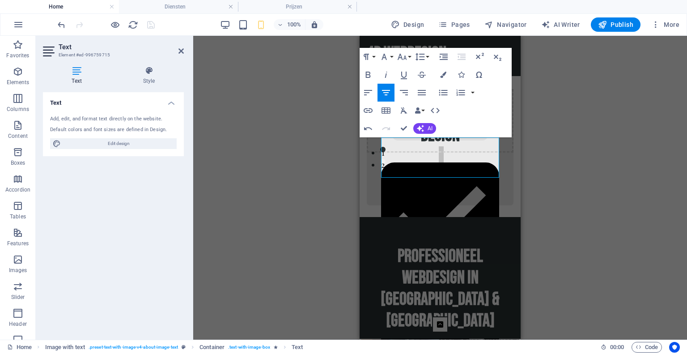
click at [256, 123] on div "H1 Image with text Container Text Menu Menu Bar HTML Container Menu Bar Logo Pa…" at bounding box center [440, 188] width 494 height 304
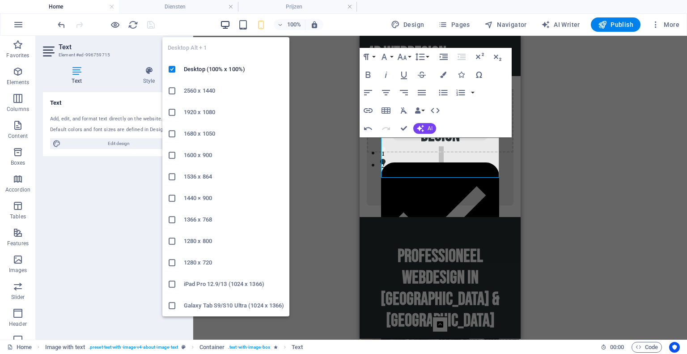
click at [228, 28] on icon "button" at bounding box center [225, 25] width 10 height 10
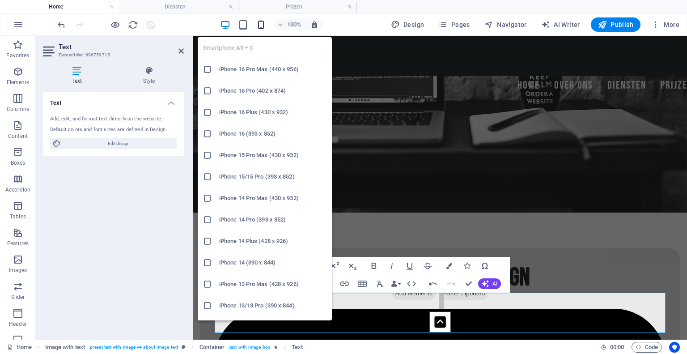
click at [262, 22] on icon "button" at bounding box center [261, 25] width 10 height 10
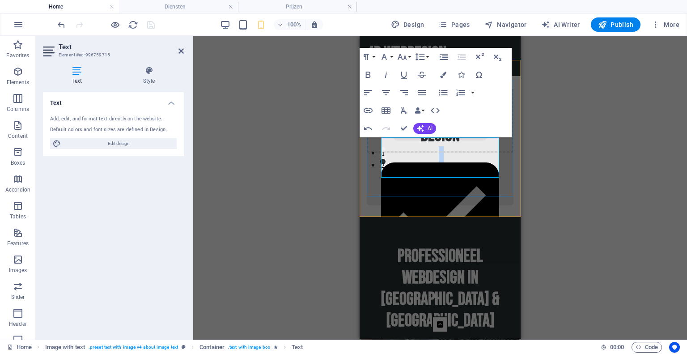
click at [438, 150] on span "Gebruiksvriendelijk     Maatwerk" at bounding box center [440, 295] width 118 height 290
drag, startPoint x: 481, startPoint y: 174, endPoint x: 395, endPoint y: 149, distance: 89.4
click at [395, 149] on div "Gebruiksvriendelijk     Maatwerk   Professioneel" at bounding box center [440, 360] width 118 height 428
click at [404, 61] on icon "button" at bounding box center [402, 56] width 11 height 11
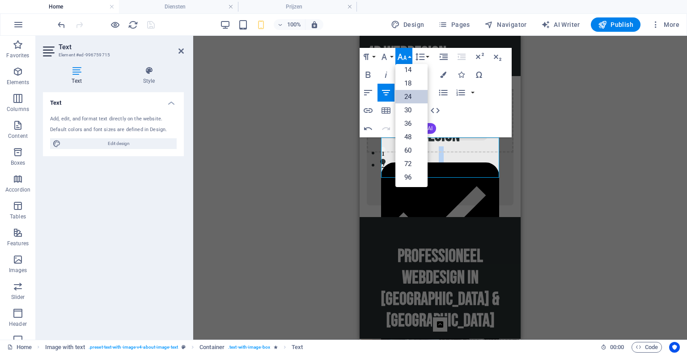
click at [416, 100] on link "24" at bounding box center [412, 96] width 32 height 13
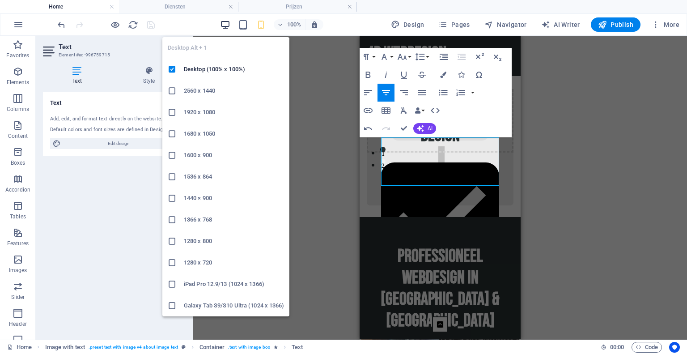
click at [229, 24] on icon "button" at bounding box center [225, 25] width 10 height 10
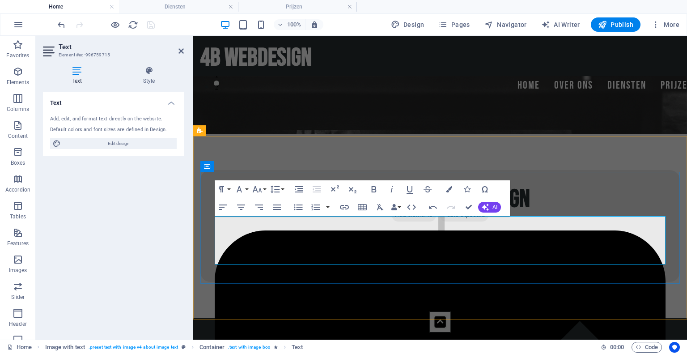
scroll to position [267, 0]
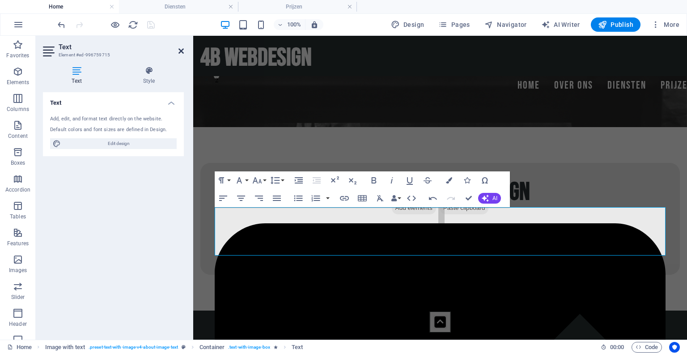
click at [182, 48] on icon at bounding box center [181, 50] width 5 height 7
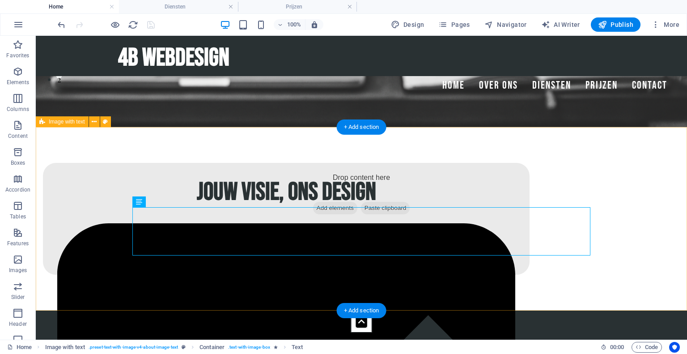
click at [93, 173] on div "Jouw visie, ons design     Gebruiksvriendelijk     Maatwerk   Professioneel" at bounding box center [362, 218] width 652 height 183
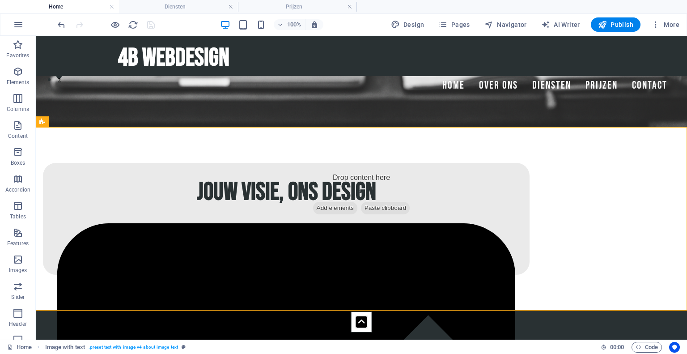
click at [248, 30] on div "100%" at bounding box center [271, 24] width 103 height 14
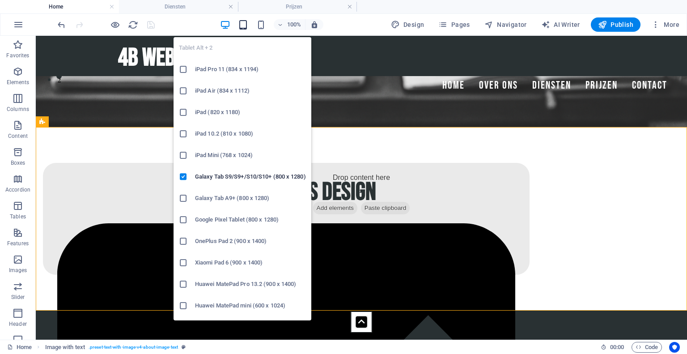
click at [246, 26] on icon "button" at bounding box center [243, 25] width 10 height 10
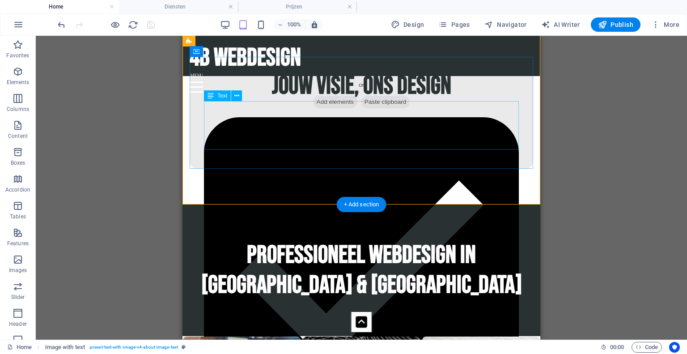
scroll to position [0, 0]
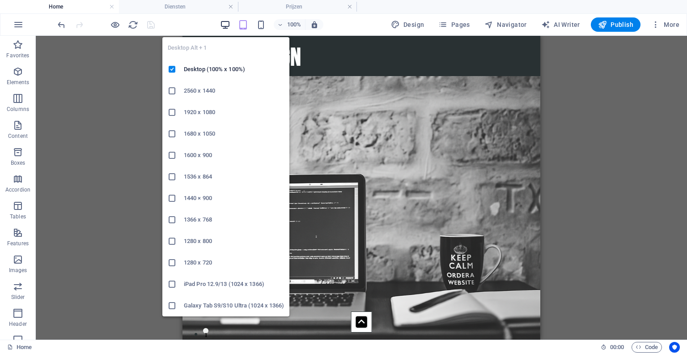
click at [230, 28] on icon "button" at bounding box center [225, 25] width 10 height 10
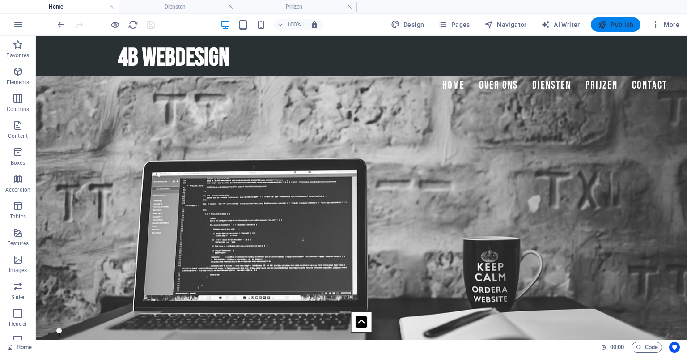
click at [621, 24] on span "Publish" at bounding box center [615, 24] width 35 height 9
